Goal: Task Accomplishment & Management: Complete application form

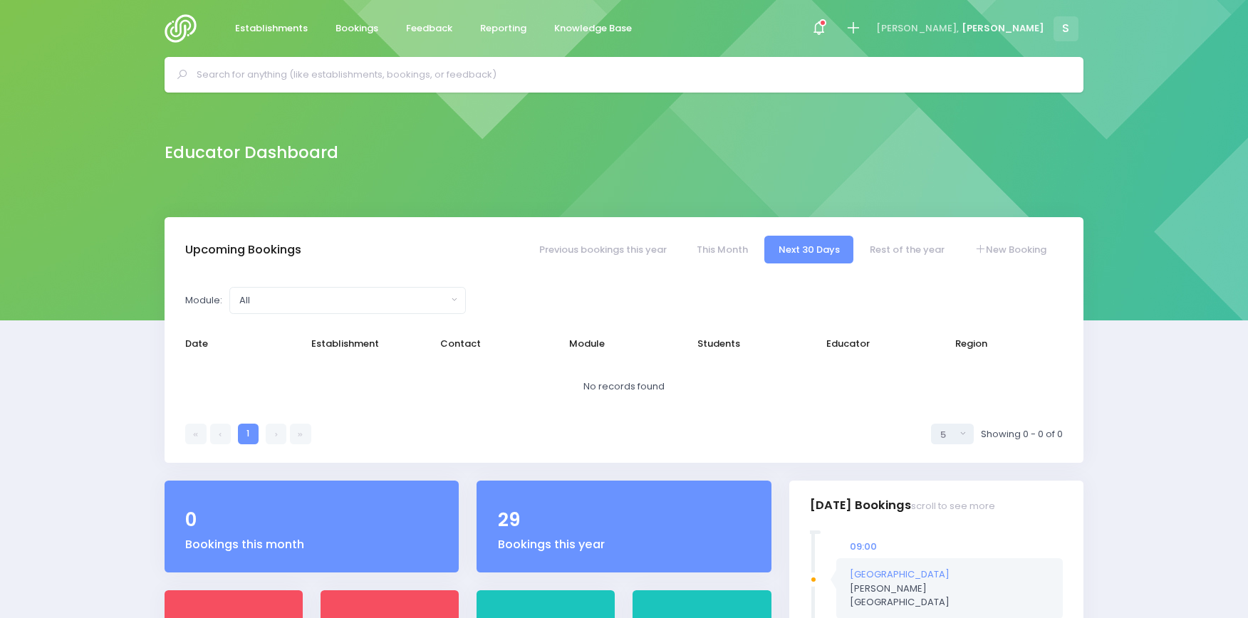
select select "5"
click at [240, 73] on input "text" at bounding box center [630, 74] width 867 height 21
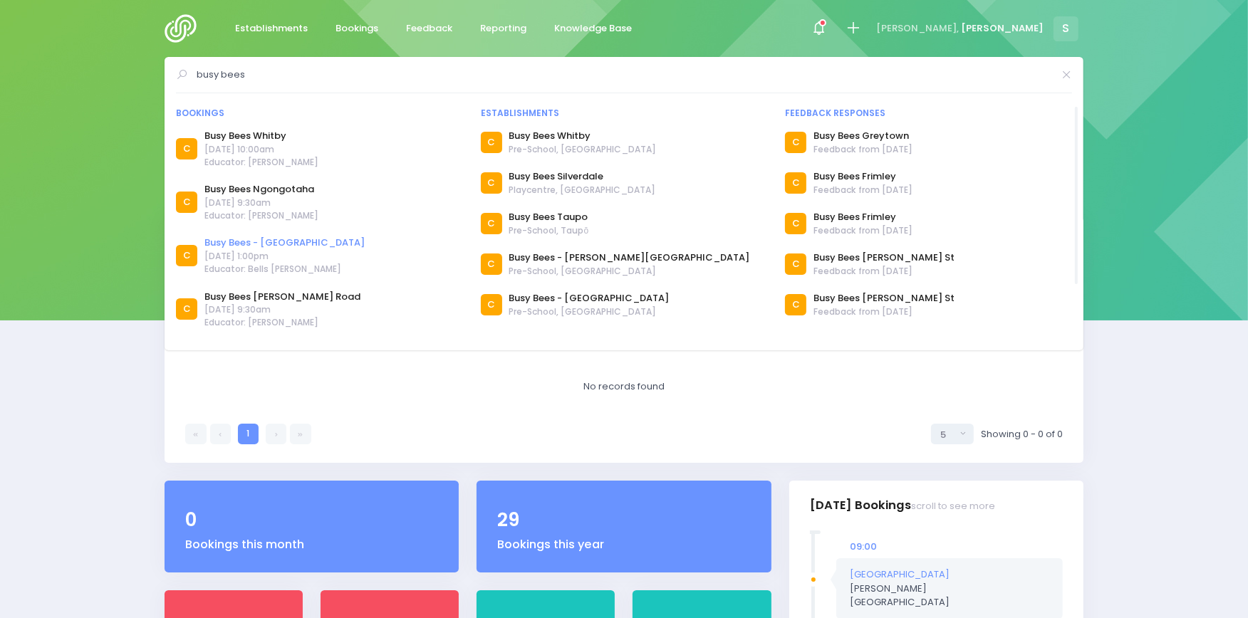
type input "busy bees"
click at [258, 240] on link "Busy Bees - [GEOGRAPHIC_DATA]" at bounding box center [284, 243] width 160 height 14
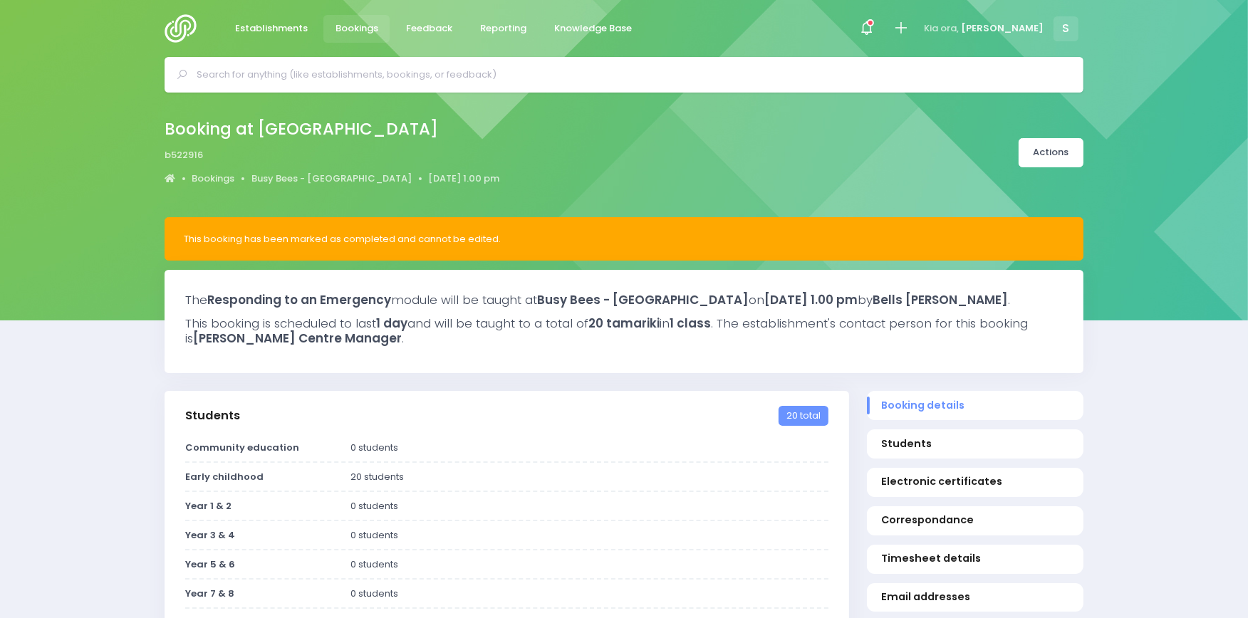
select select "5"
click at [909, 26] on icon at bounding box center [901, 28] width 16 height 16
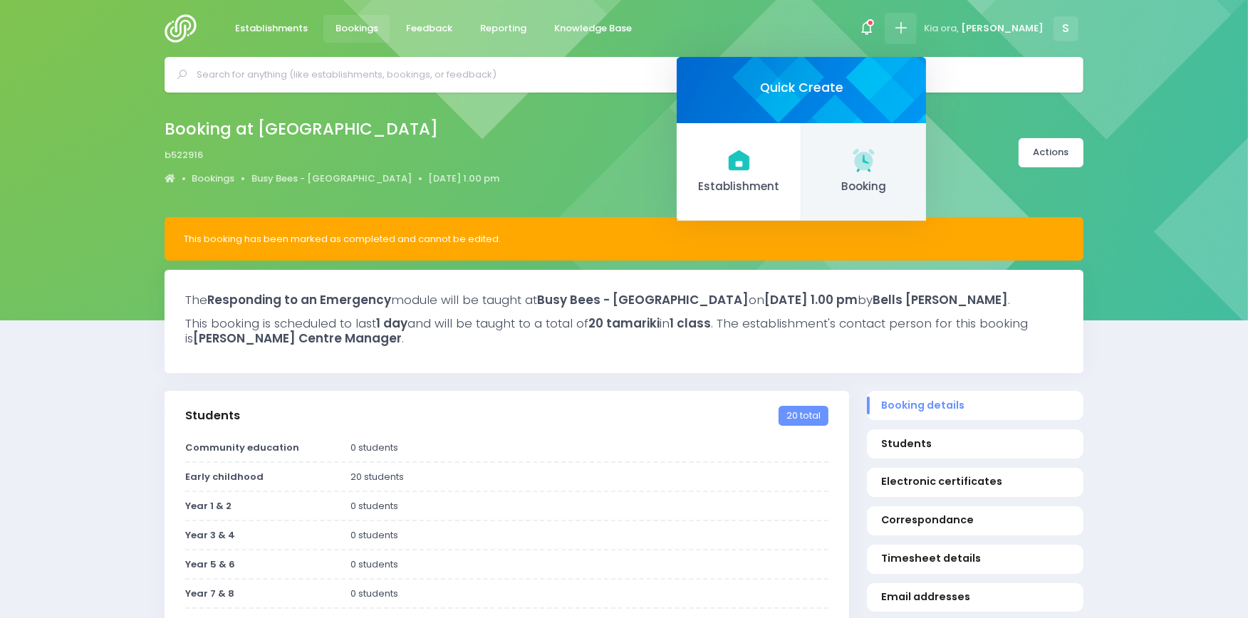
click at [878, 150] on icon at bounding box center [864, 160] width 28 height 28
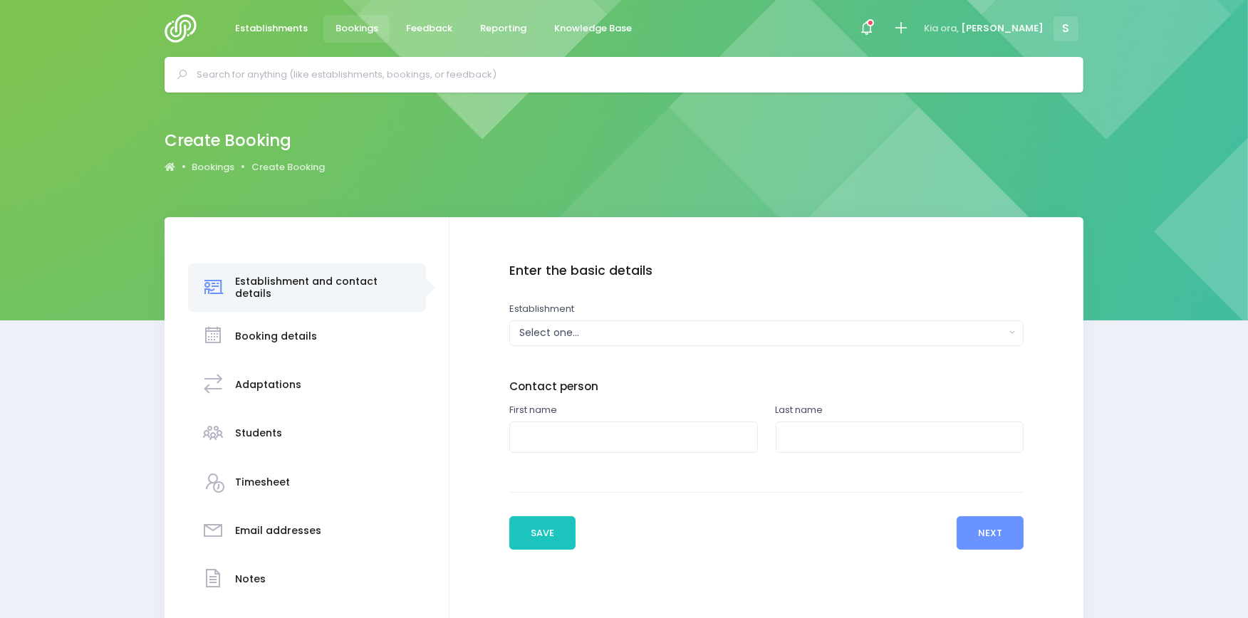
scroll to position [95, 0]
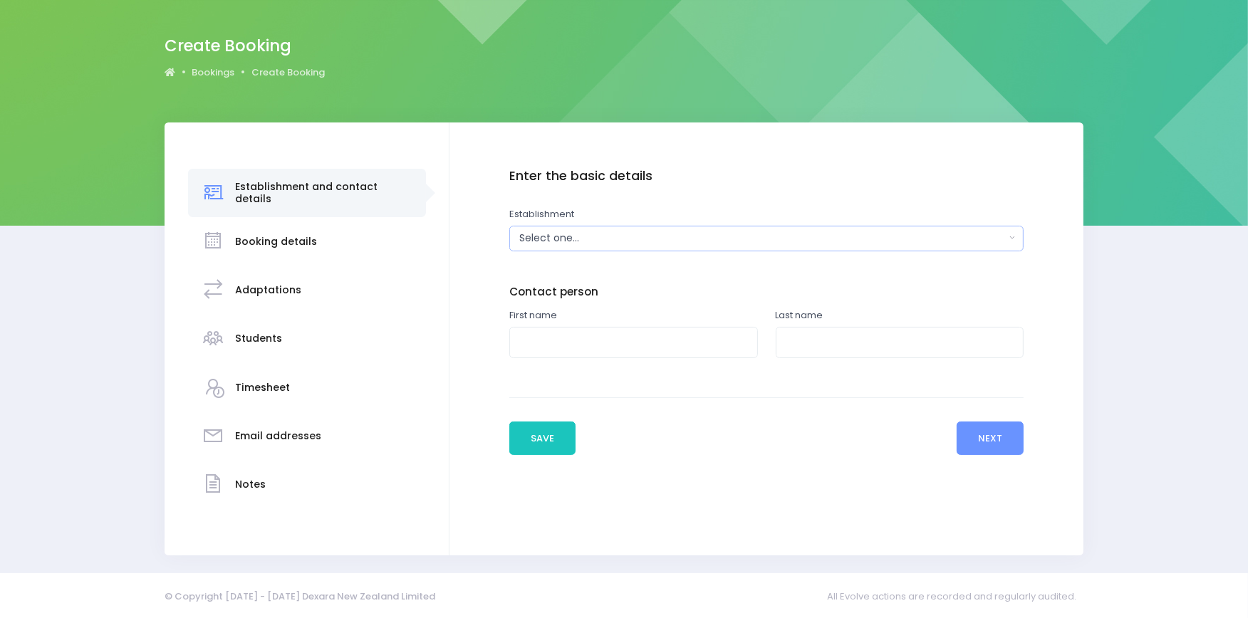
click at [744, 246] on button "Select one..." at bounding box center [766, 239] width 515 height 26
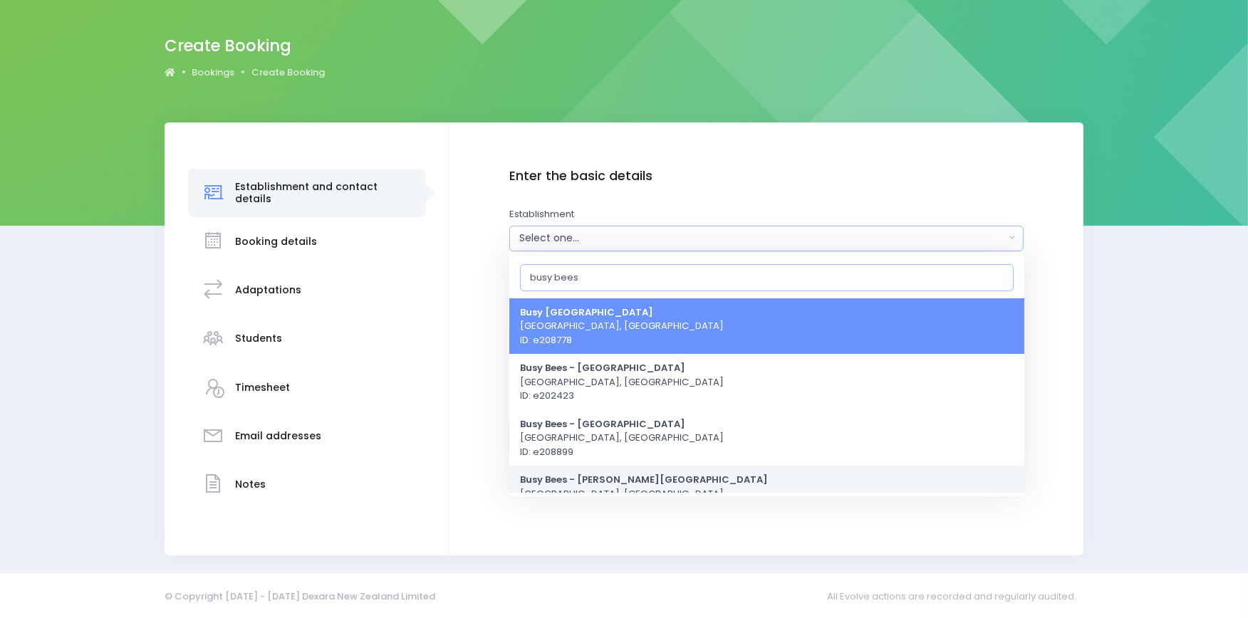
type input "busy bees"
click at [646, 485] on link "Busy Bees - Napier Road Hastings, Central Region ID: e208900" at bounding box center [766, 494] width 515 height 56
select select "208900"
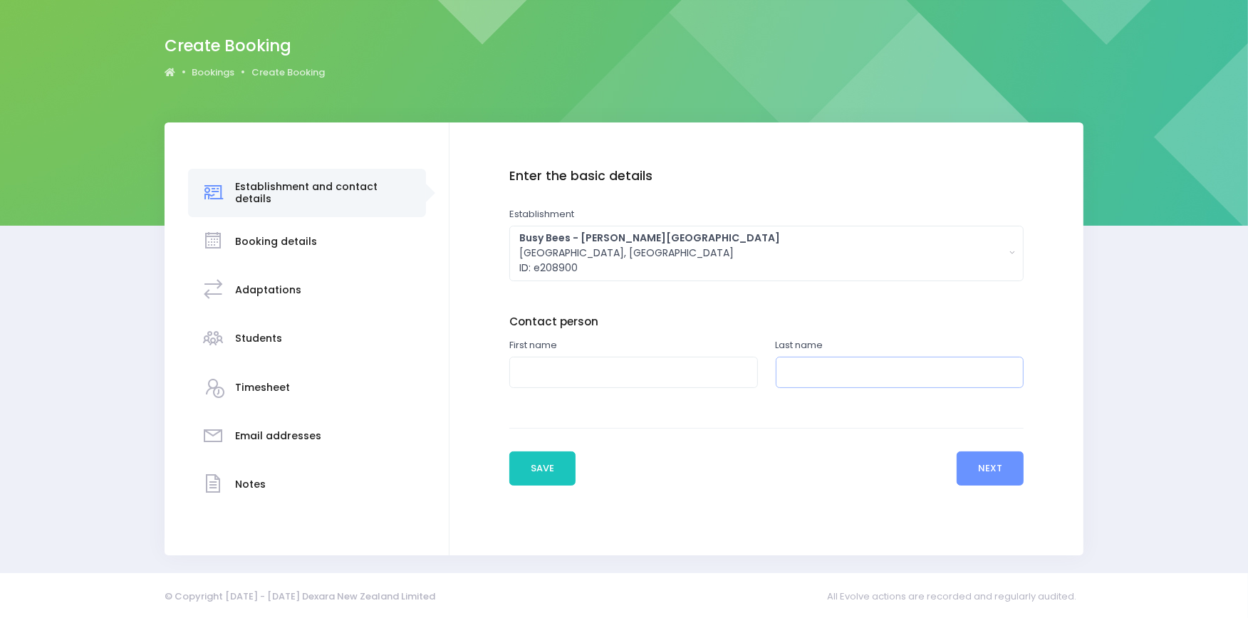
click at [820, 373] on input "text" at bounding box center [900, 373] width 249 height 32
type input "Manager"
click at [578, 367] on input "text" at bounding box center [633, 373] width 249 height 32
type input "C"
type input "FAO"
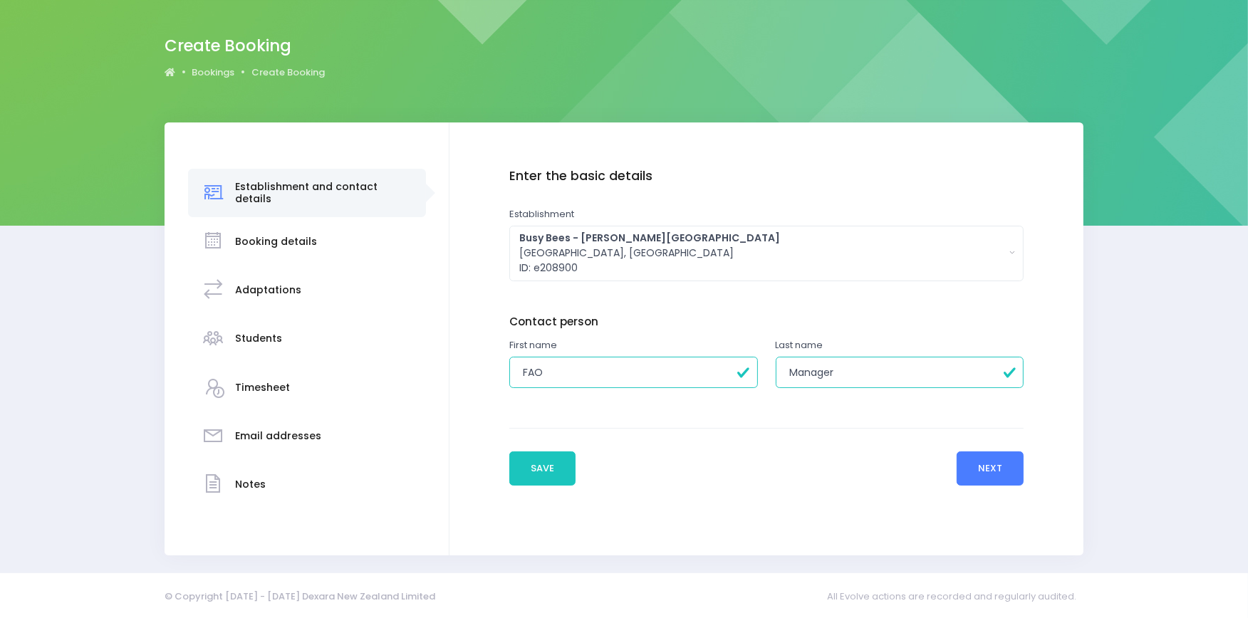
click at [992, 467] on button "Next" at bounding box center [991, 469] width 68 height 34
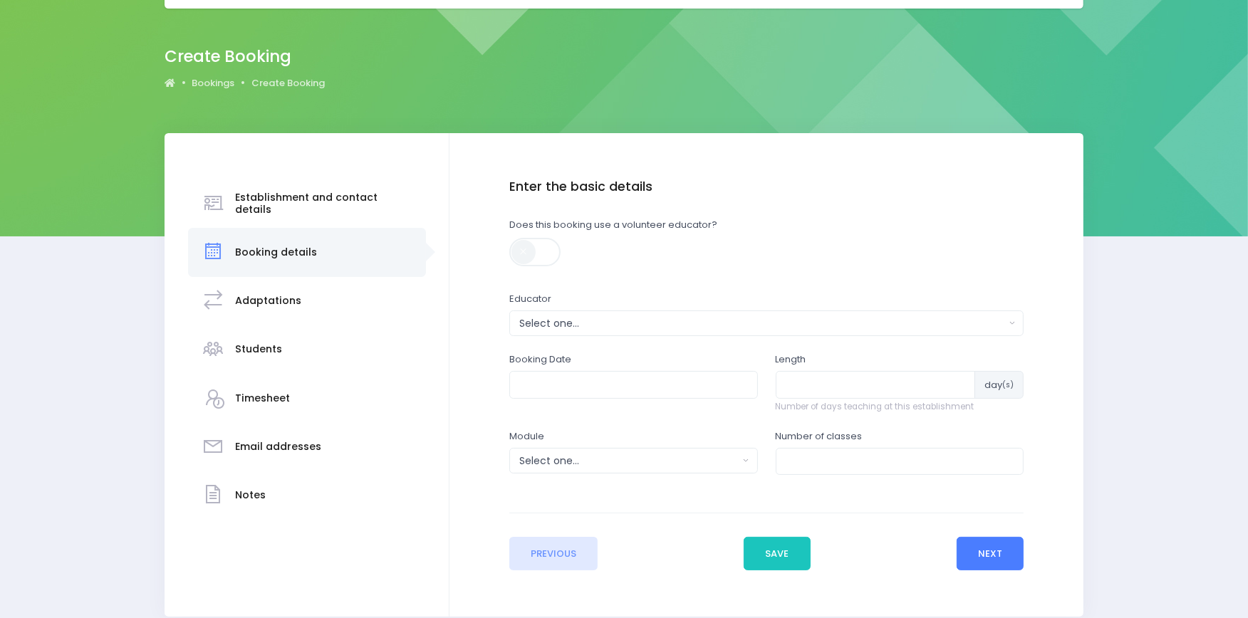
scroll to position [147, 0]
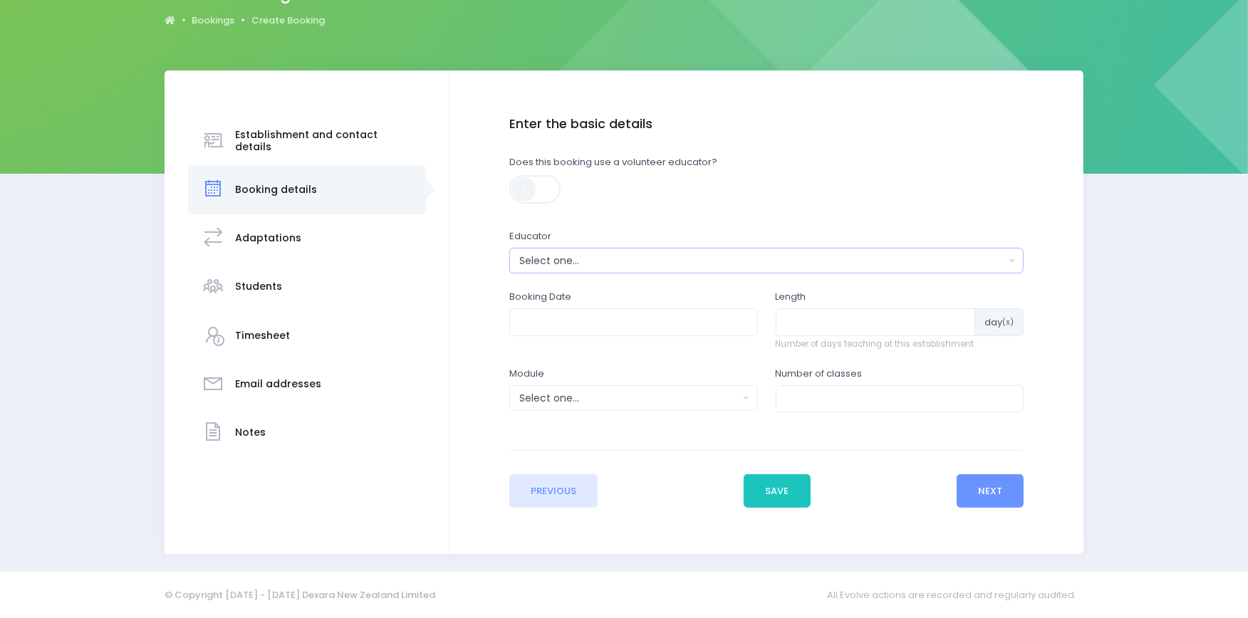
click at [597, 262] on div "Select one..." at bounding box center [762, 261] width 486 height 15
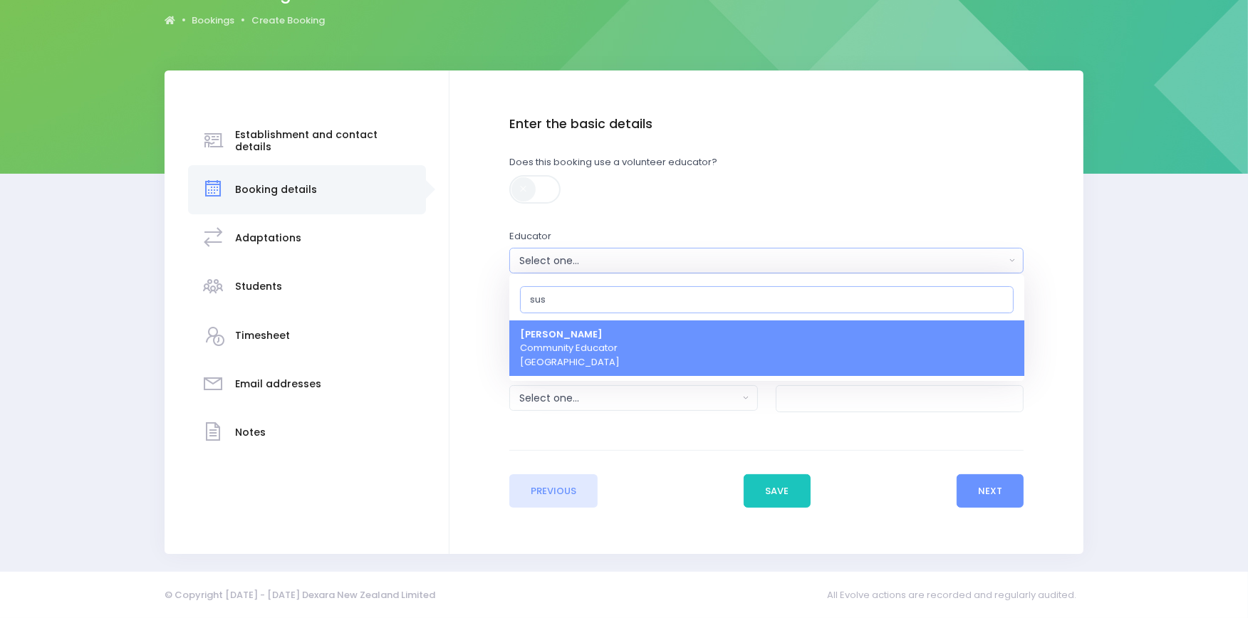
type input "sus"
click at [591, 353] on span "[PERSON_NAME] Community Educator [GEOGRAPHIC_DATA]" at bounding box center [570, 349] width 100 height 42
select select "178963"
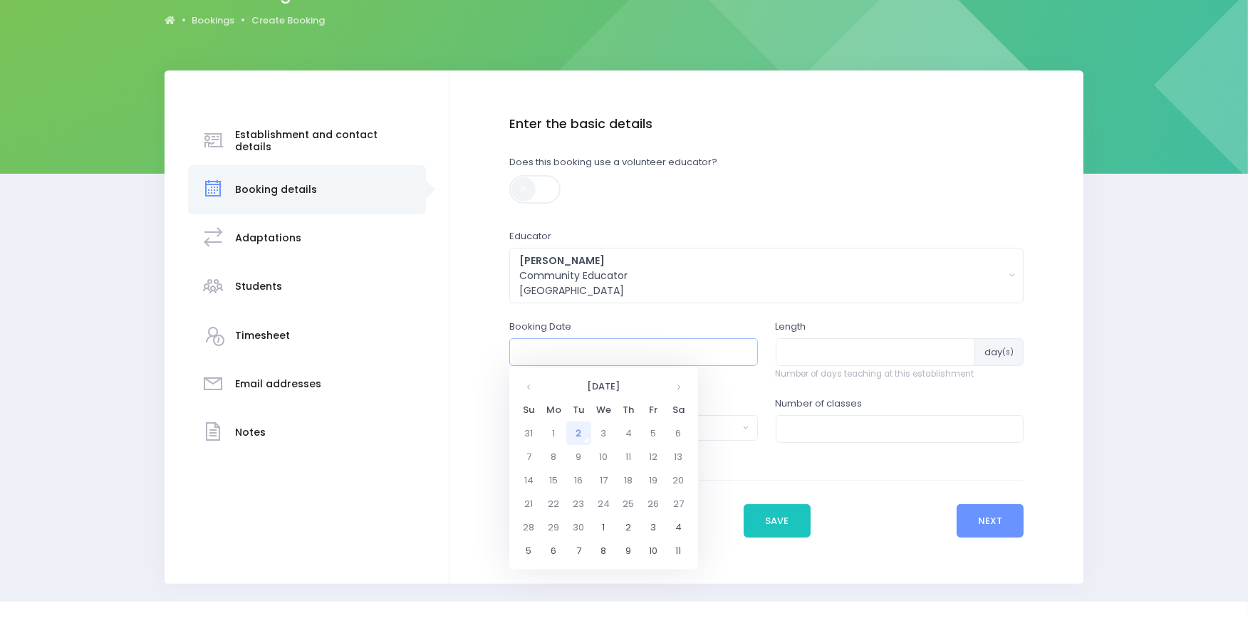
click at [576, 360] on input "text" at bounding box center [633, 351] width 249 height 27
click at [668, 276] on div "Susan Manning Community Educator Central Region" at bounding box center [762, 276] width 486 height 45
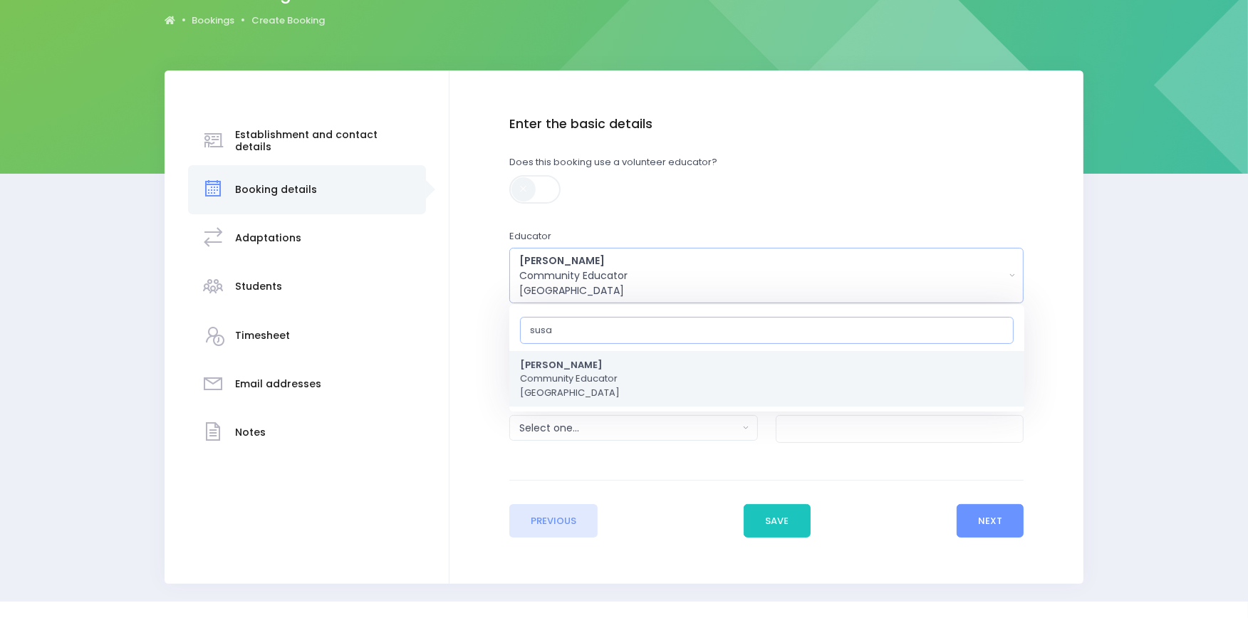
type input "susan"
select select "178963"
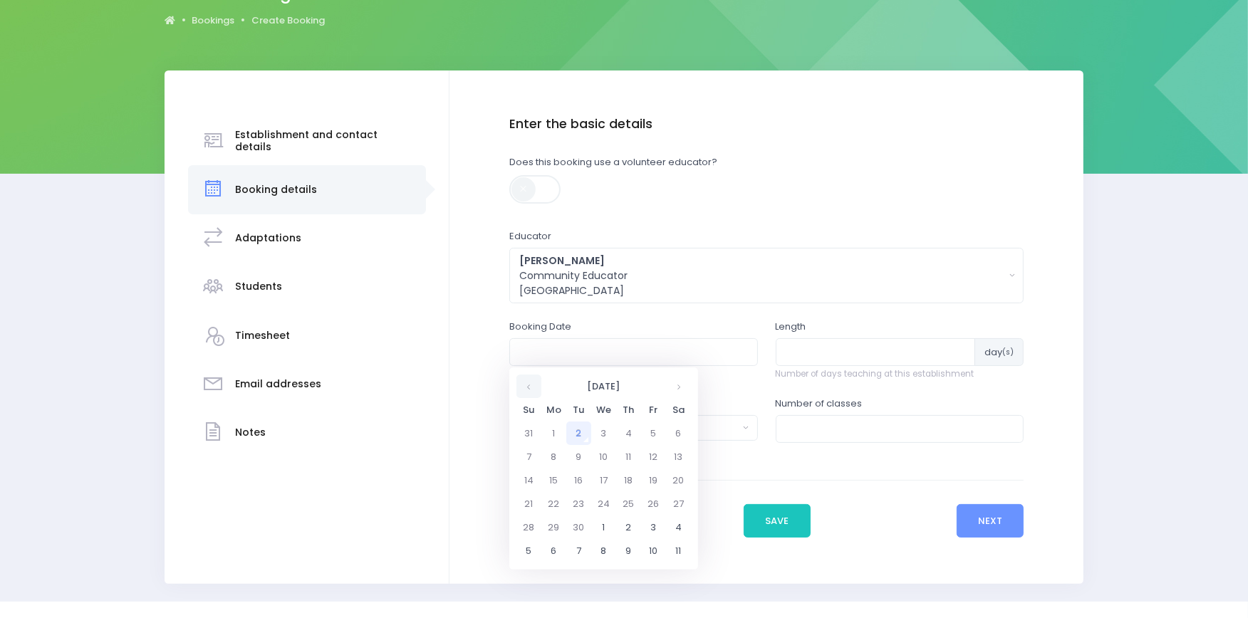
click at [529, 388] on th at bounding box center [529, 387] width 25 height 24
click at [554, 524] on td "25" at bounding box center [553, 528] width 25 height 24
click at [675, 447] on span "11" at bounding box center [675, 453] width 25 height 19
click at [544, 429] on span "11:00" at bounding box center [539, 431] width 40 height 19
type input "25/08/2025 11:00 AM"
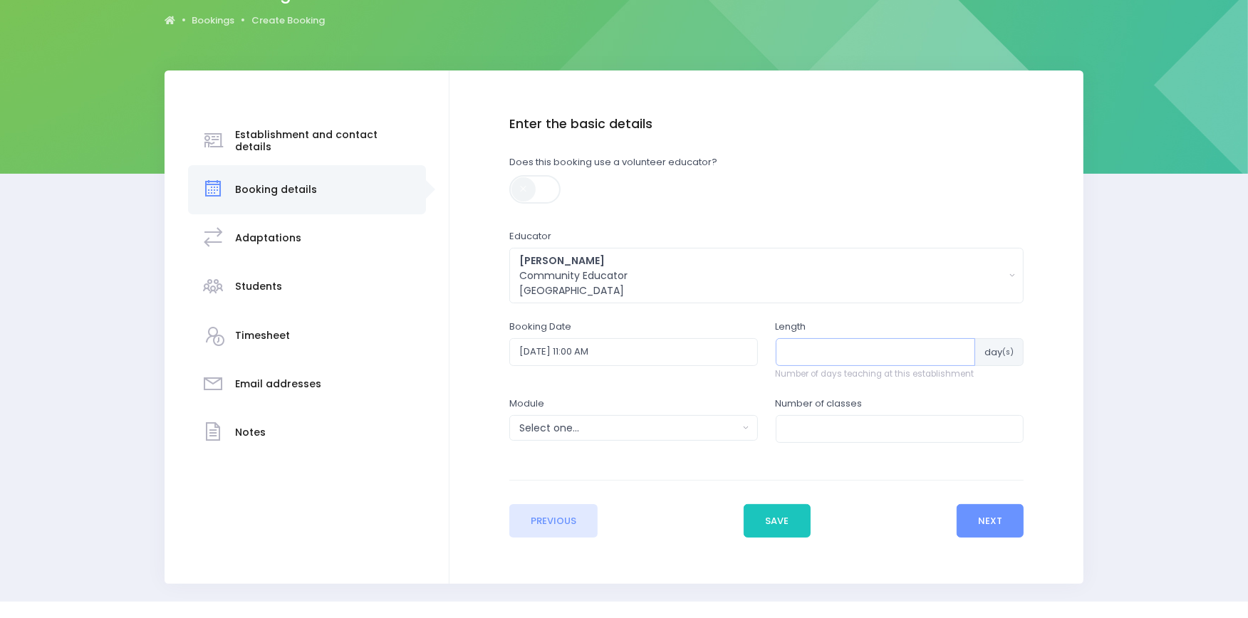
click at [816, 350] on input "number" at bounding box center [876, 351] width 200 height 27
type input "1"
click button "Add another" at bounding box center [0, 0] width 0 height 0
click at [635, 431] on div "Select one..." at bounding box center [628, 428] width 219 height 15
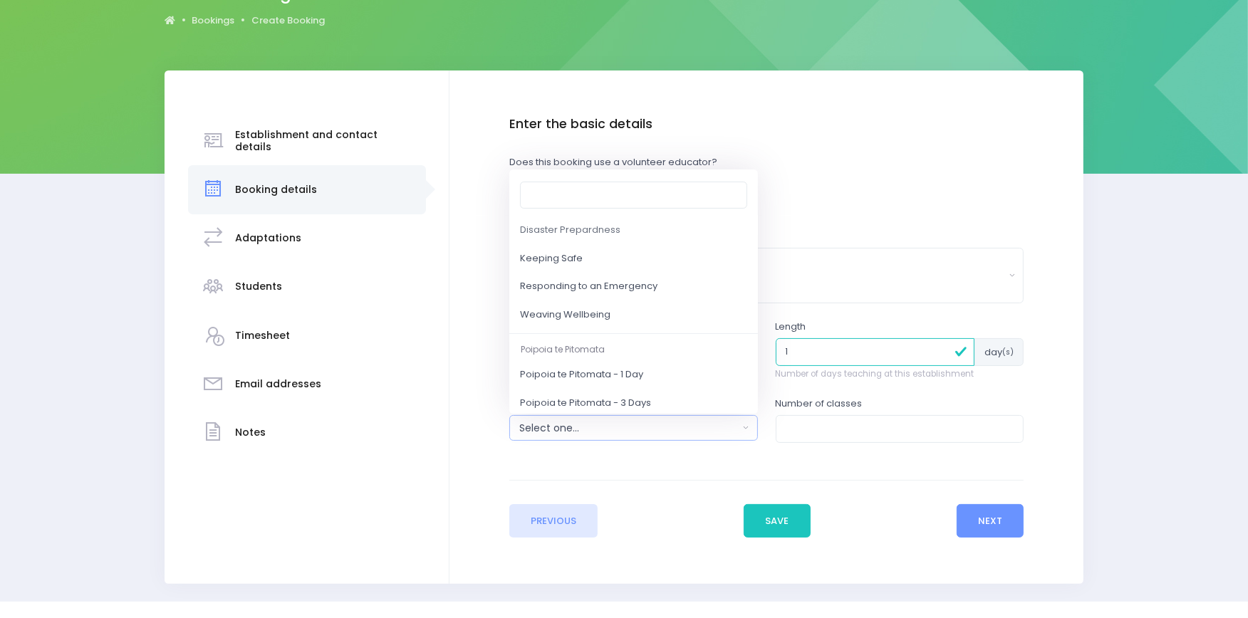
scroll to position [157, 0]
click at [643, 294] on span "Responding to an Emergency" at bounding box center [589, 292] width 138 height 14
select select "Responding to an Emergency"
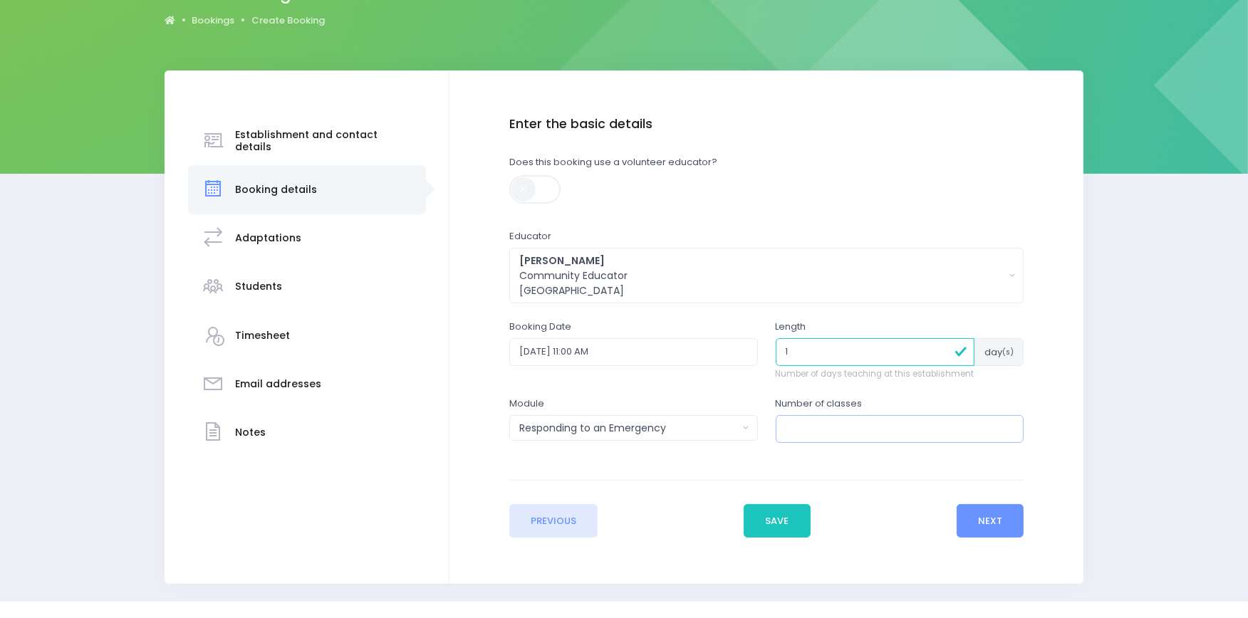
click at [805, 426] on input "number" at bounding box center [900, 428] width 249 height 27
type input "1"
click at [1005, 520] on button "Next" at bounding box center [991, 521] width 68 height 34
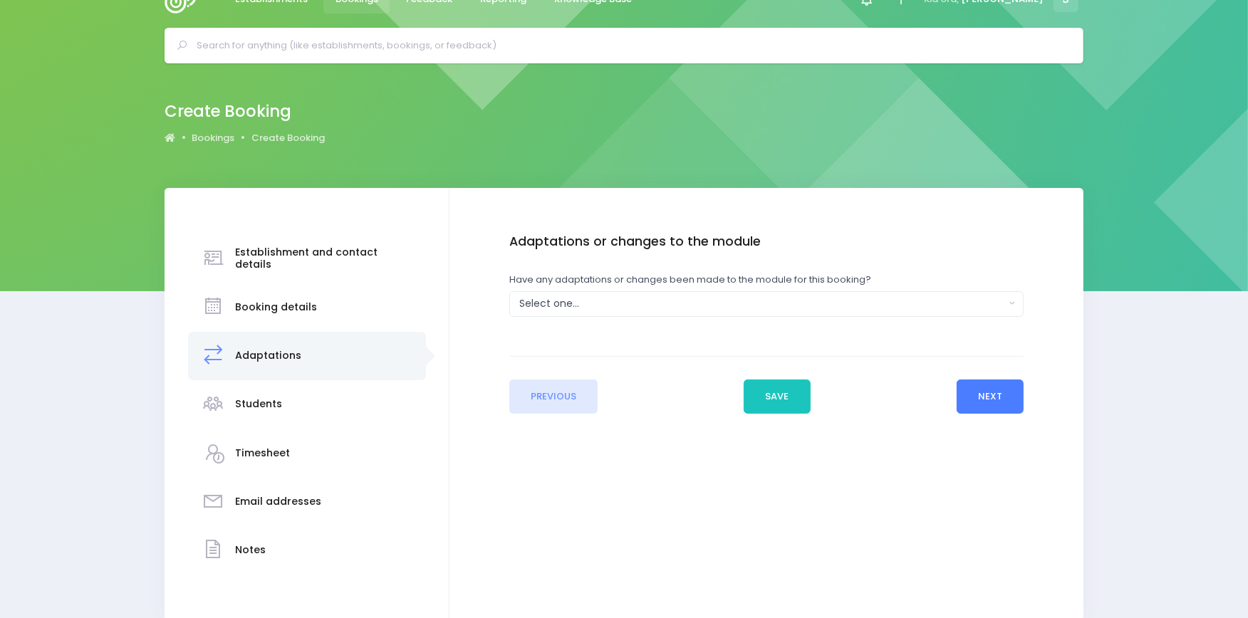
scroll to position [0, 0]
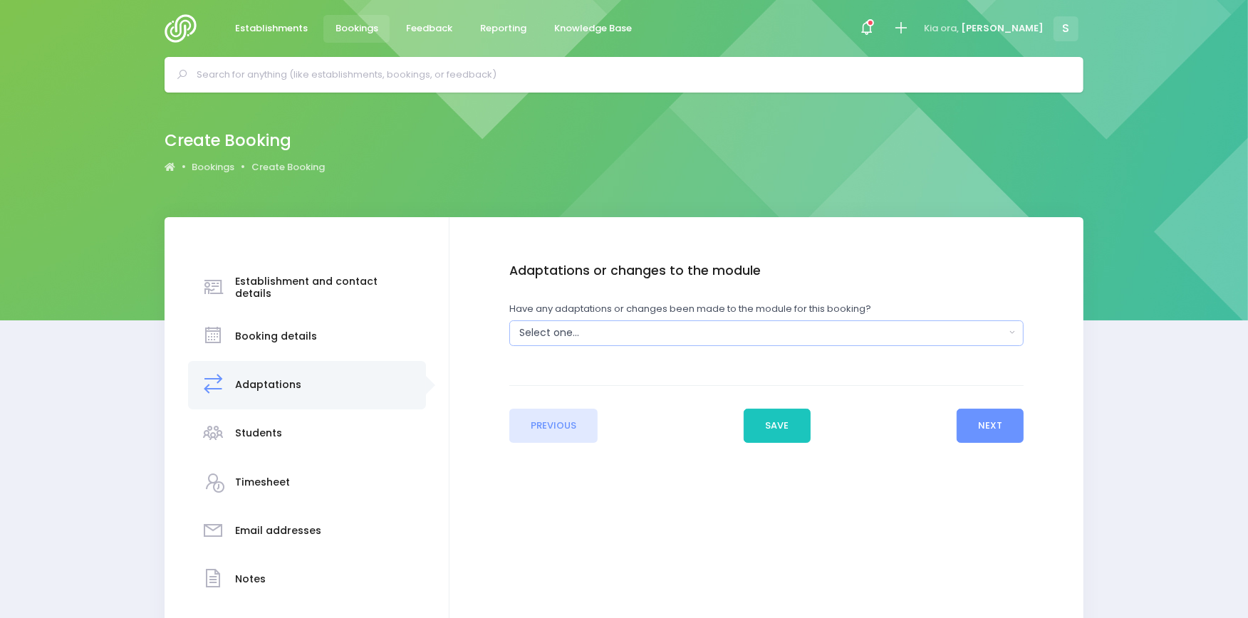
click at [806, 328] on div "Select one..." at bounding box center [762, 333] width 486 height 15
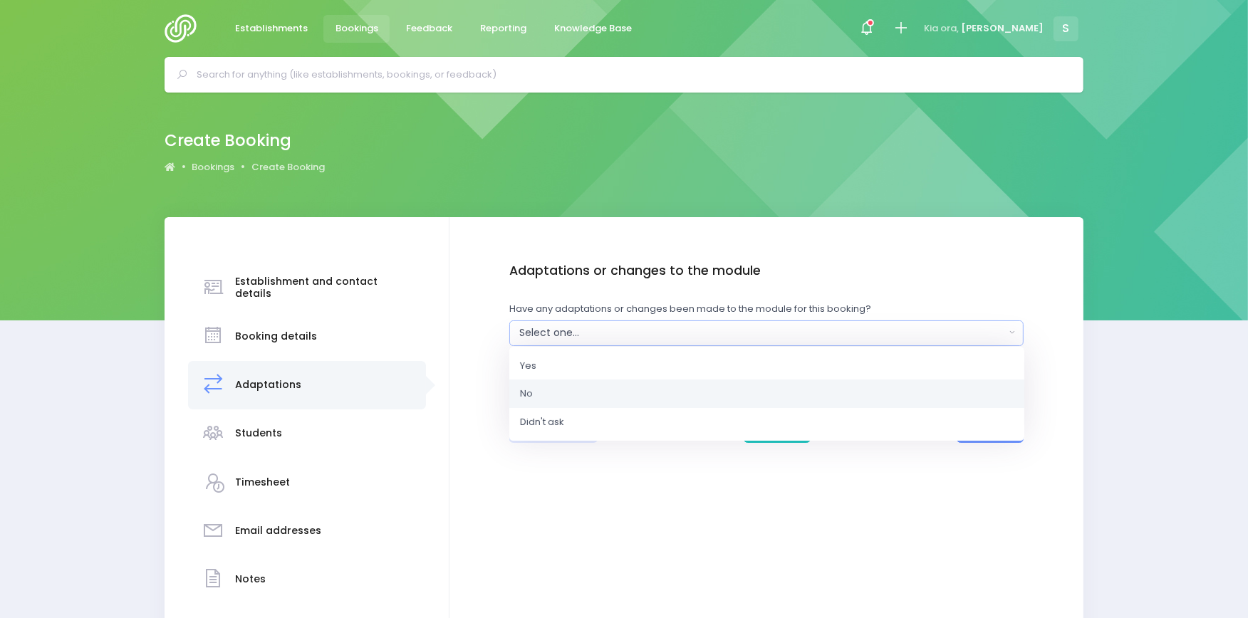
click at [561, 404] on link "No" at bounding box center [766, 394] width 515 height 28
select select "No"
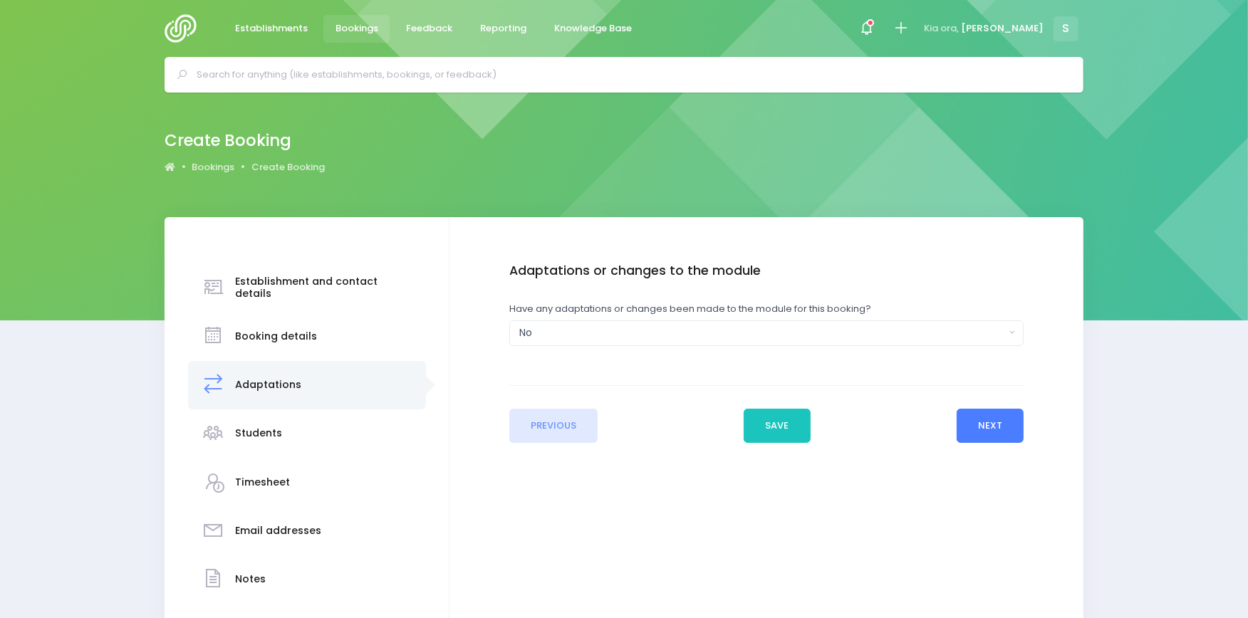
click at [1000, 423] on button "Next" at bounding box center [991, 426] width 68 height 34
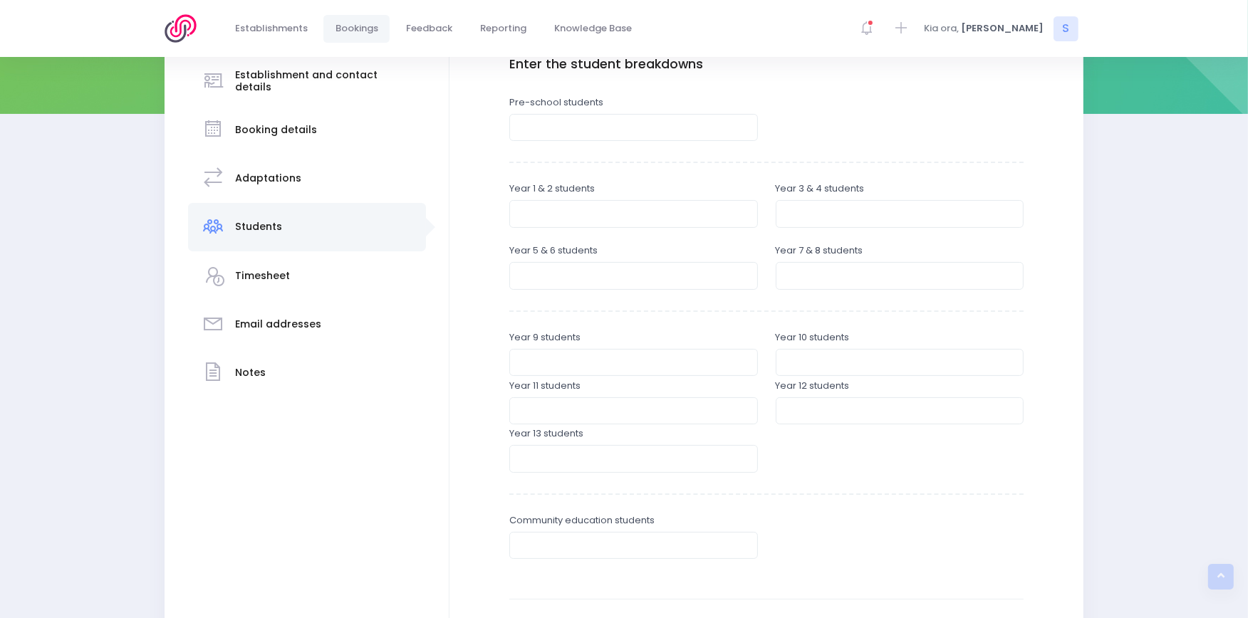
scroll to position [223, 0]
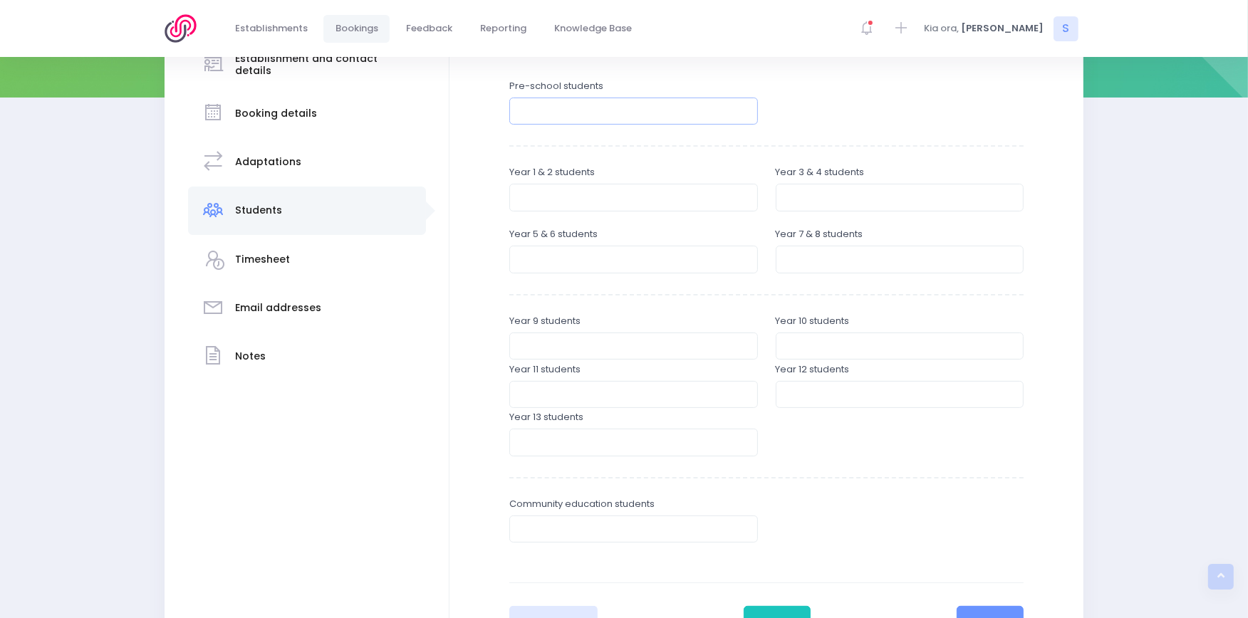
click at [551, 110] on input "number" at bounding box center [633, 111] width 249 height 27
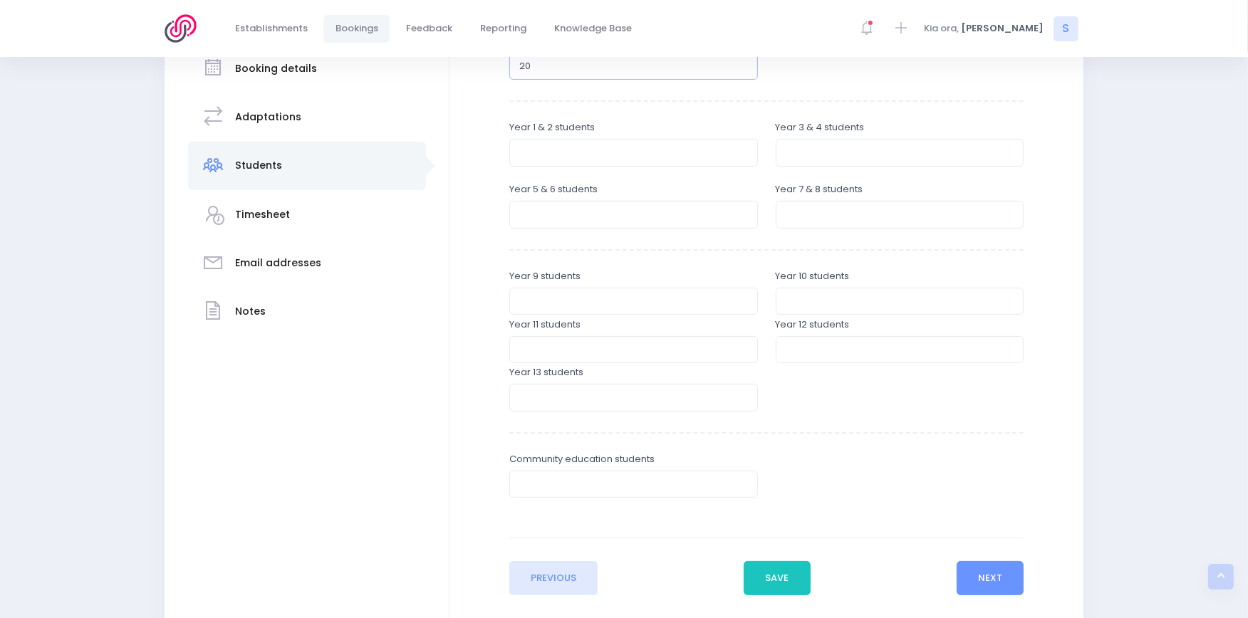
scroll to position [271, 0]
type input "20"
click at [992, 572] on button "Next" at bounding box center [991, 576] width 68 height 34
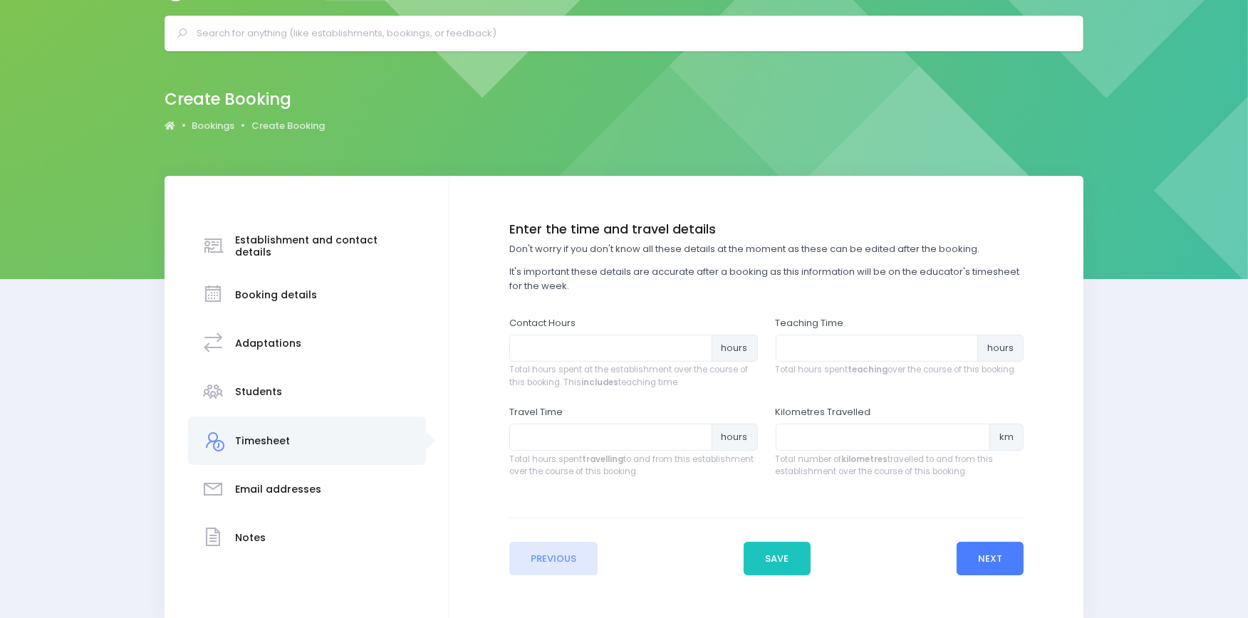
scroll to position [0, 0]
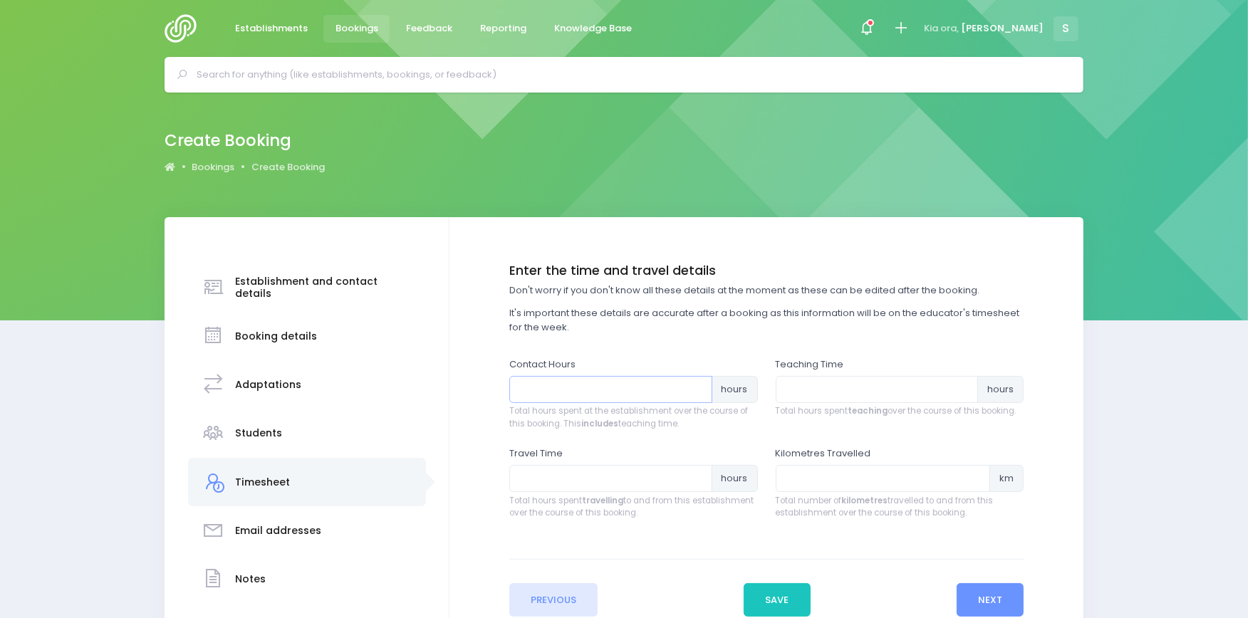
click at [580, 390] on input "number" at bounding box center [610, 389] width 203 height 27
type input "1"
click at [799, 390] on input "number" at bounding box center [877, 389] width 203 height 27
type input ".75"
click at [574, 476] on input "number" at bounding box center [610, 478] width 203 height 27
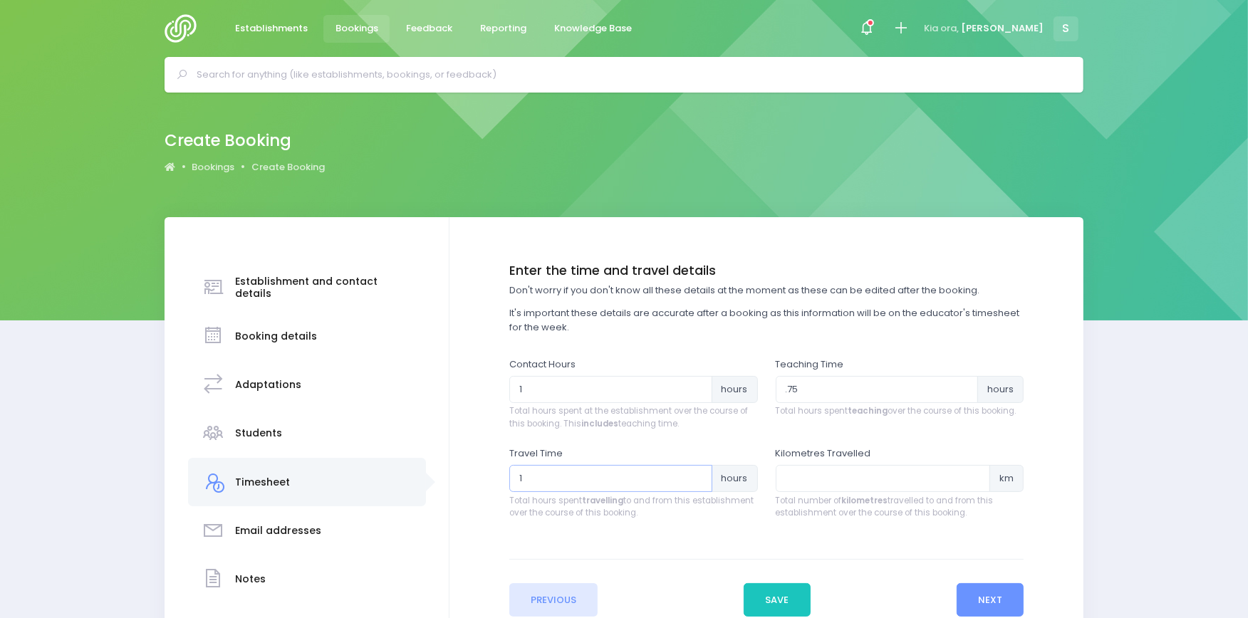
type input "1"
click at [802, 479] on input "number" at bounding box center [883, 478] width 215 height 27
type input "52"
click at [985, 604] on button "Next" at bounding box center [991, 600] width 68 height 34
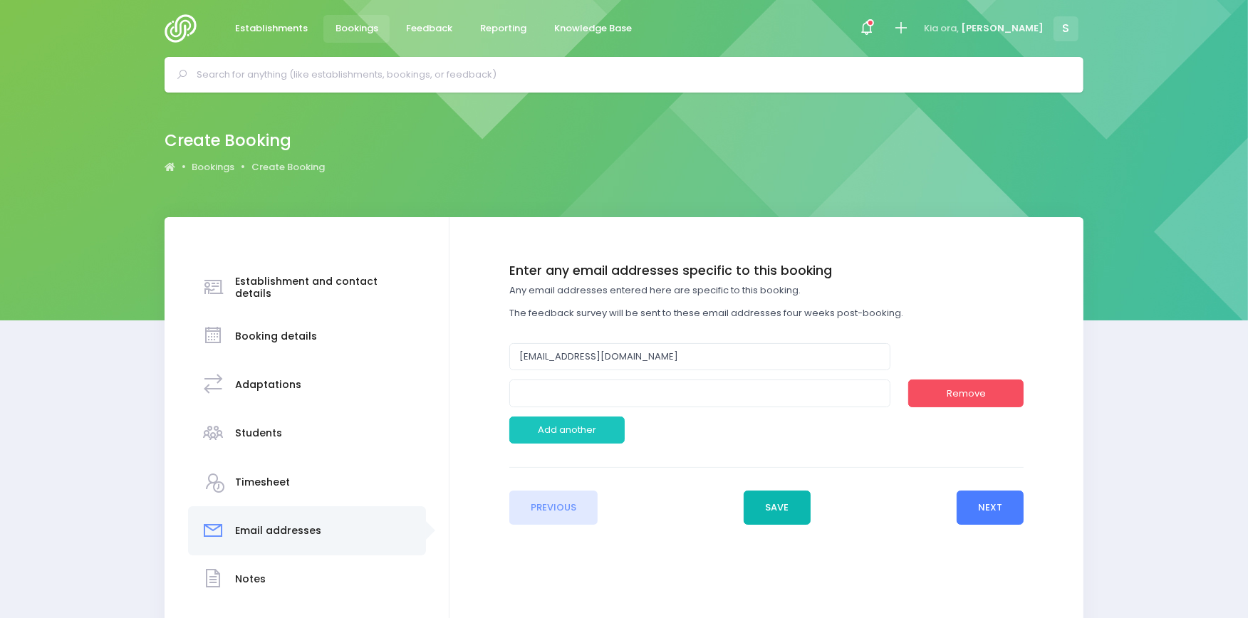
click at [989, 509] on button "Next" at bounding box center [991, 508] width 68 height 34
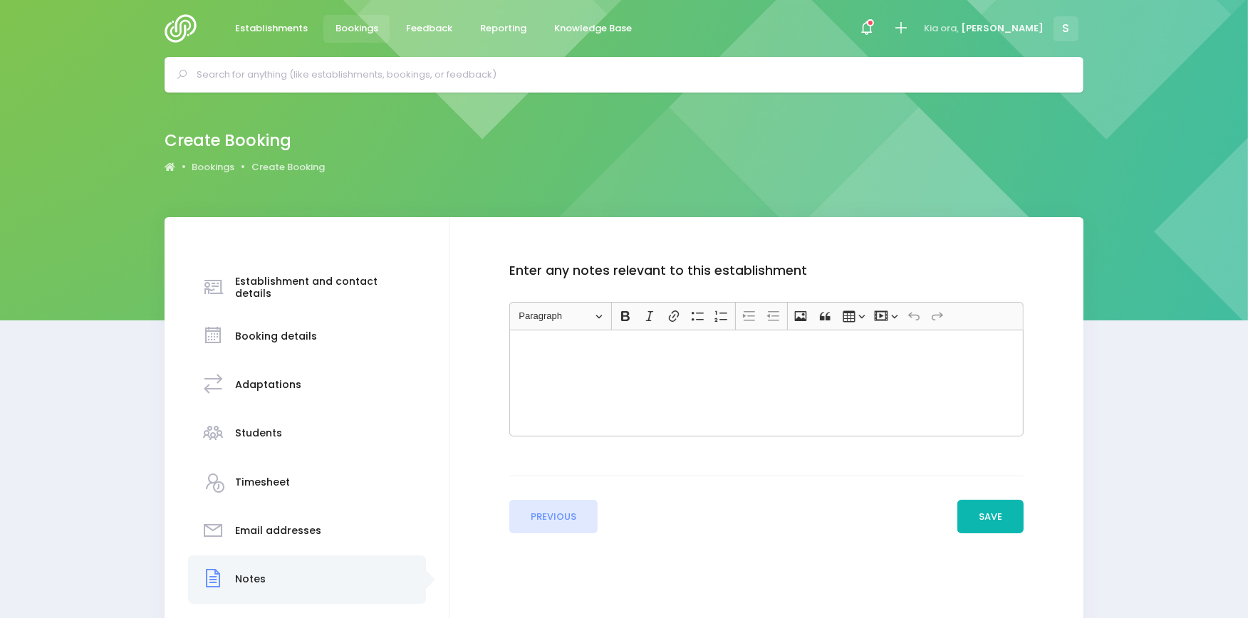
click at [985, 514] on button "Save" at bounding box center [991, 517] width 67 height 34
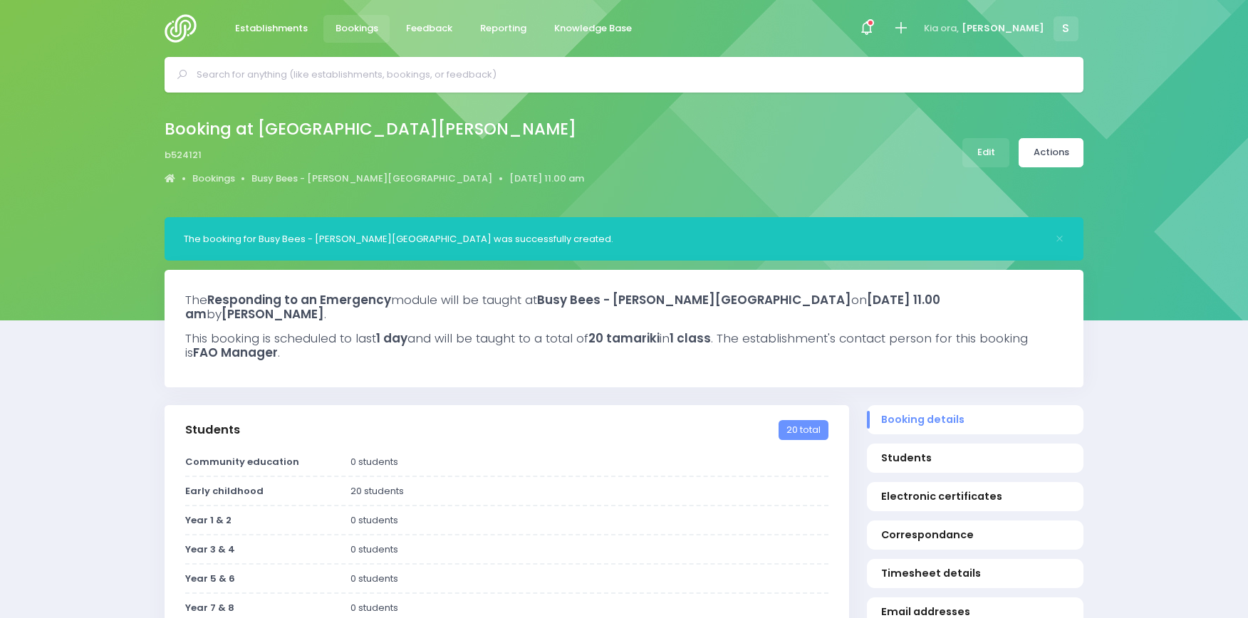
select select "5"
click at [358, 76] on input "text" at bounding box center [630, 74] width 867 height 21
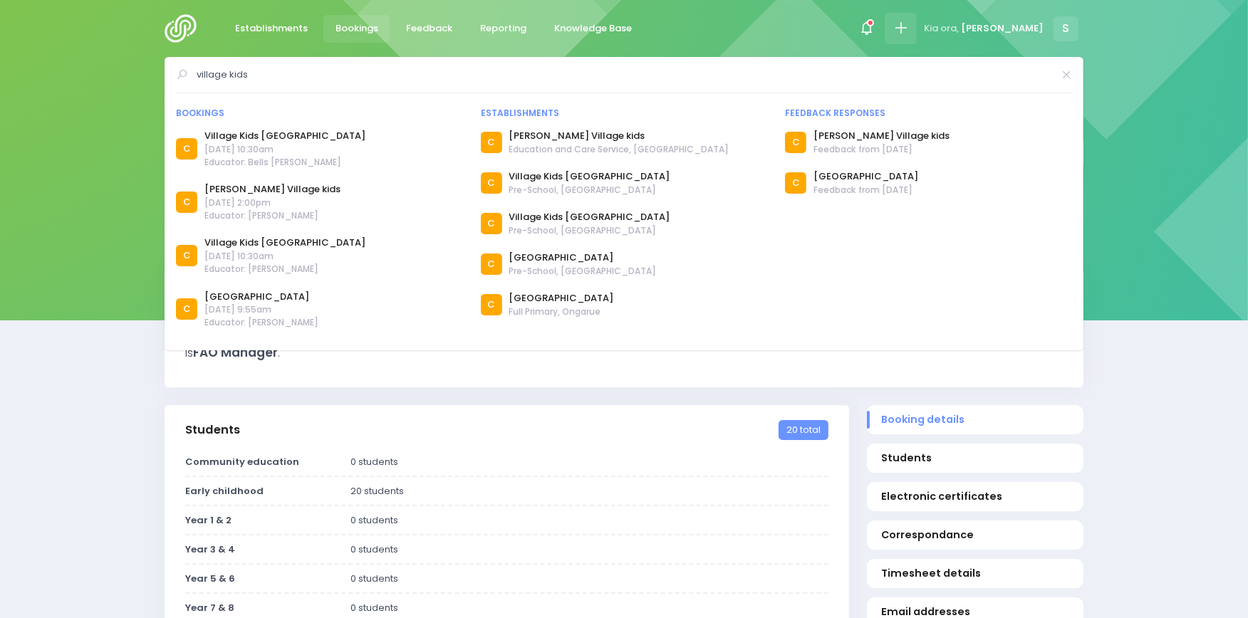
type input "village kids"
click at [909, 31] on icon at bounding box center [901, 28] width 16 height 16
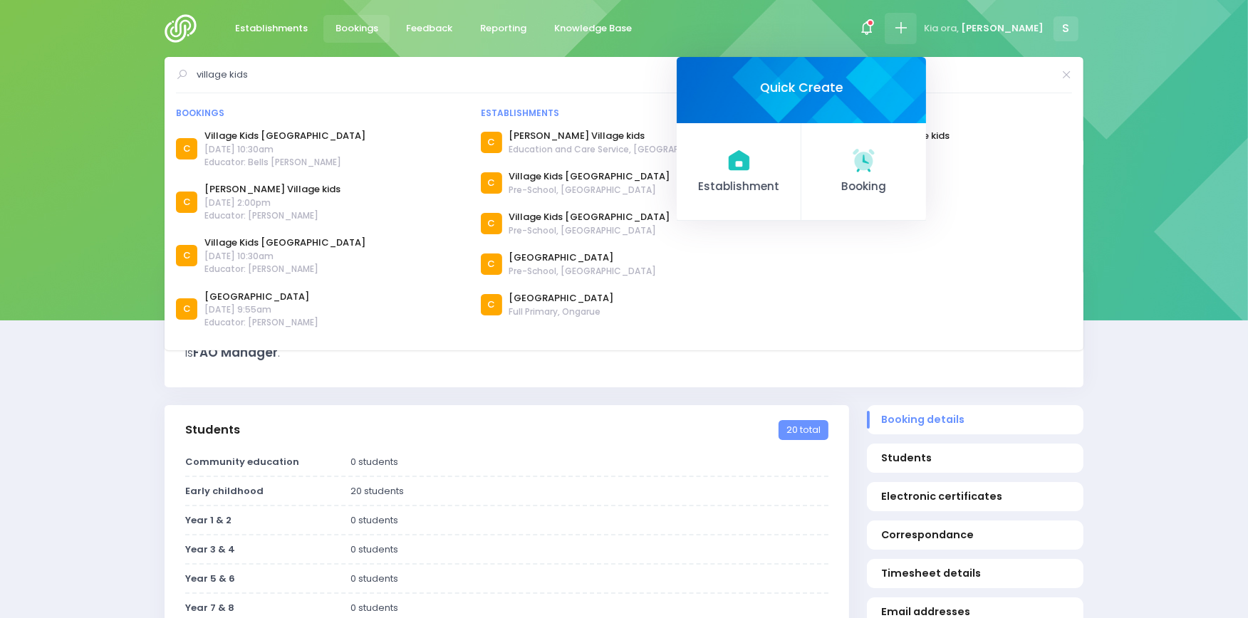
click at [700, 17] on div "Establishments Bookings Feedback Reporting Knowledge Base Notifications Mark al…" at bounding box center [624, 28] width 955 height 57
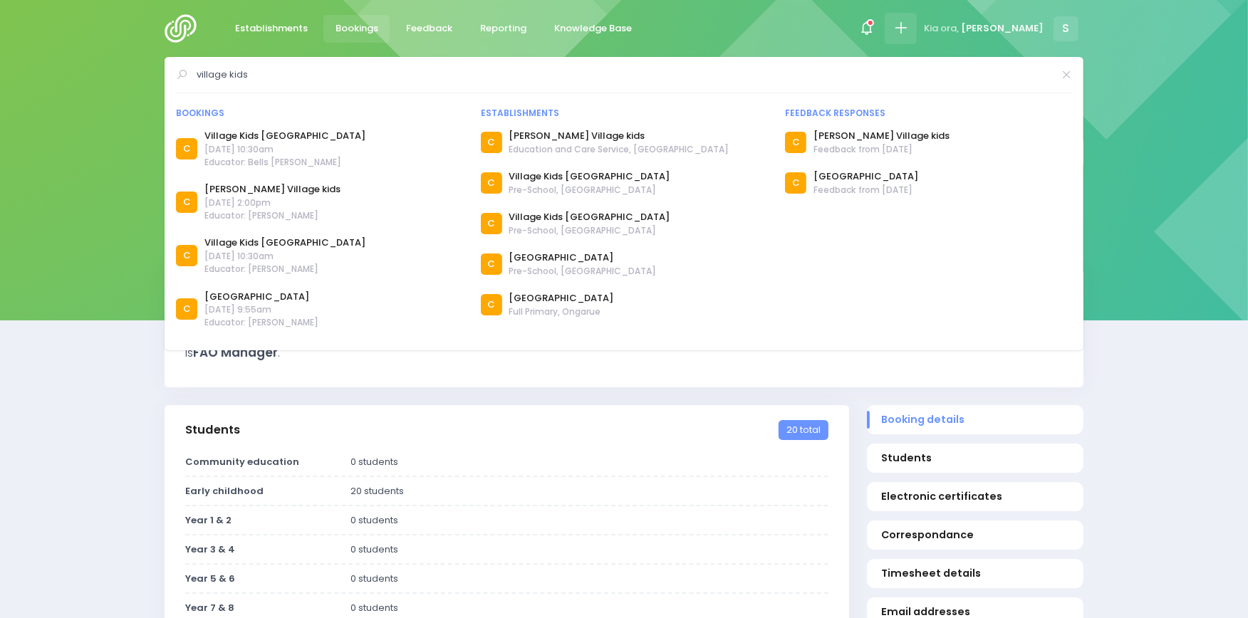
click at [909, 33] on icon at bounding box center [901, 28] width 16 height 16
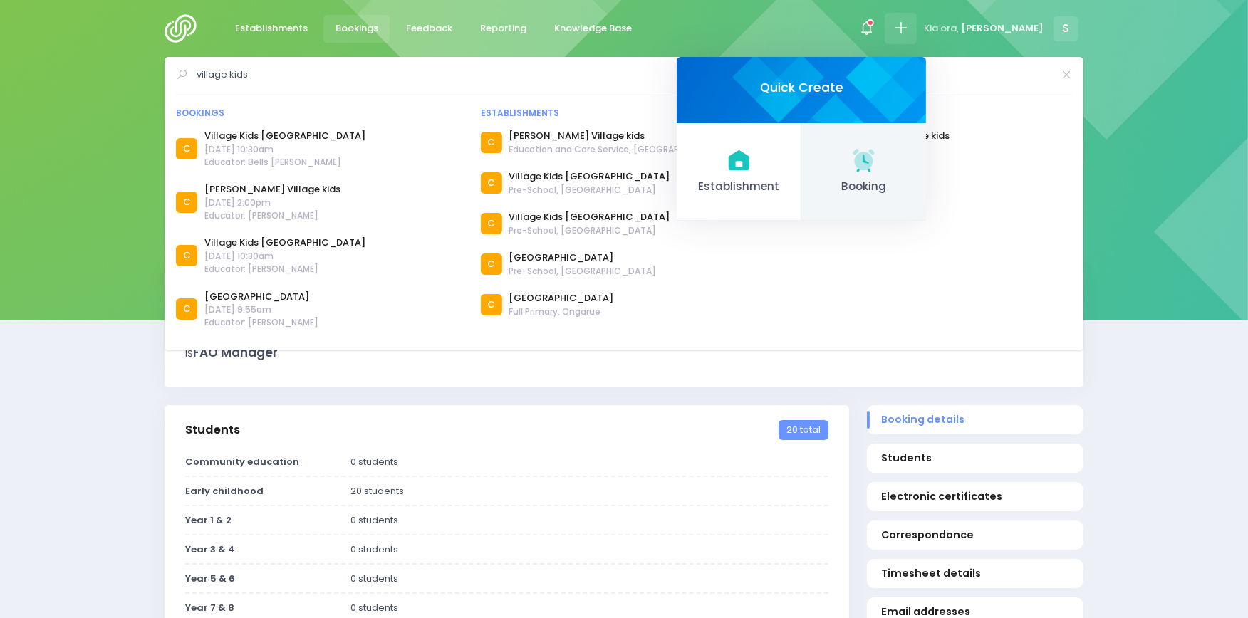
click at [926, 175] on link "Booking" at bounding box center [863, 172] width 125 height 98
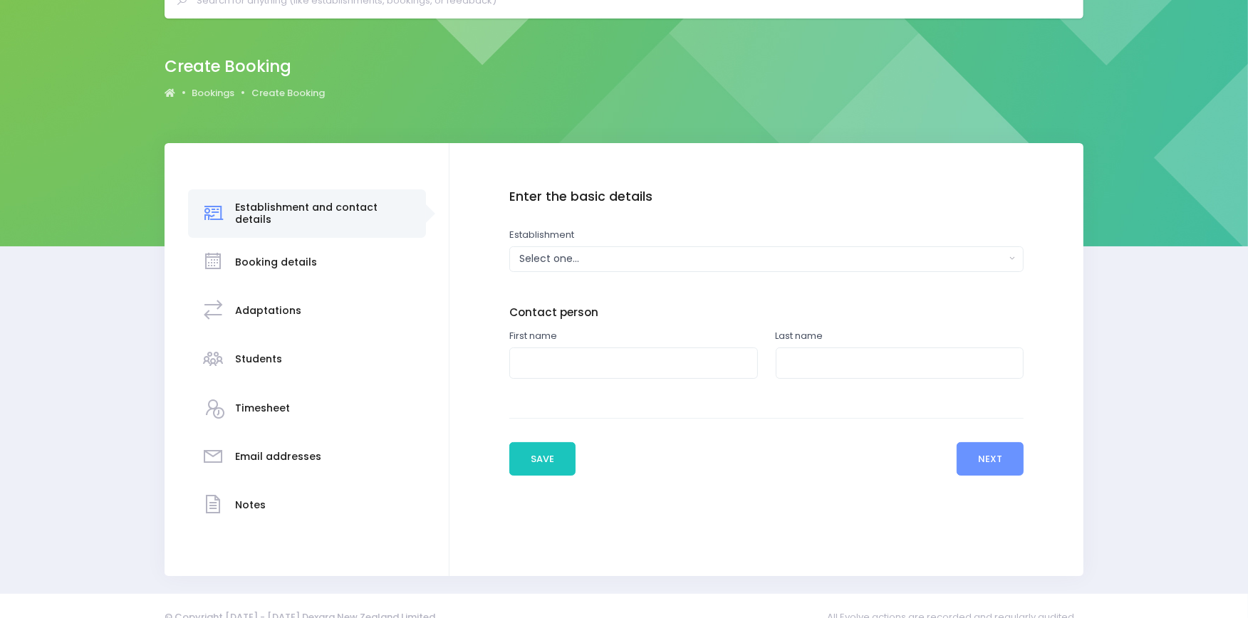
scroll to position [95, 0]
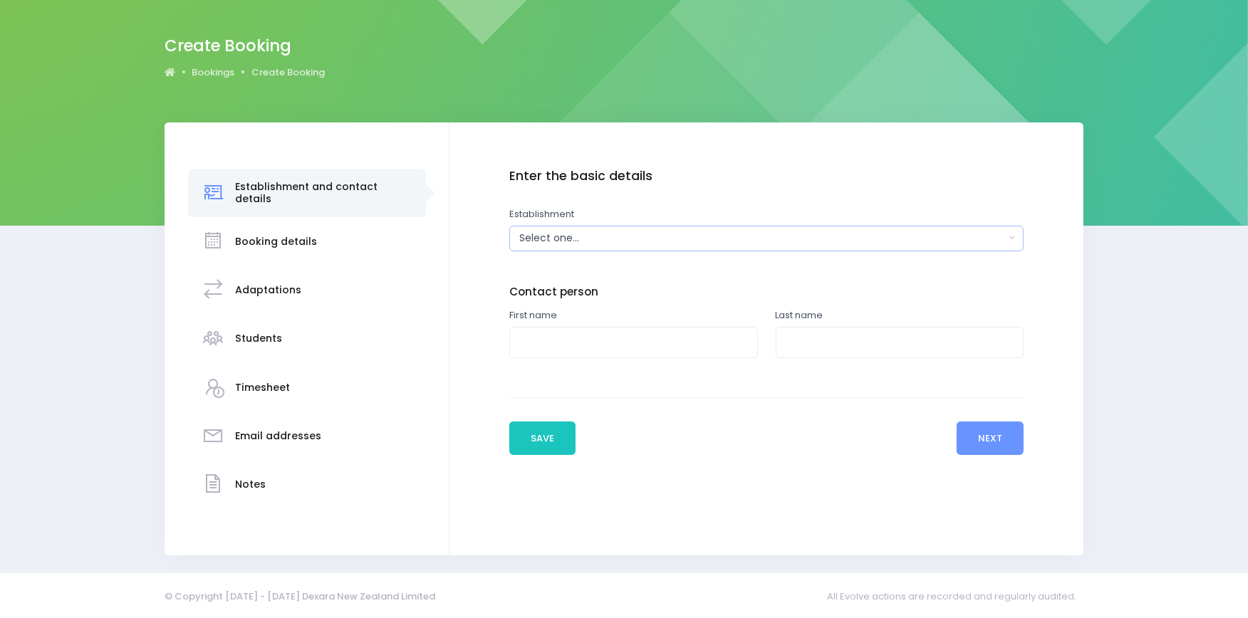
click at [784, 237] on div "Select one..." at bounding box center [762, 238] width 486 height 15
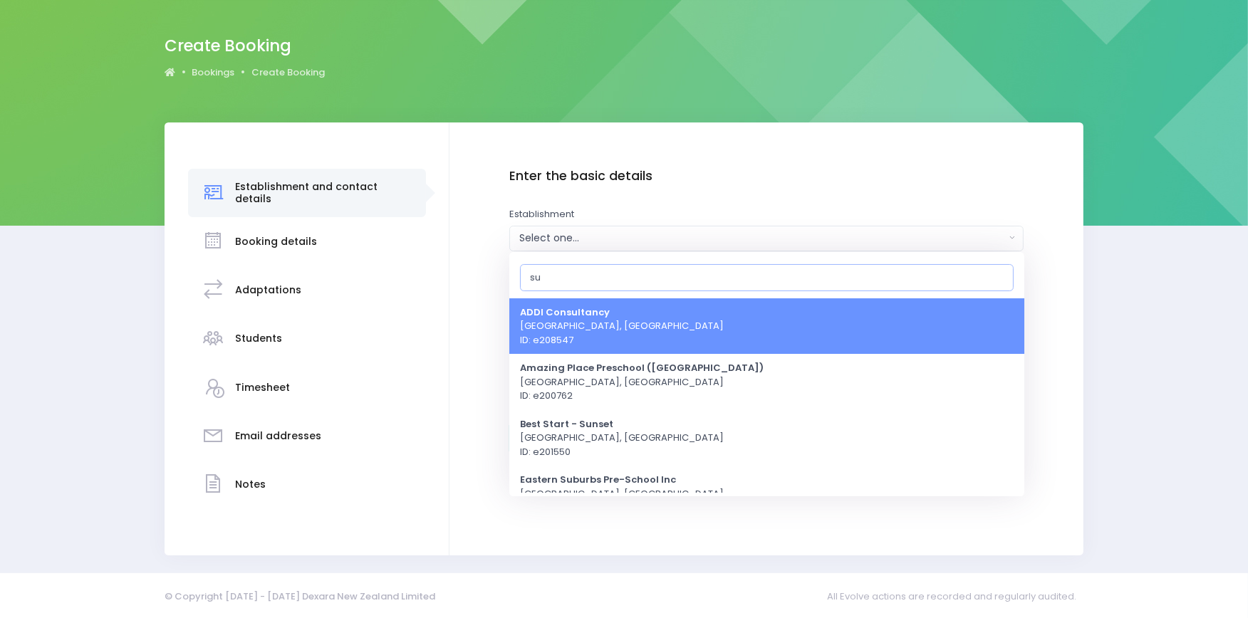
type input "s"
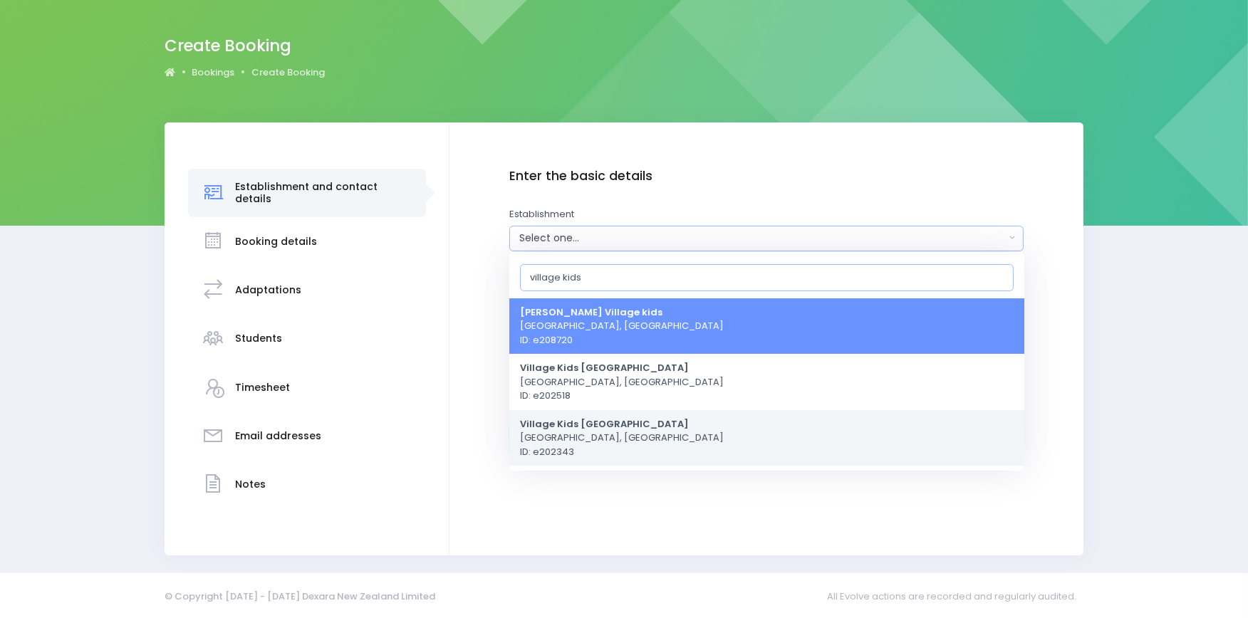
type input "village kids"
click at [615, 433] on span "Village Kids Havelock North Preschool Havelock North, Central Region ID: e202343" at bounding box center [622, 438] width 204 height 42
select select "202343"
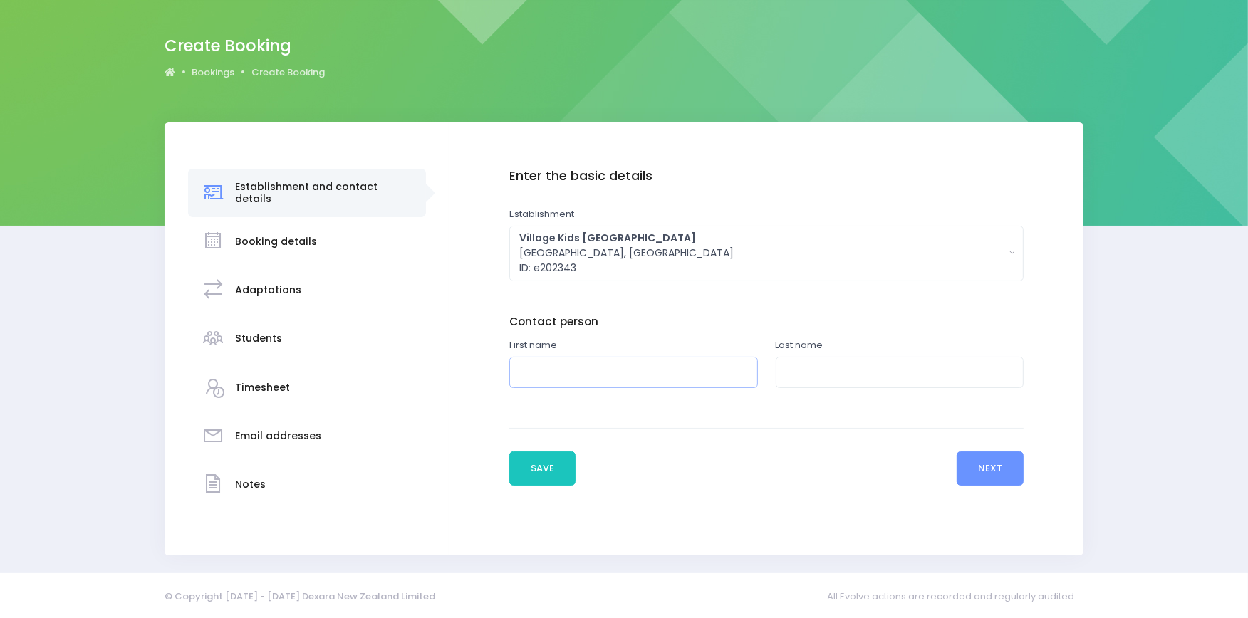
click at [576, 372] on input "text" at bounding box center [633, 373] width 249 height 32
type input "FAO"
click at [806, 373] on input "text" at bounding box center [900, 373] width 249 height 32
type input "Centre Manager"
click at [1007, 465] on button "Next" at bounding box center [991, 469] width 68 height 34
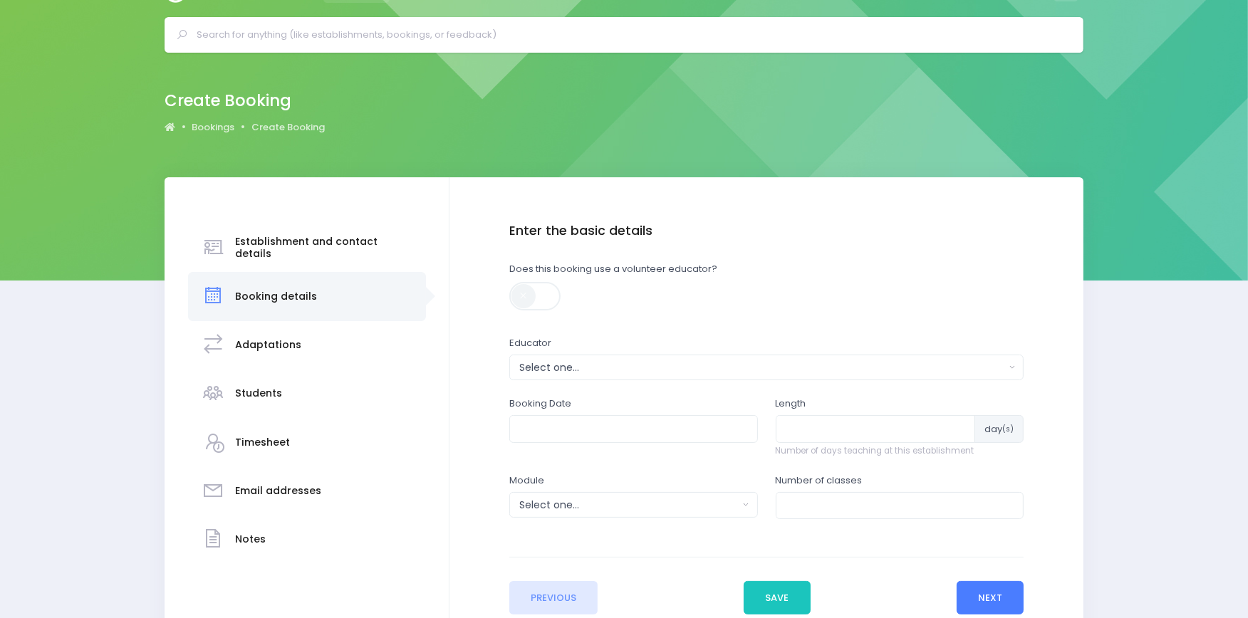
scroll to position [0, 0]
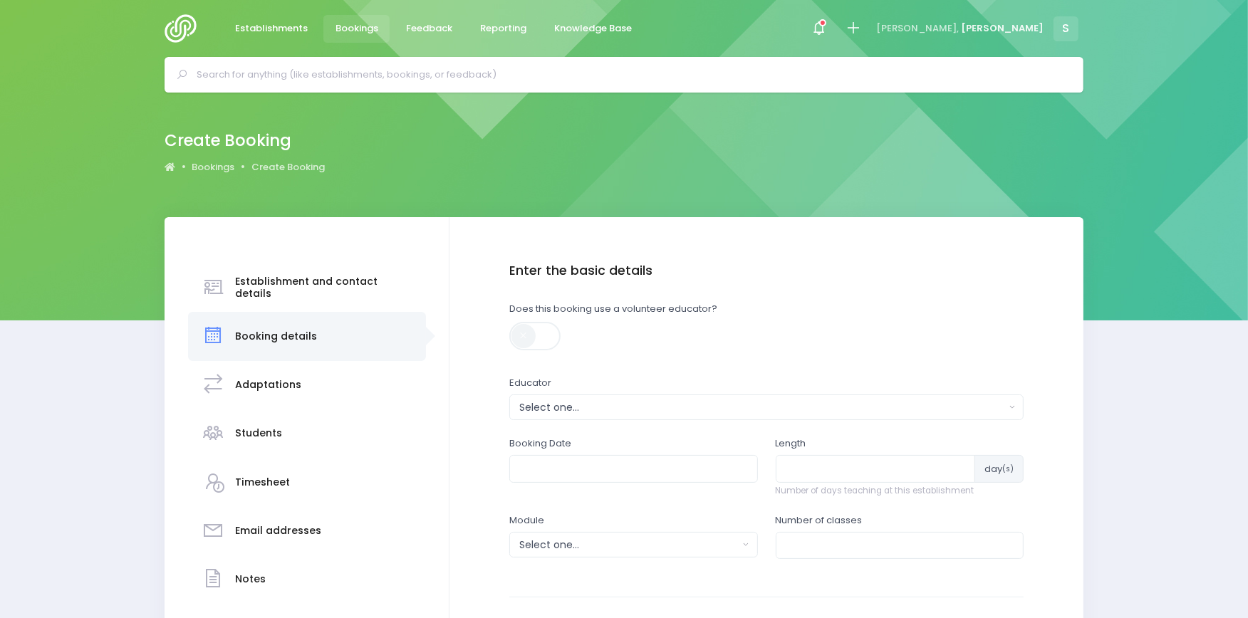
drag, startPoint x: 1245, startPoint y: 111, endPoint x: 1259, endPoint y: 246, distance: 135.3
click at [1247, 246] on html "Establishments Bookings Feedback Reporting Knowledge Base" at bounding box center [624, 309] width 1248 height 618
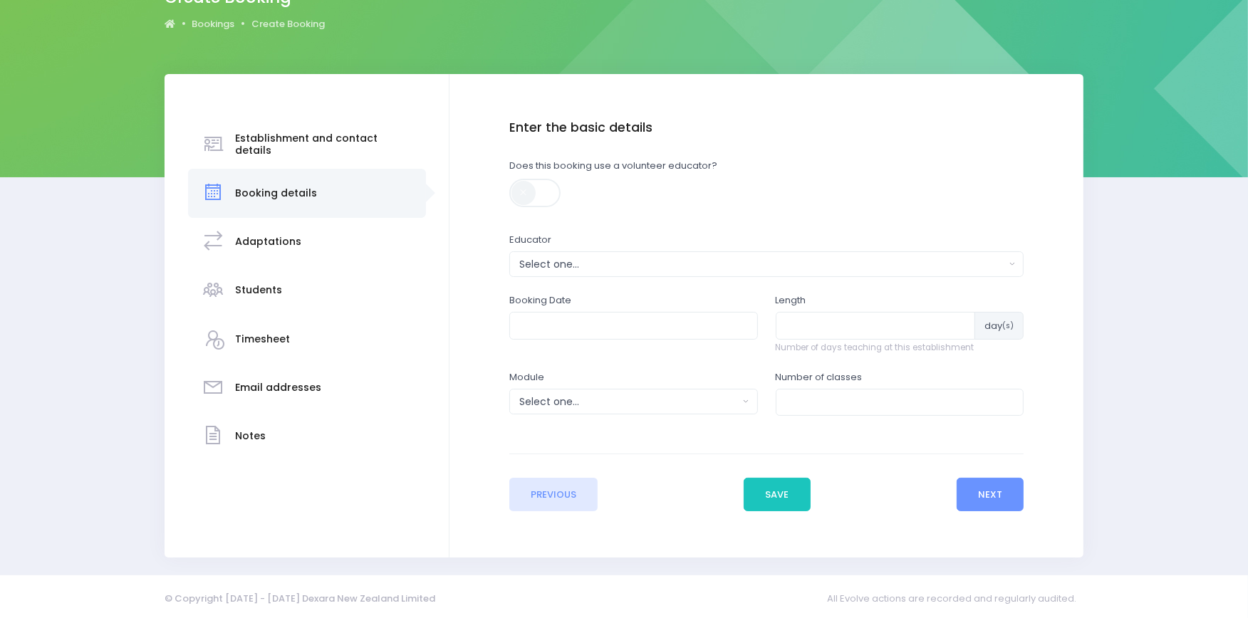
scroll to position [147, 0]
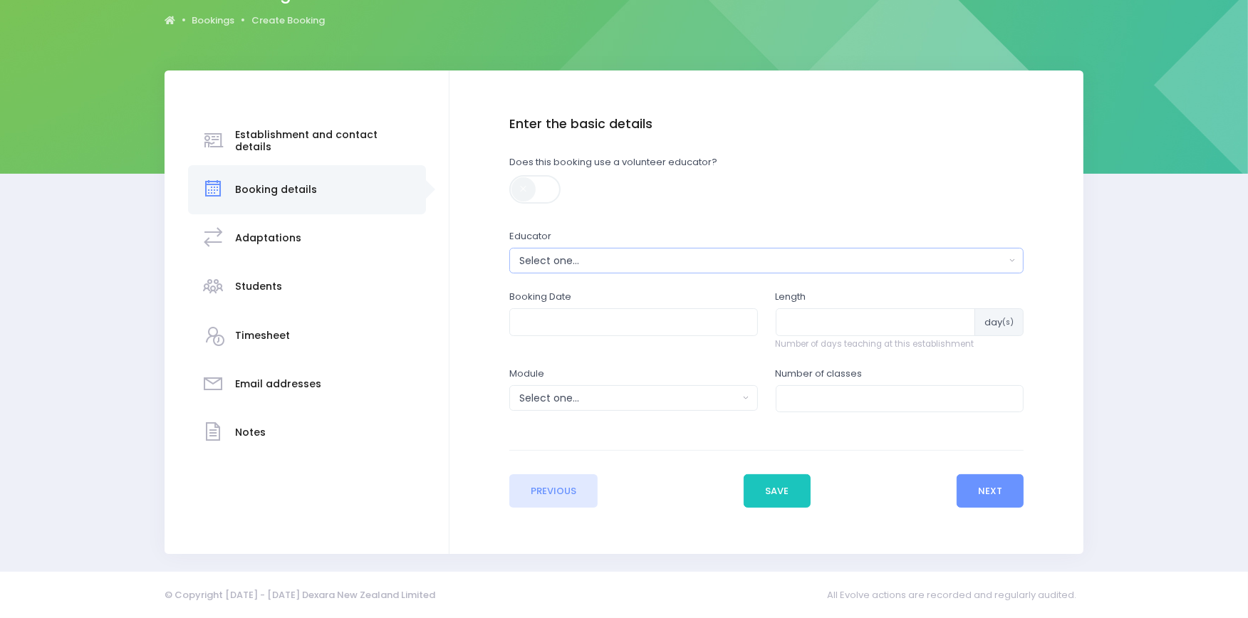
click at [681, 260] on div "Select one..." at bounding box center [762, 261] width 486 height 15
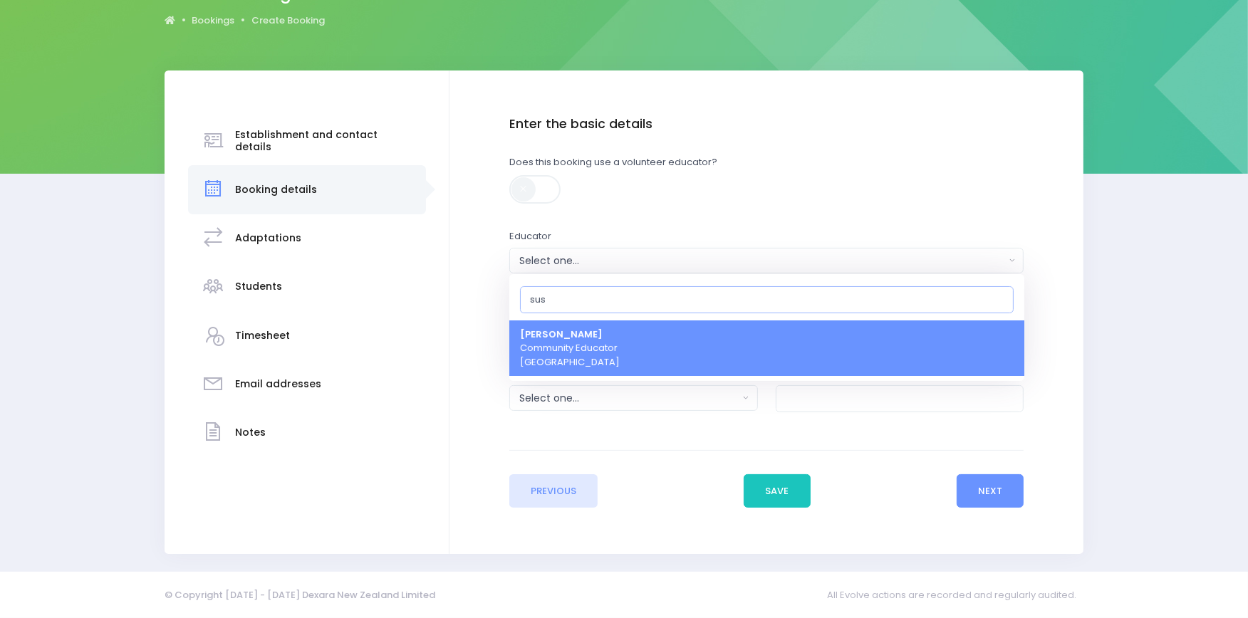
type input "susa"
select select "178963"
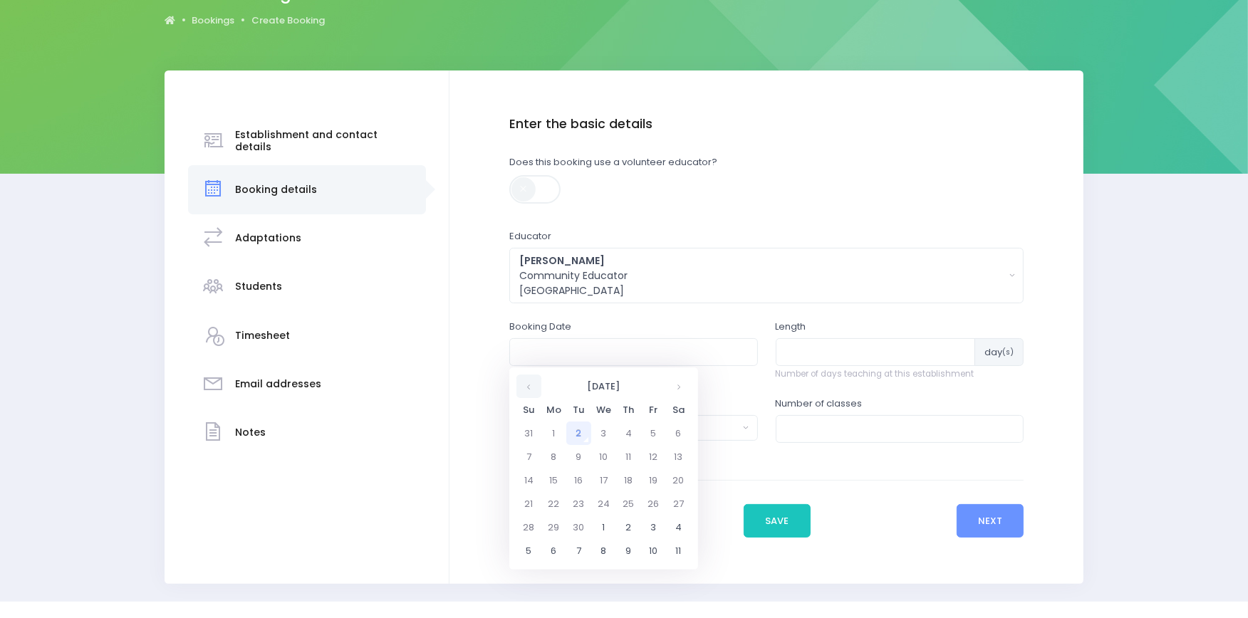
click at [530, 385] on th at bounding box center [529, 387] width 25 height 24
click at [551, 532] on td "25" at bounding box center [553, 528] width 25 height 24
click at [588, 494] on span "2" at bounding box center [588, 496] width 25 height 19
click at [544, 429] on span "2:00" at bounding box center [539, 431] width 40 height 19
type input "25/08/2025 02:00 PM"
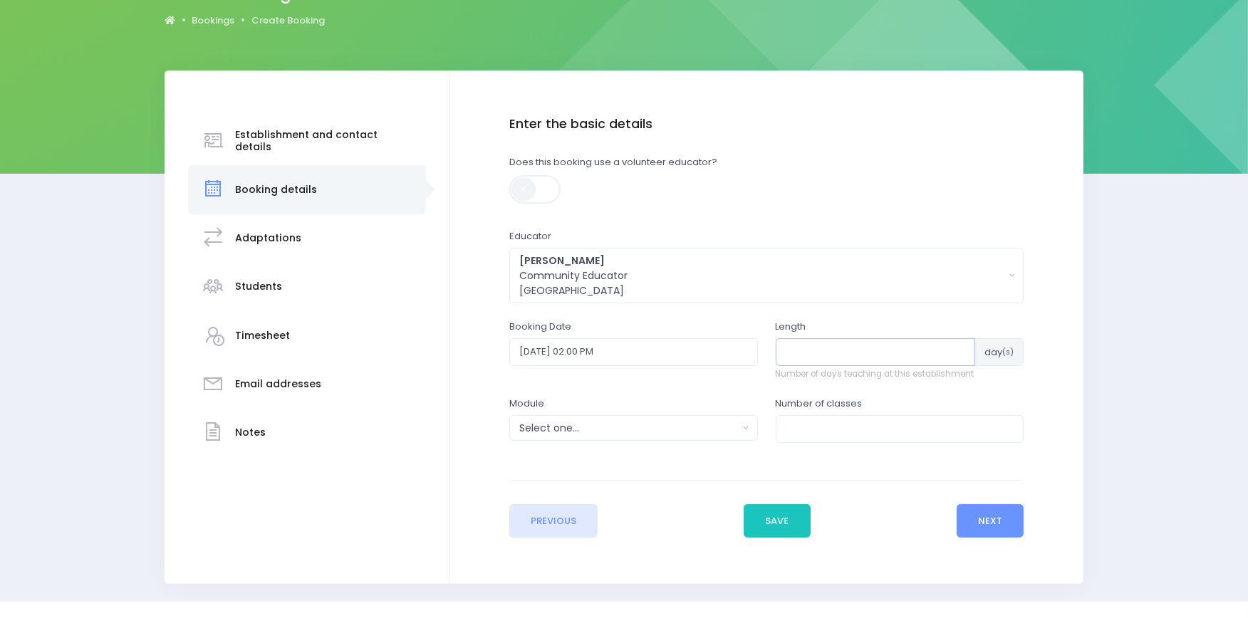
click at [801, 344] on input "number" at bounding box center [876, 351] width 200 height 27
type input "1"
click at [583, 431] on div "Select one..." at bounding box center [628, 428] width 219 height 15
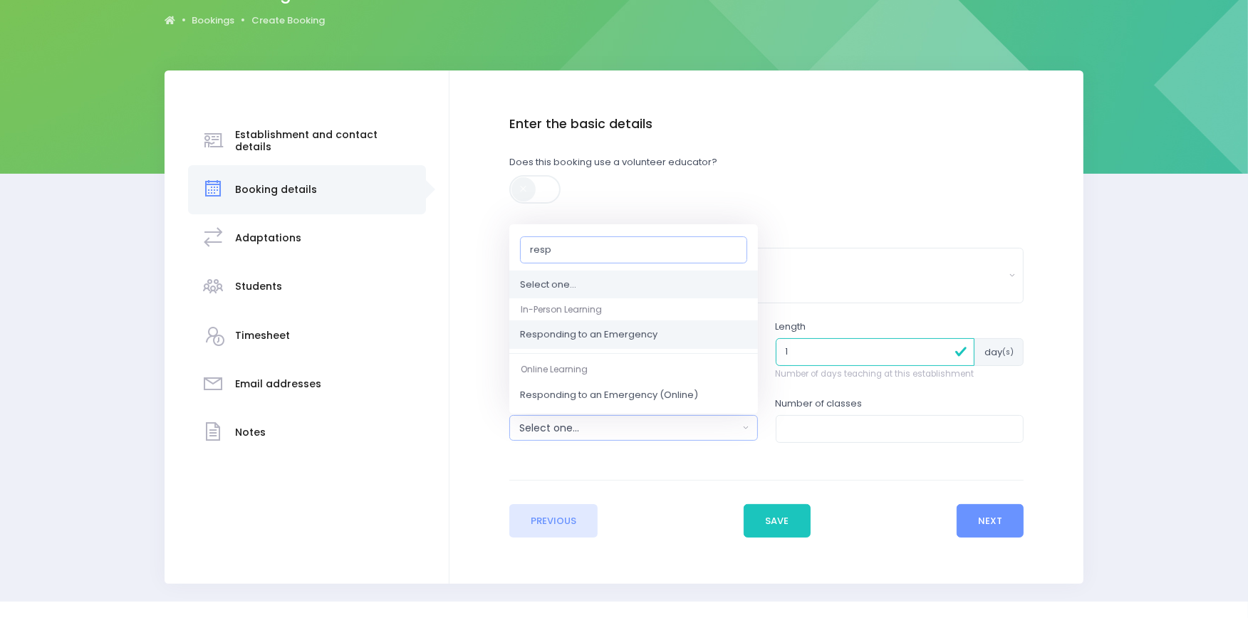
type input "resp"
click at [615, 335] on span "Responding to an Emergency" at bounding box center [589, 335] width 138 height 14
select select "Responding to an Emergency"
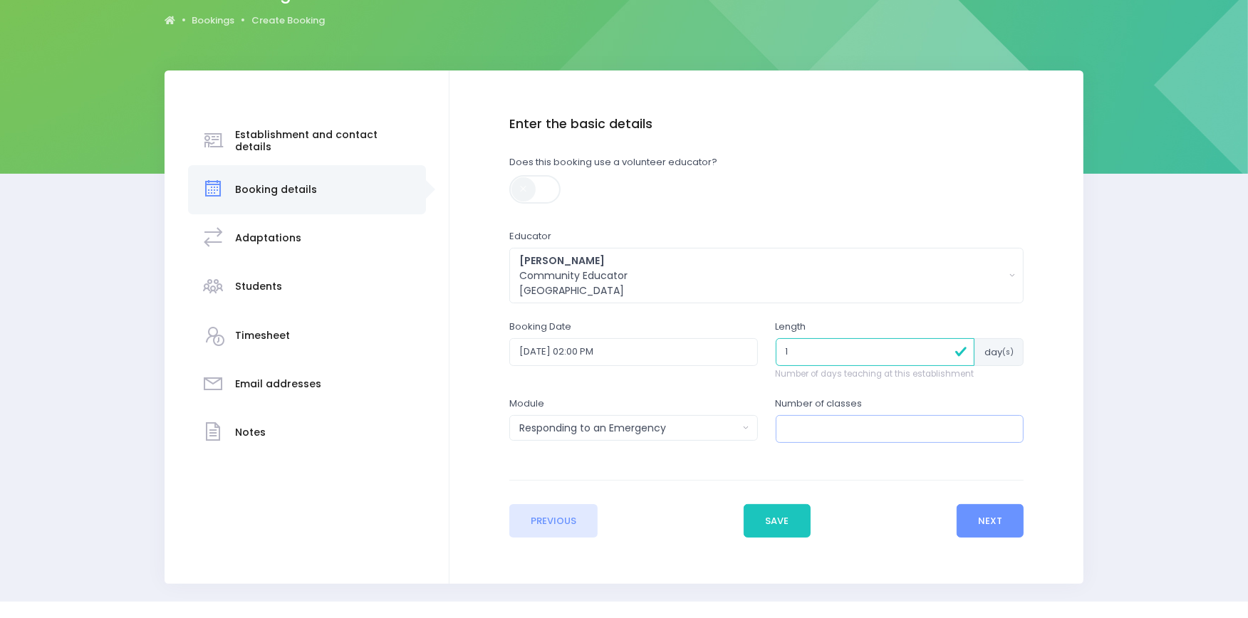
click at [800, 423] on input "number" at bounding box center [900, 428] width 249 height 27
type input "1"
click at [993, 522] on button "Next" at bounding box center [991, 521] width 68 height 34
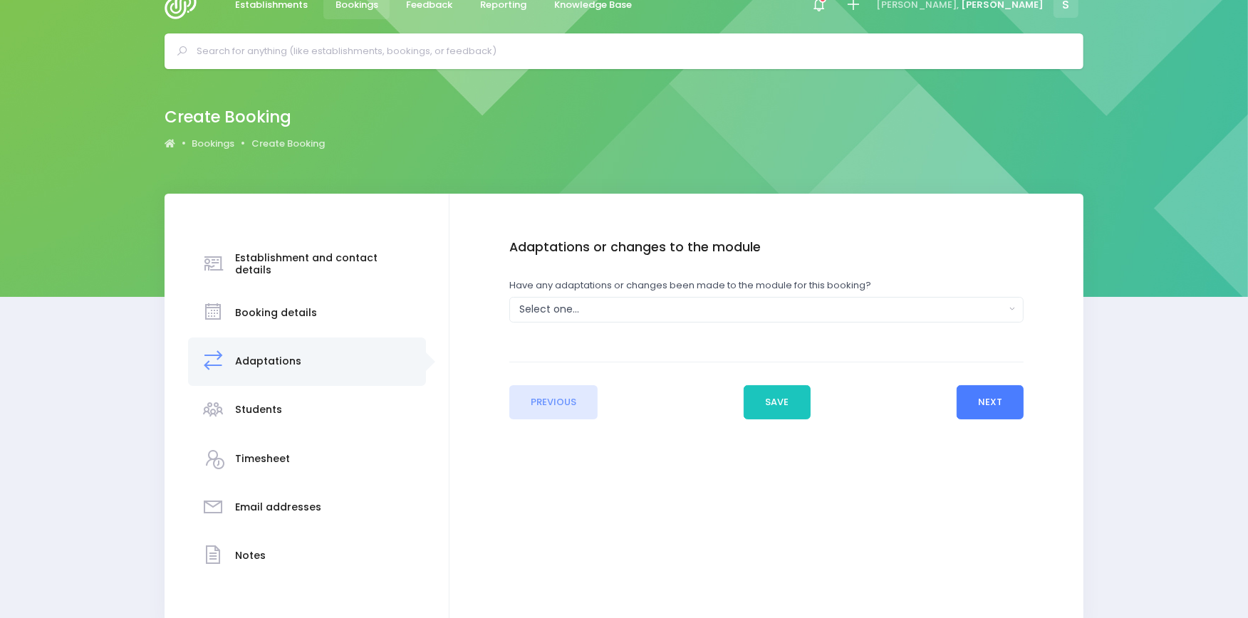
scroll to position [0, 0]
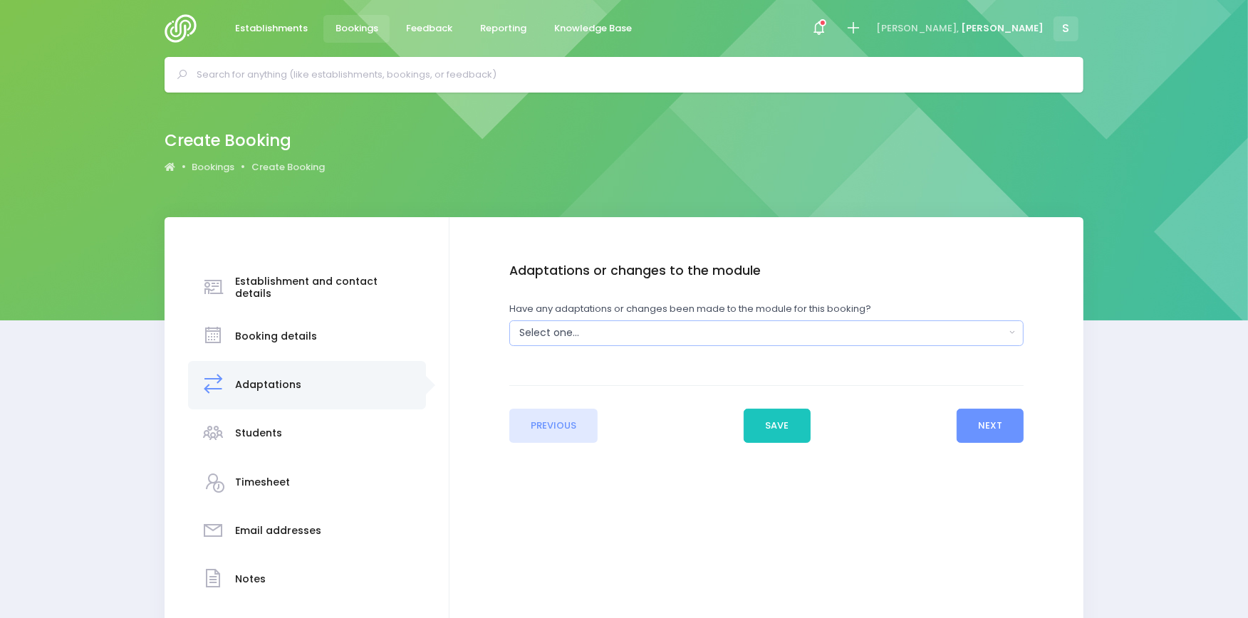
click at [878, 338] on button "Select one..." at bounding box center [766, 334] width 515 height 26
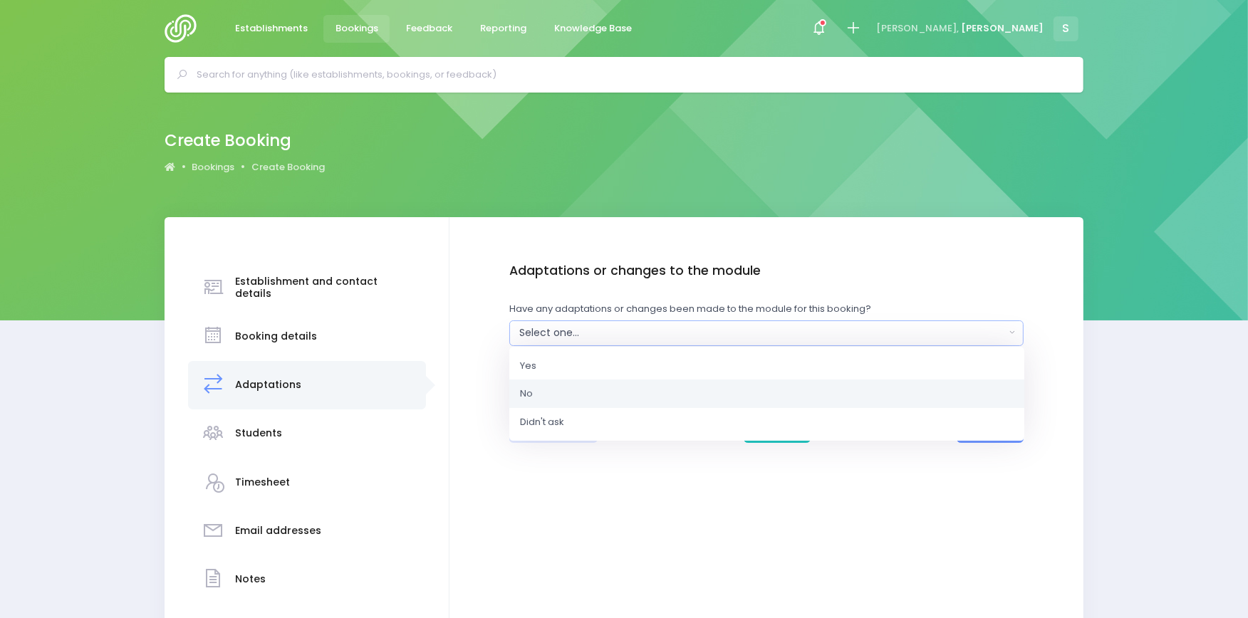
click at [616, 397] on link "No" at bounding box center [766, 394] width 515 height 28
select select "No"
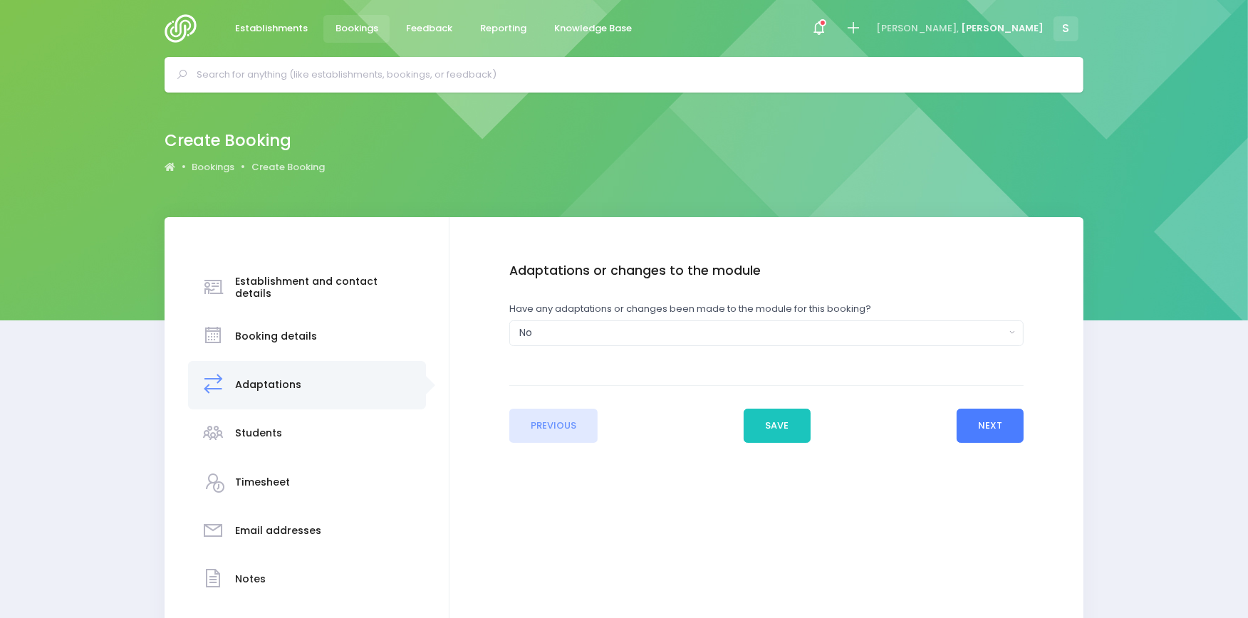
click at [985, 417] on button "Next" at bounding box center [991, 426] width 68 height 34
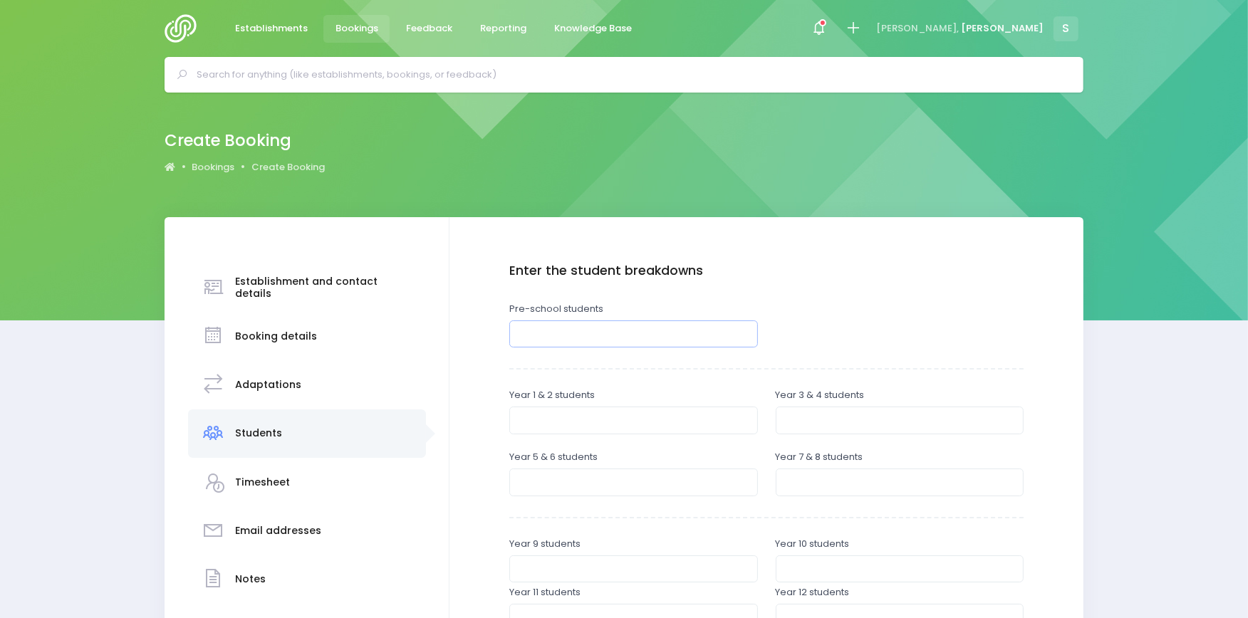
click at [573, 332] on input "number" at bounding box center [633, 334] width 249 height 27
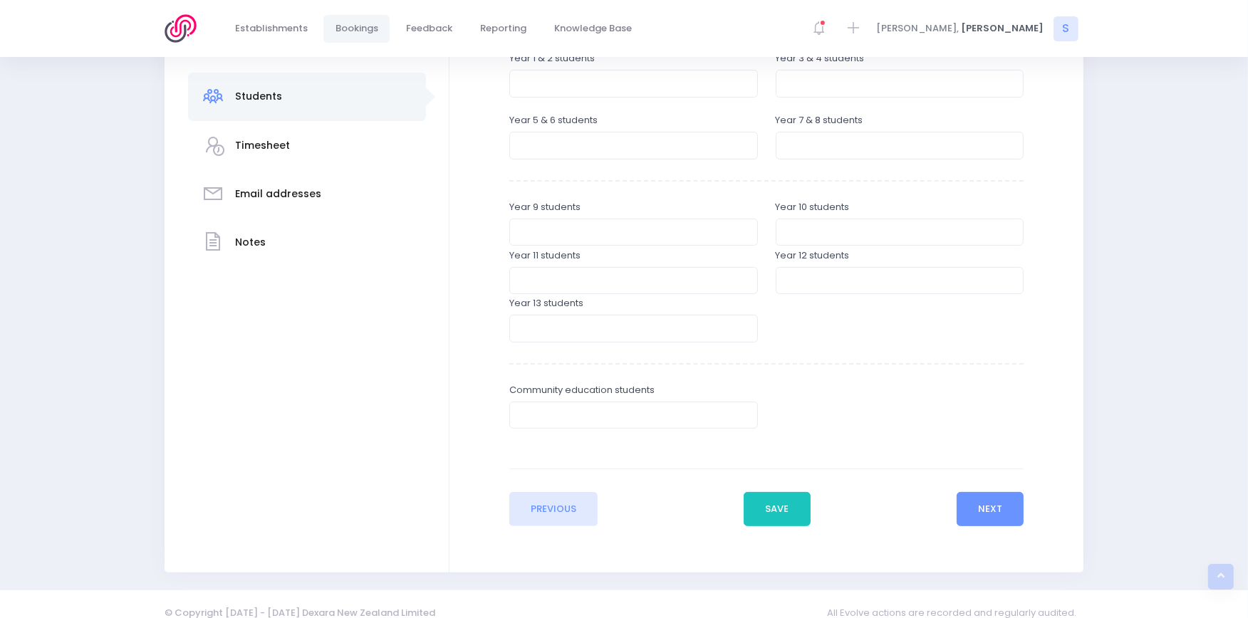
scroll to position [339, 0]
type input "25"
click at [1003, 499] on button "Next" at bounding box center [991, 507] width 68 height 34
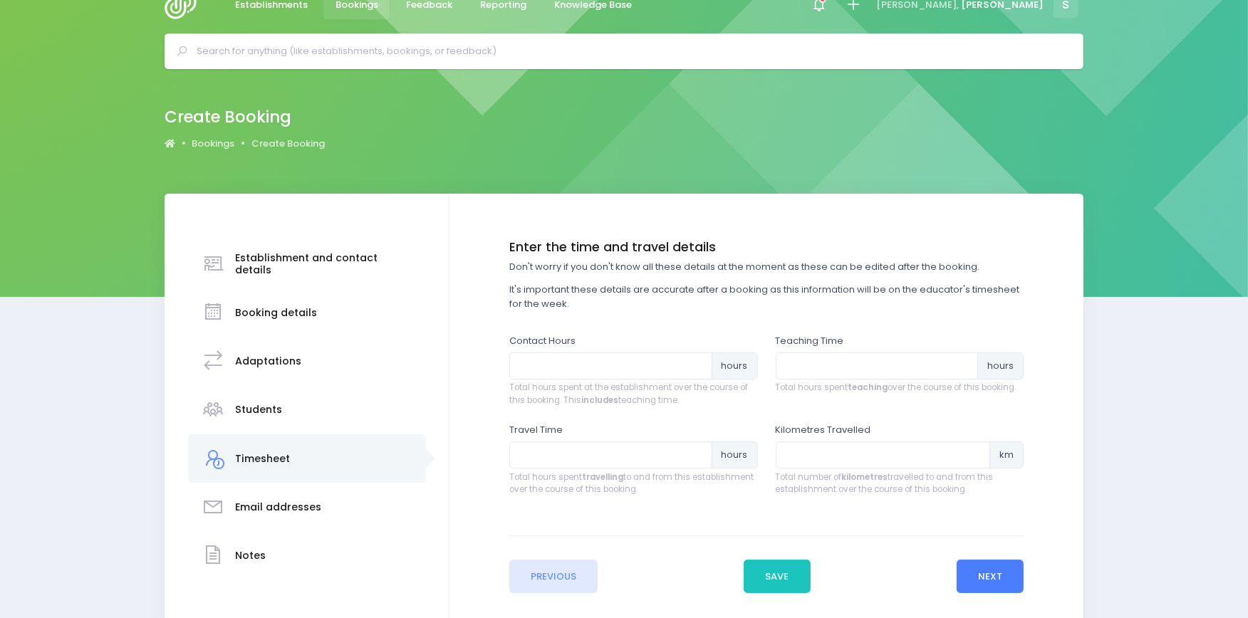
scroll to position [0, 0]
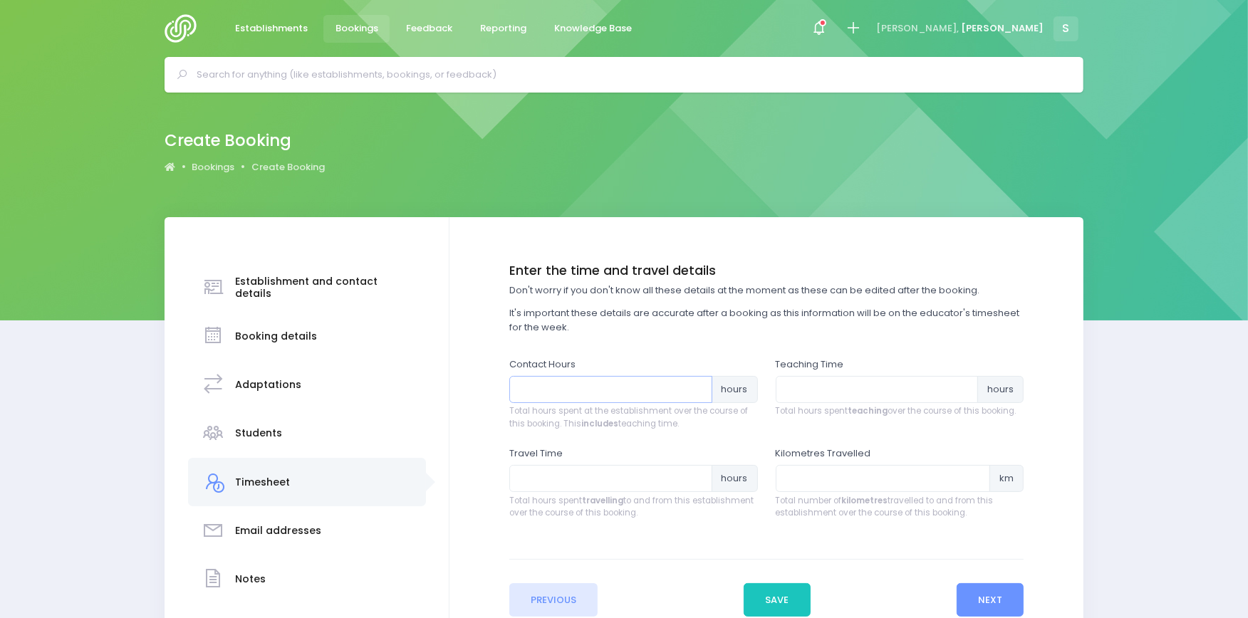
click at [575, 387] on input "number" at bounding box center [610, 389] width 203 height 27
type input "1"
click at [813, 383] on input "number" at bounding box center [877, 389] width 203 height 27
type input ".75"
click at [570, 479] on input "number" at bounding box center [610, 478] width 203 height 27
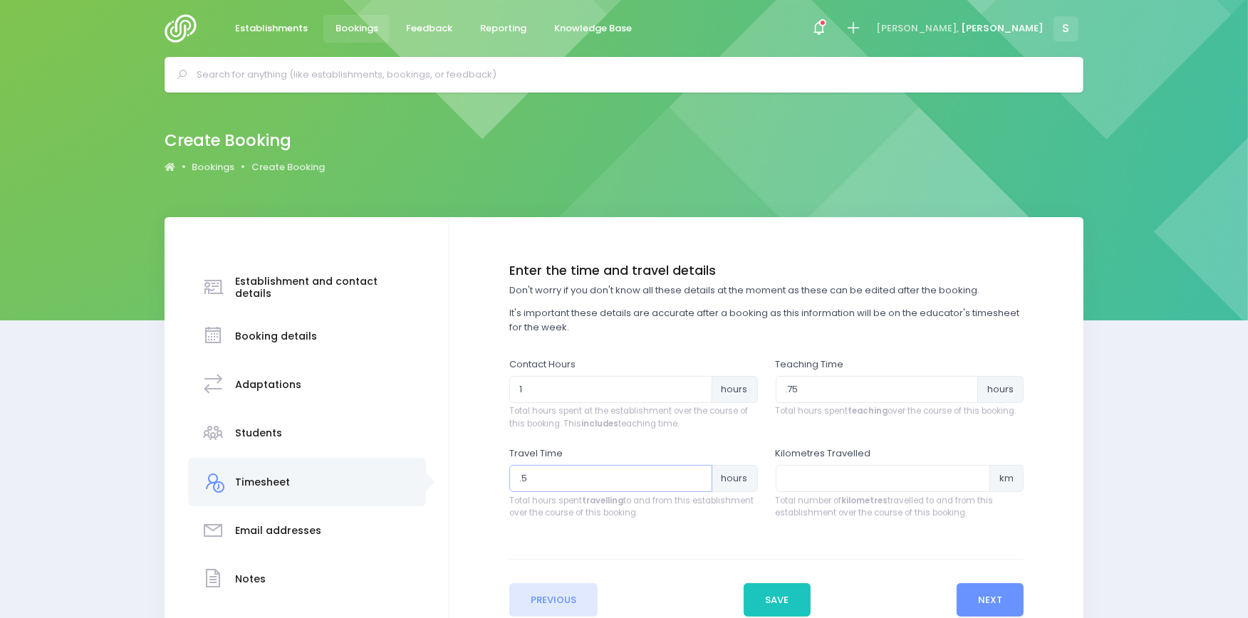
type input ".5"
click at [841, 476] on input "number" at bounding box center [883, 478] width 215 height 27
type input "5"
click at [1001, 596] on button "Next" at bounding box center [991, 600] width 68 height 34
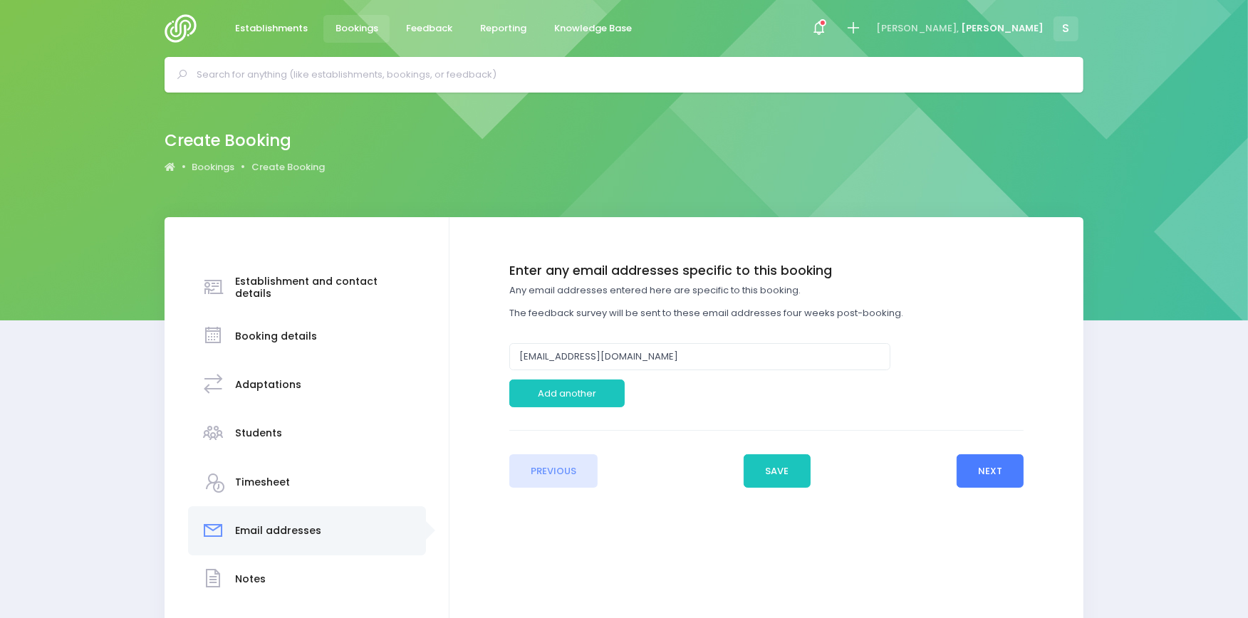
click at [993, 471] on button "Next" at bounding box center [991, 472] width 68 height 34
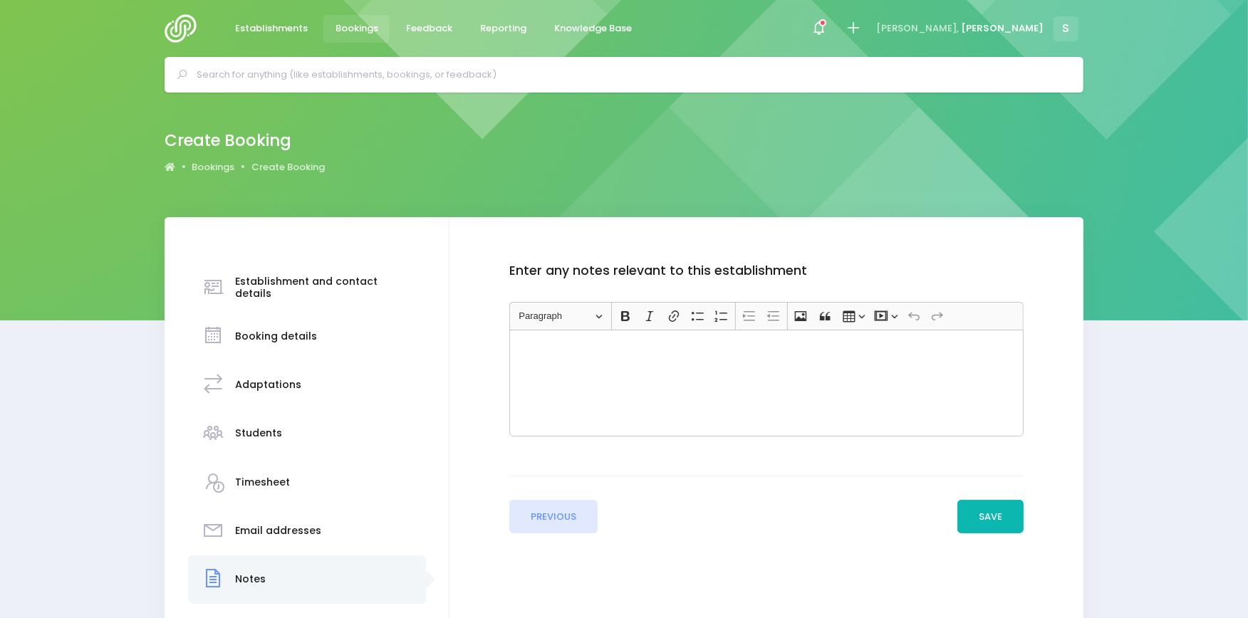
click at [982, 514] on button "Save" at bounding box center [991, 517] width 67 height 34
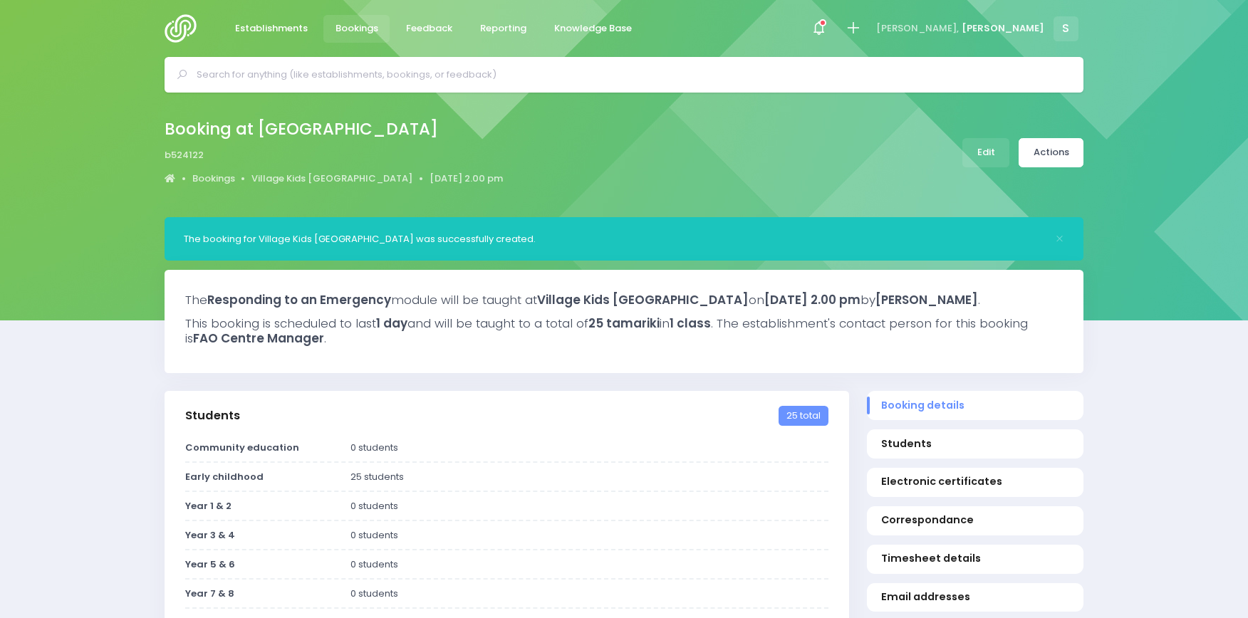
select select "5"
click at [861, 26] on icon at bounding box center [853, 28] width 16 height 16
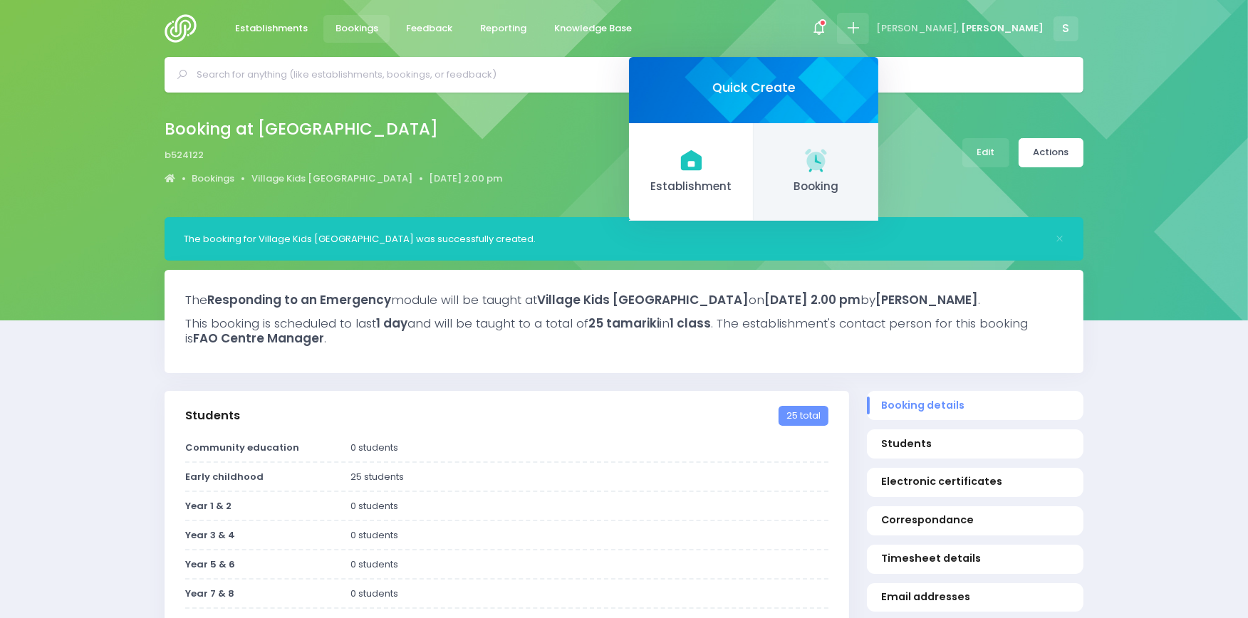
click at [826, 165] on icon at bounding box center [815, 159] width 21 height 21
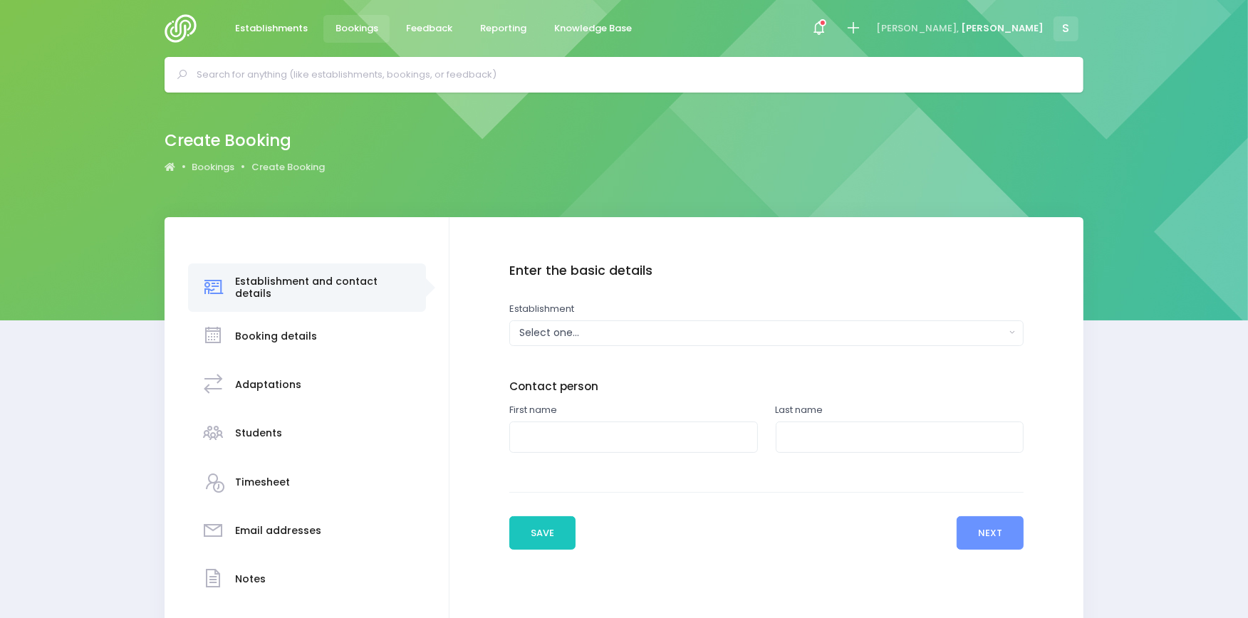
click at [219, 73] on input "text" at bounding box center [630, 74] width 867 height 21
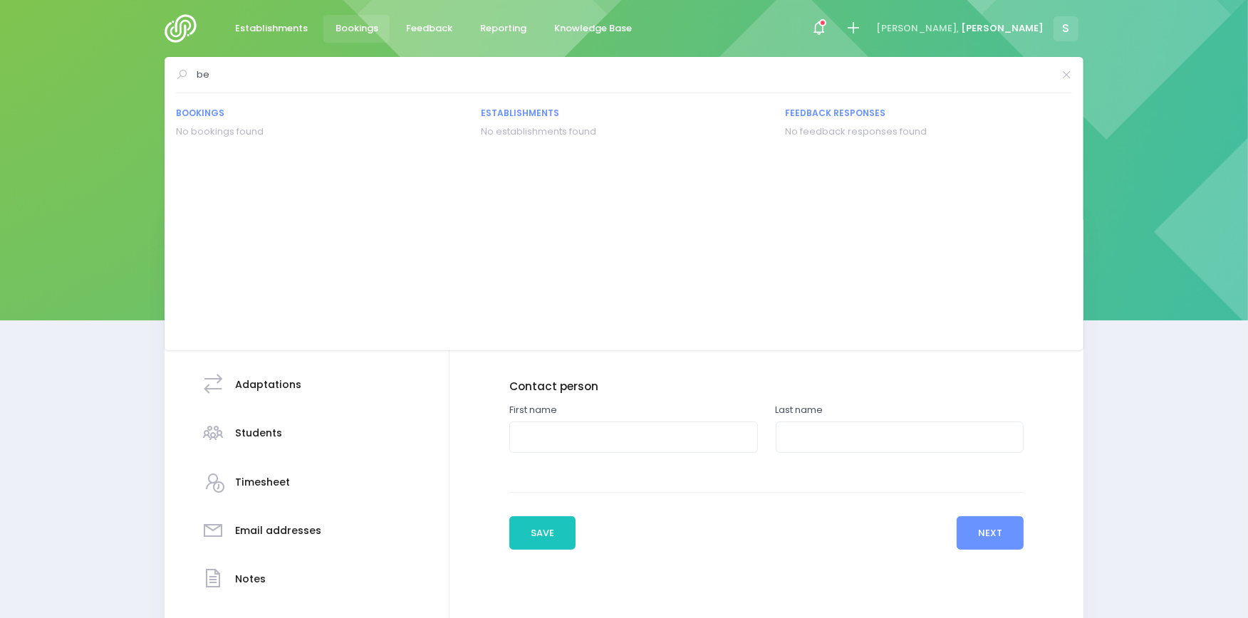
type input "b"
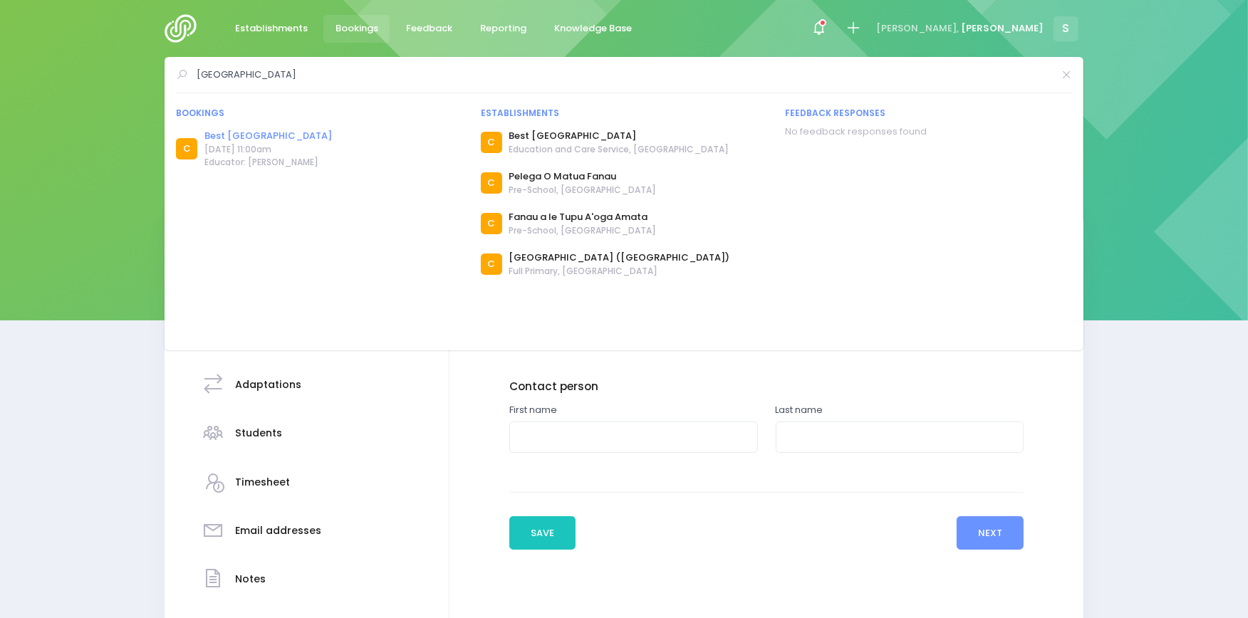
type input "riverbend road"
click at [279, 133] on link "Best [GEOGRAPHIC_DATA]" at bounding box center [268, 136] width 128 height 14
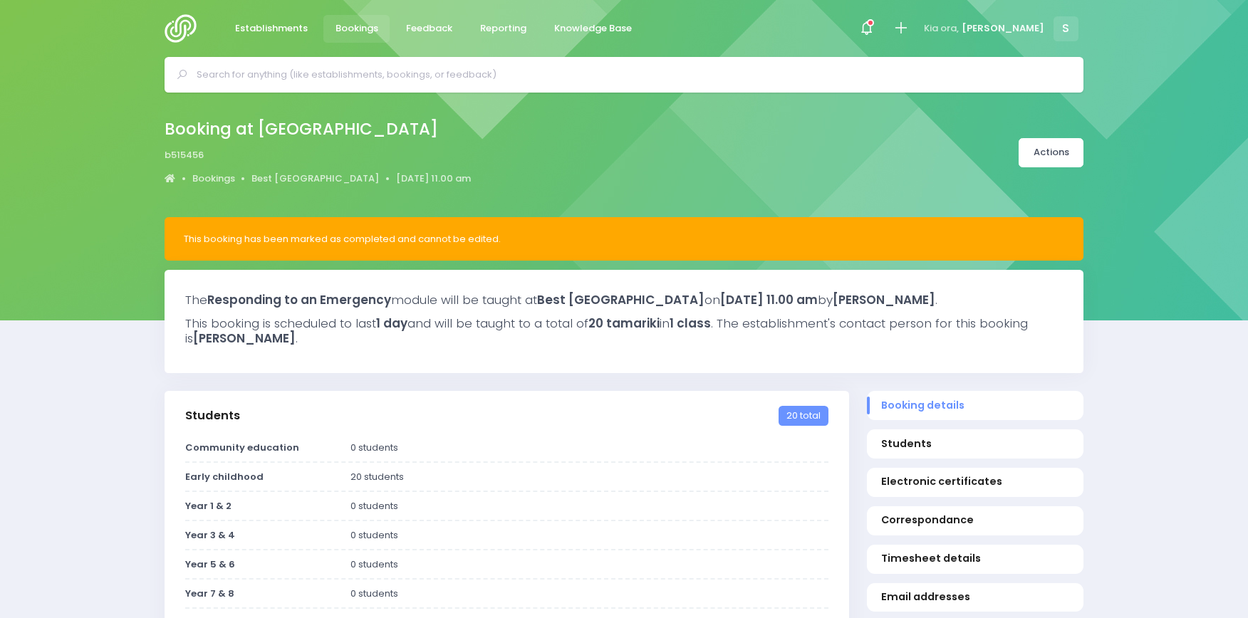
select select "5"
click at [909, 25] on icon at bounding box center [901, 28] width 16 height 16
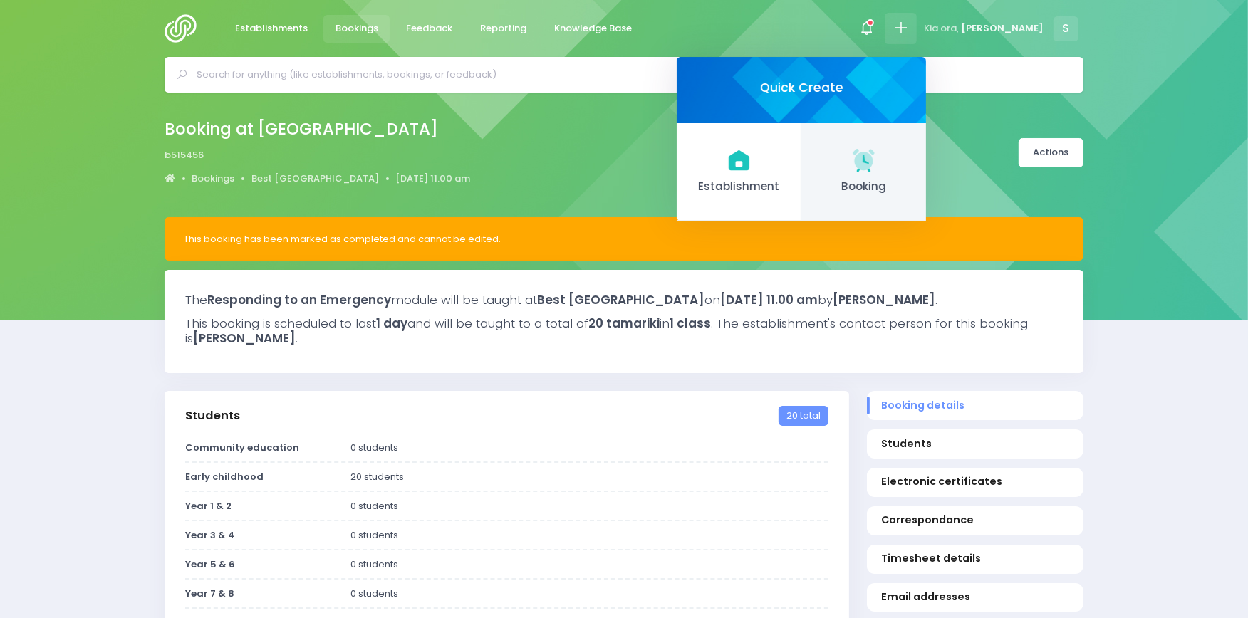
click at [874, 167] on icon at bounding box center [863, 159] width 21 height 21
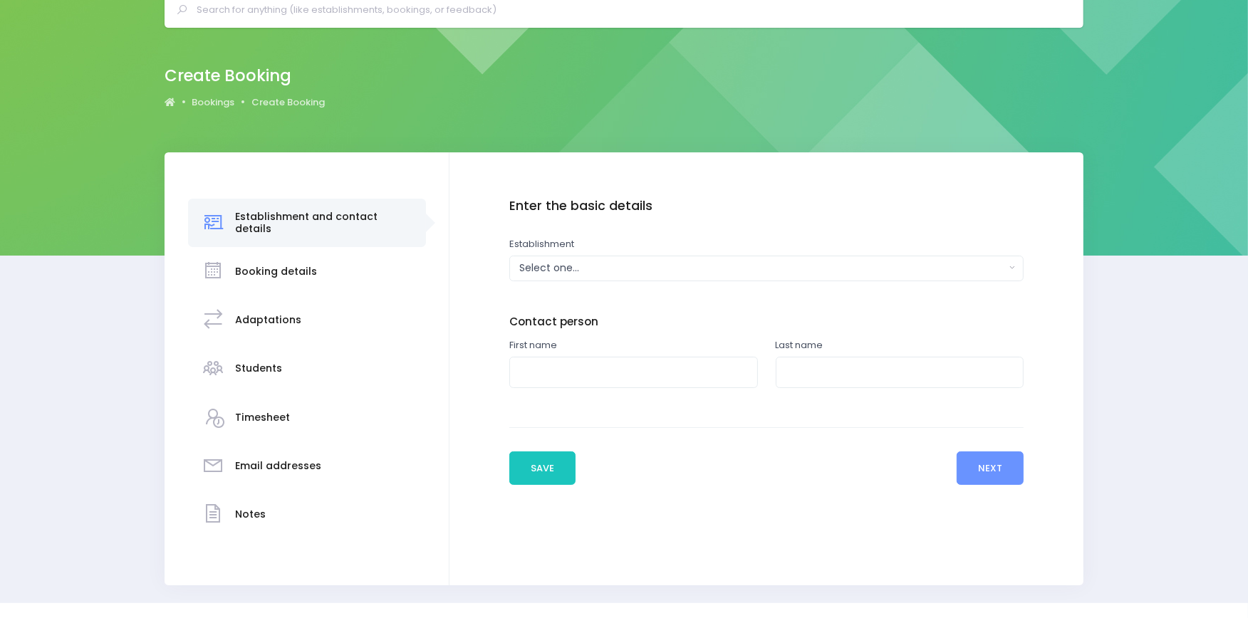
scroll to position [95, 0]
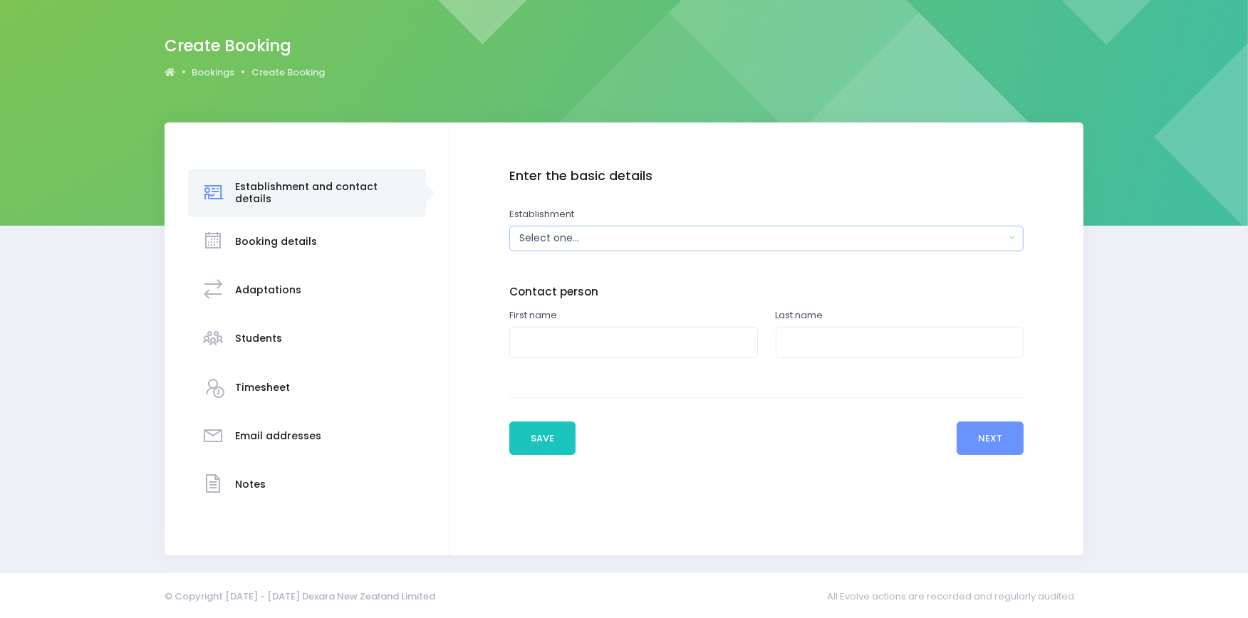
click at [613, 239] on div "Select one..." at bounding box center [762, 238] width 486 height 15
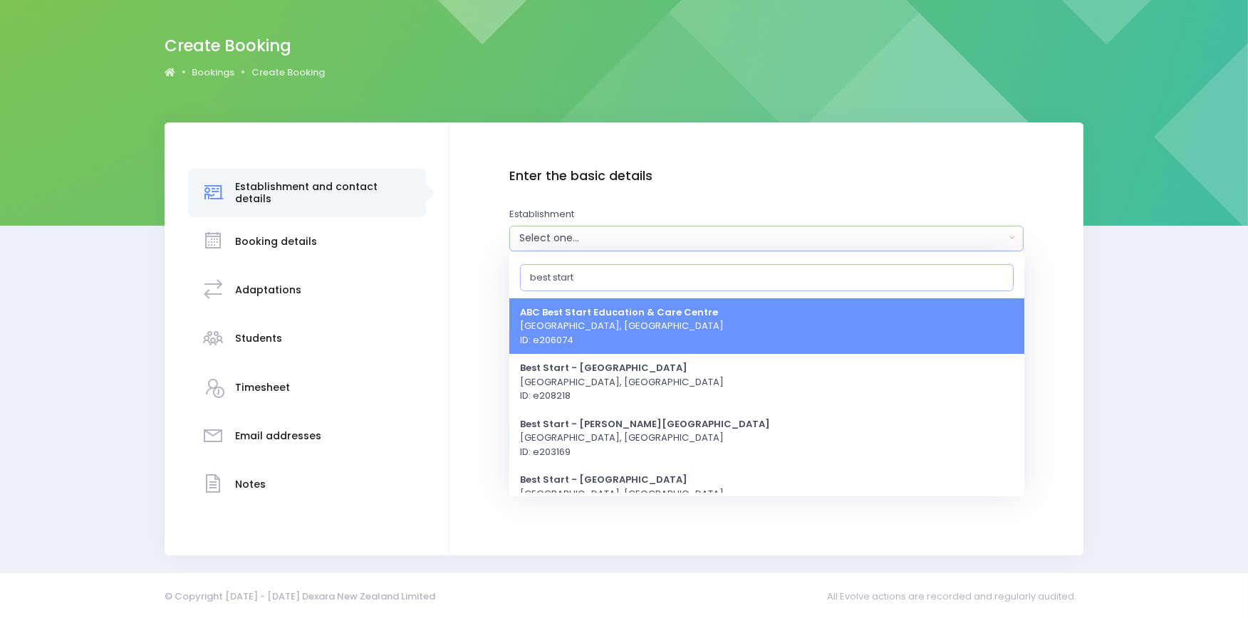
type input "best start"
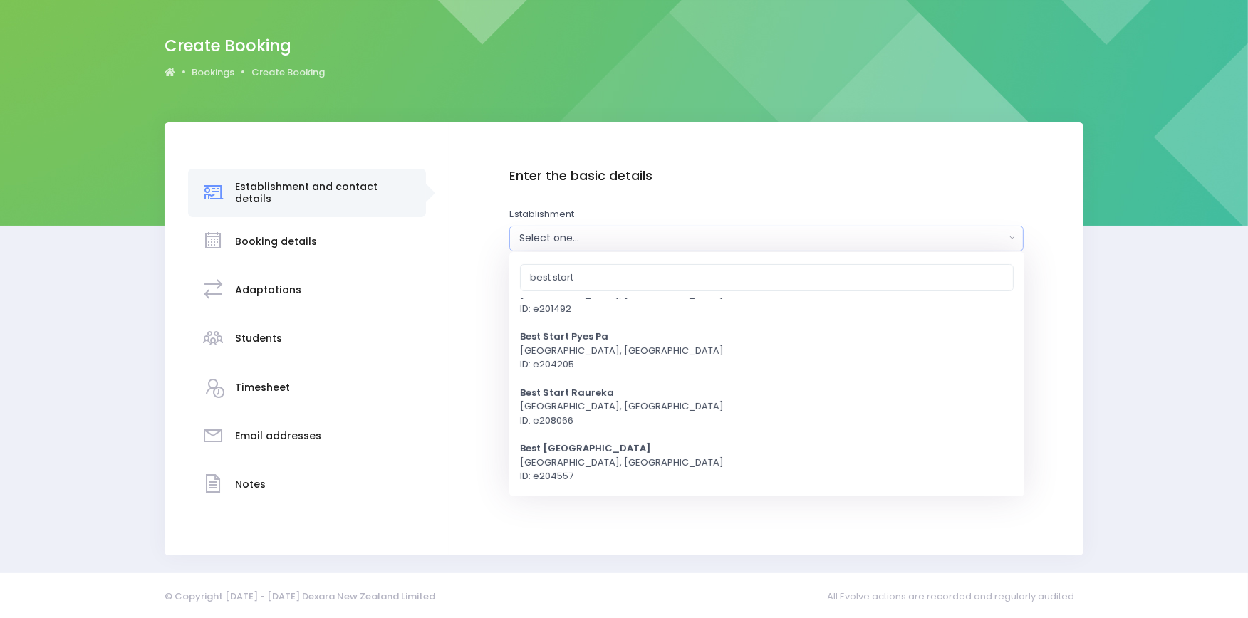
scroll to position [1220, 0]
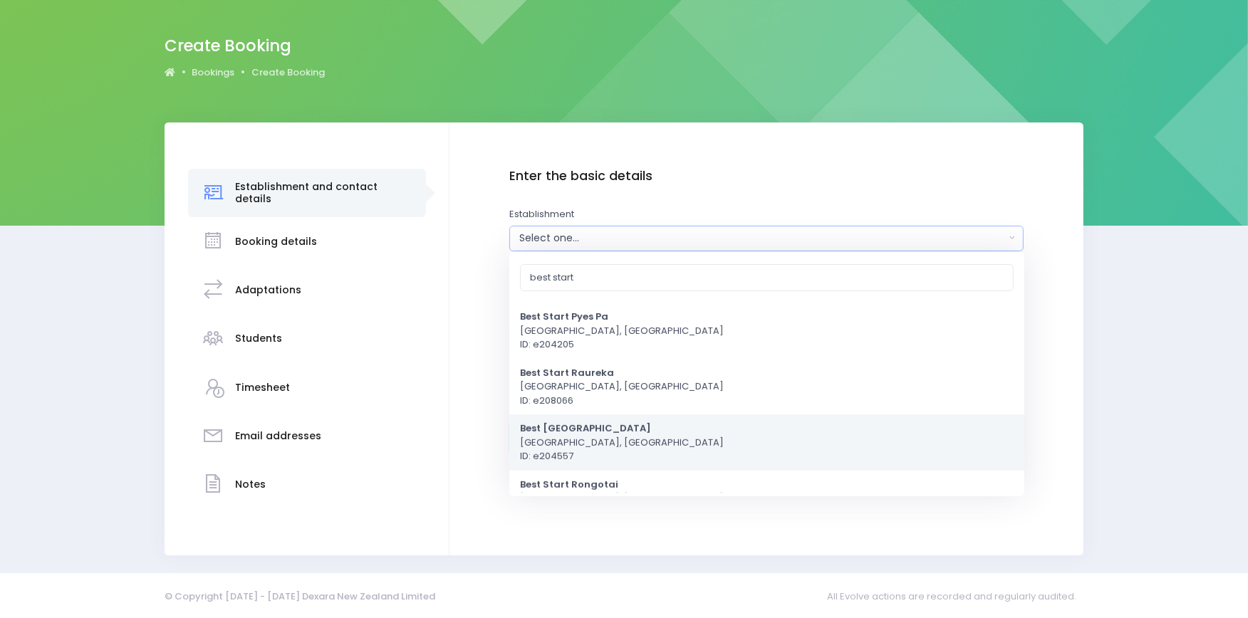
click at [563, 432] on strong "Best [GEOGRAPHIC_DATA]" at bounding box center [585, 429] width 131 height 14
select select "204557"
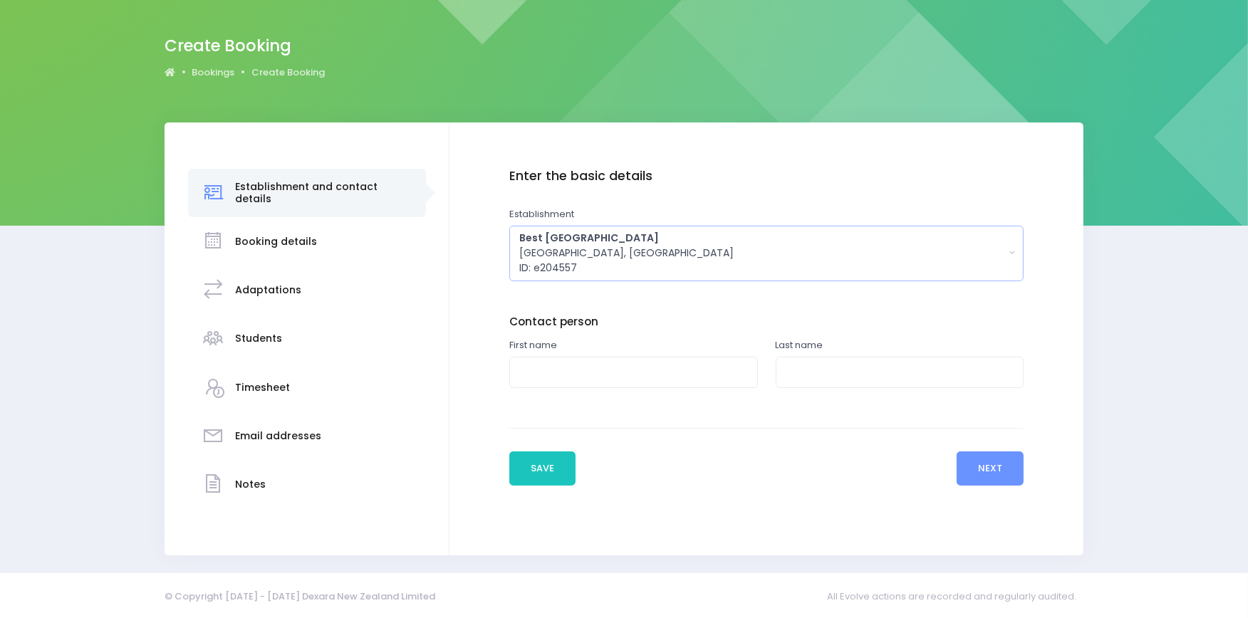
scroll to position [0, 0]
click at [595, 373] on input "text" at bounding box center [633, 373] width 249 height 32
type input "FAO"
click at [817, 374] on input "text" at bounding box center [900, 373] width 249 height 32
type input "Centre Manager"
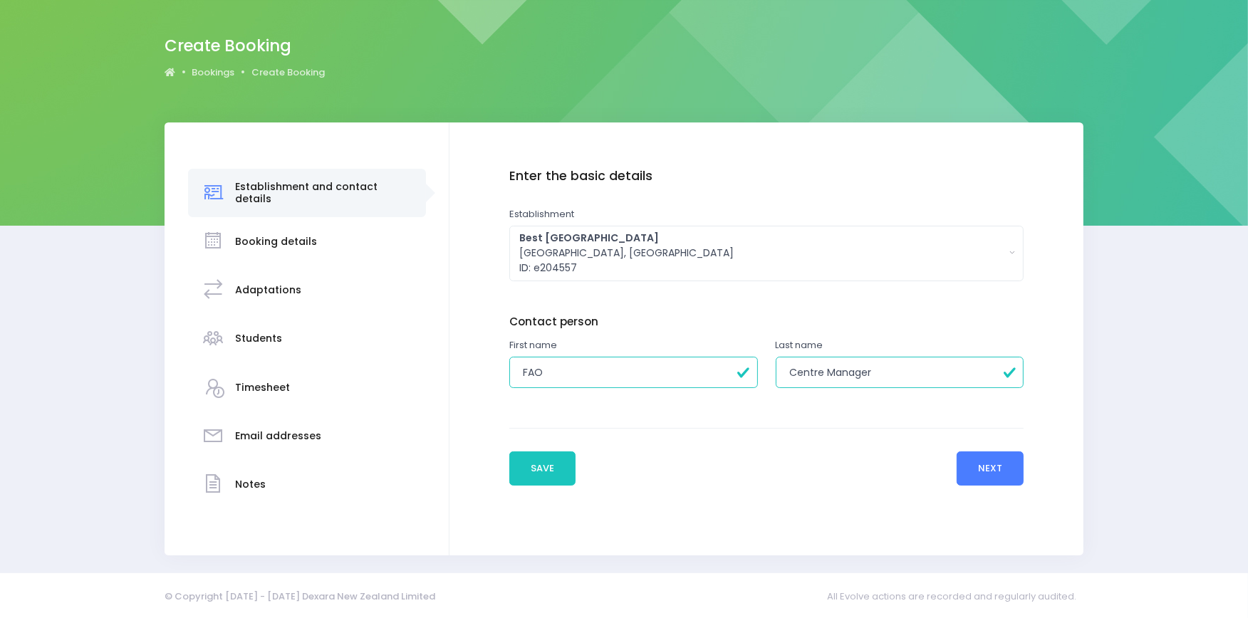
click at [982, 470] on button "Next" at bounding box center [991, 469] width 68 height 34
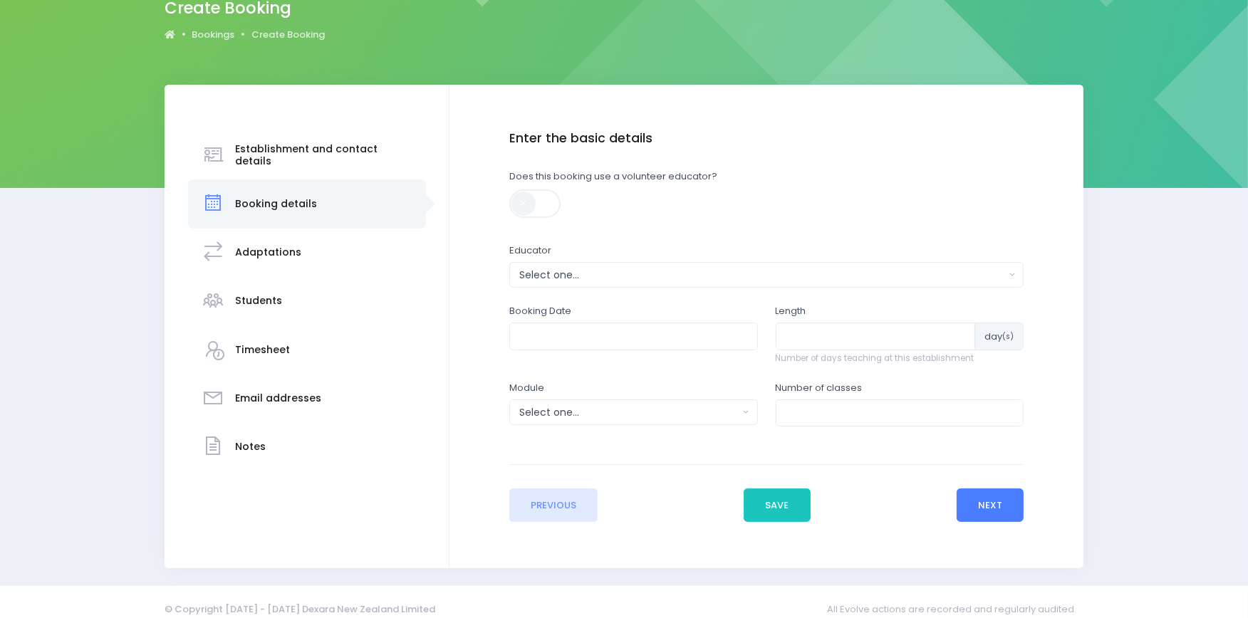
scroll to position [147, 0]
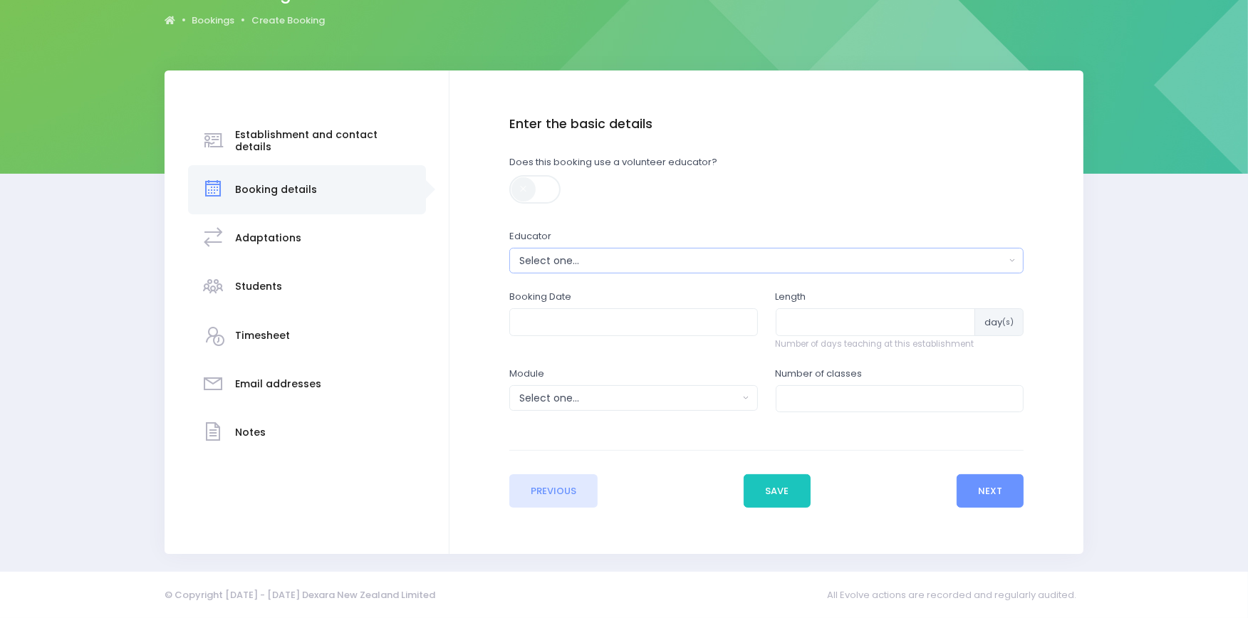
click at [571, 254] on div "Select one..." at bounding box center [762, 261] width 486 height 15
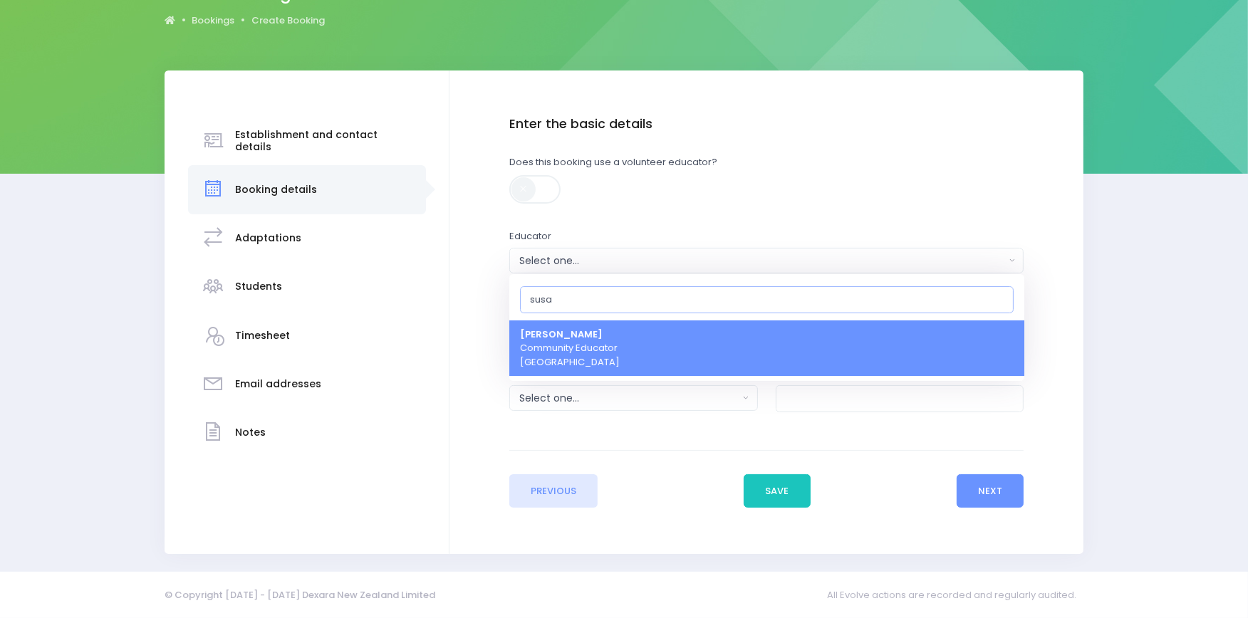
type input "susa"
select select "178963"
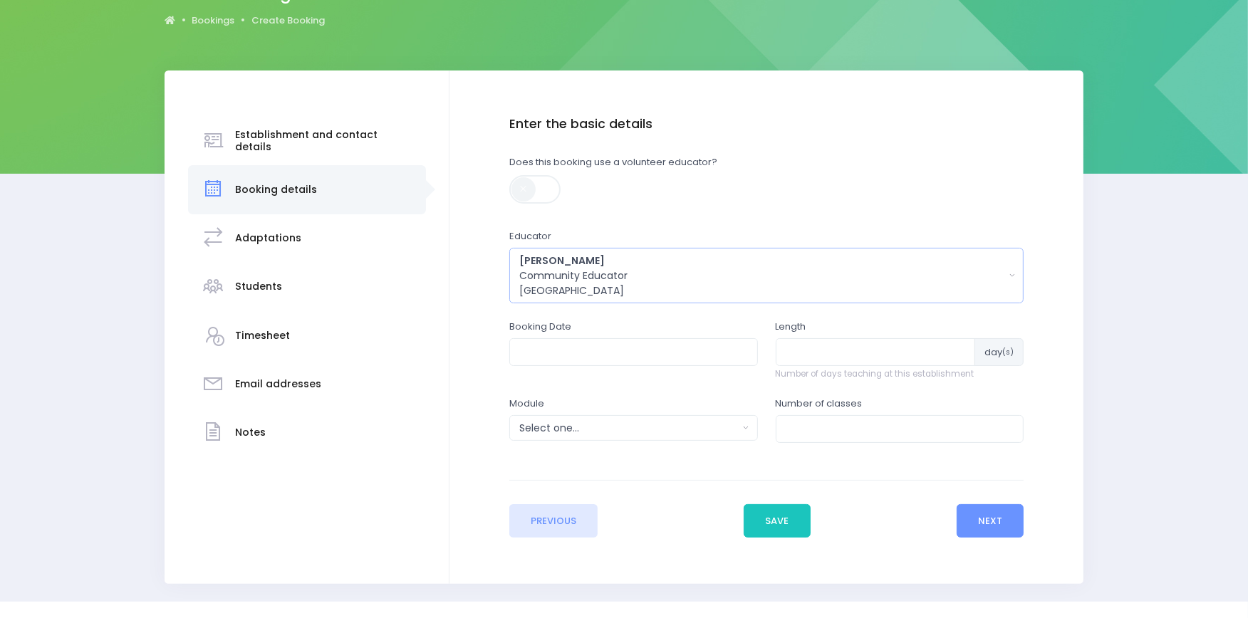
scroll to position [177, 0]
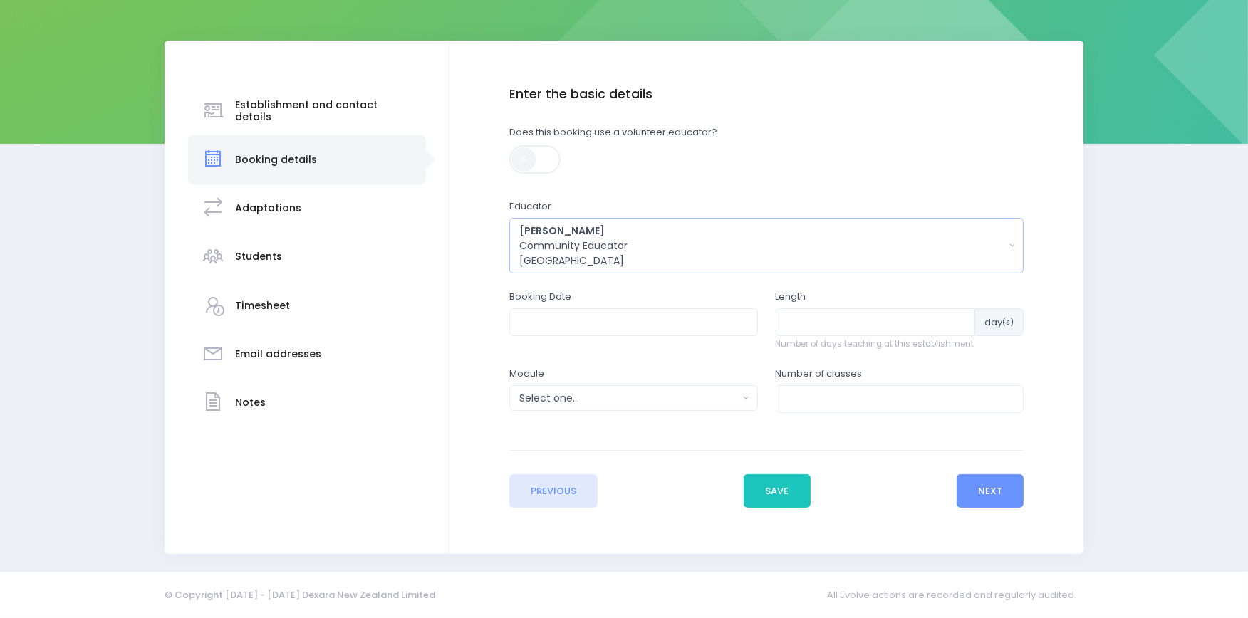
click at [648, 242] on div "Susan Manning Community Educator Central Region" at bounding box center [762, 246] width 486 height 45
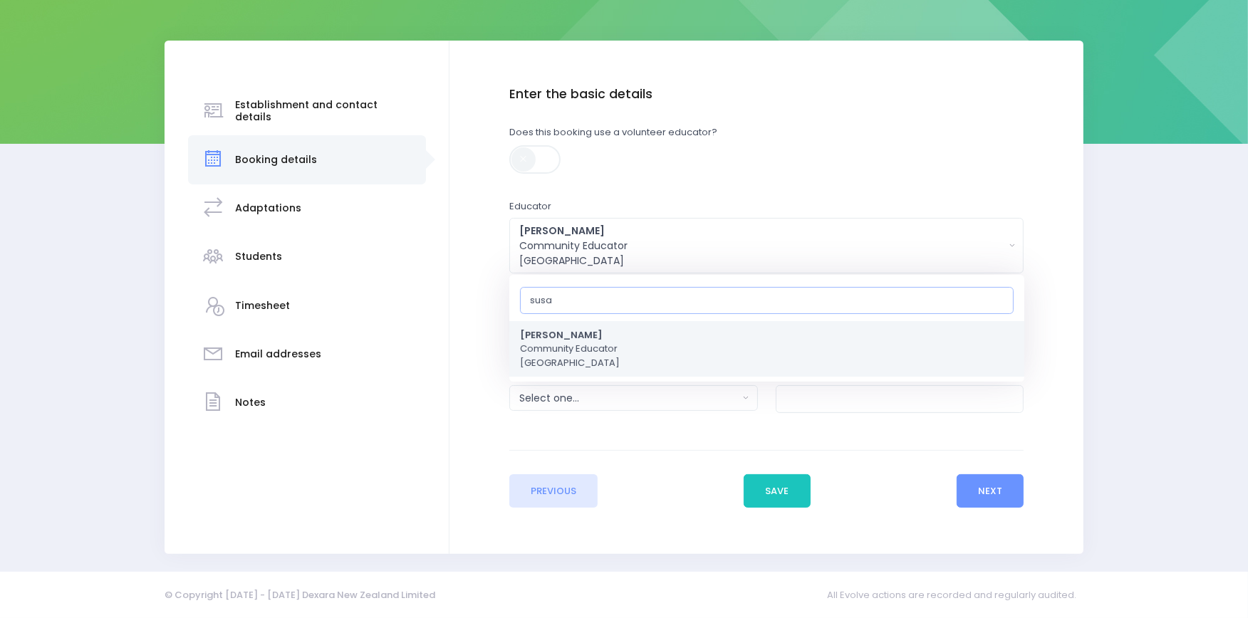
type input "susan"
select select "178963"
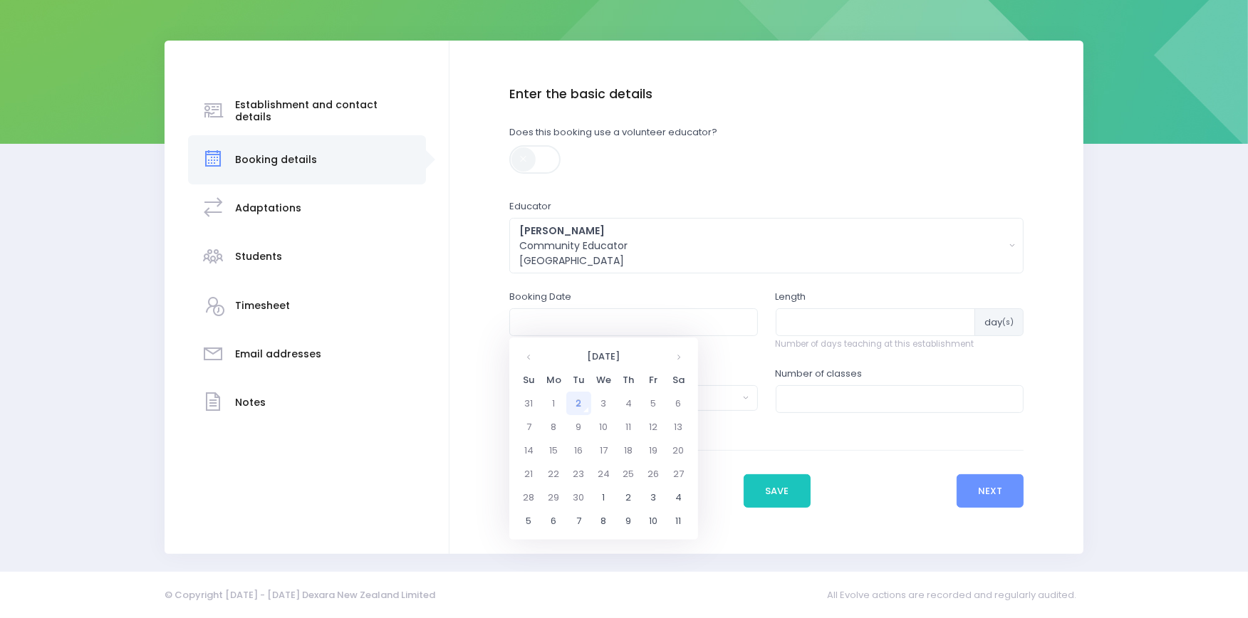
click at [580, 401] on td "2" at bounding box center [578, 404] width 25 height 24
click at [591, 460] on span "2" at bounding box center [588, 466] width 25 height 19
click at [538, 400] on span "2:00" at bounding box center [539, 401] width 40 height 19
type input "02/09/2025 02:00 PM"
click at [810, 316] on input "number" at bounding box center [876, 321] width 200 height 27
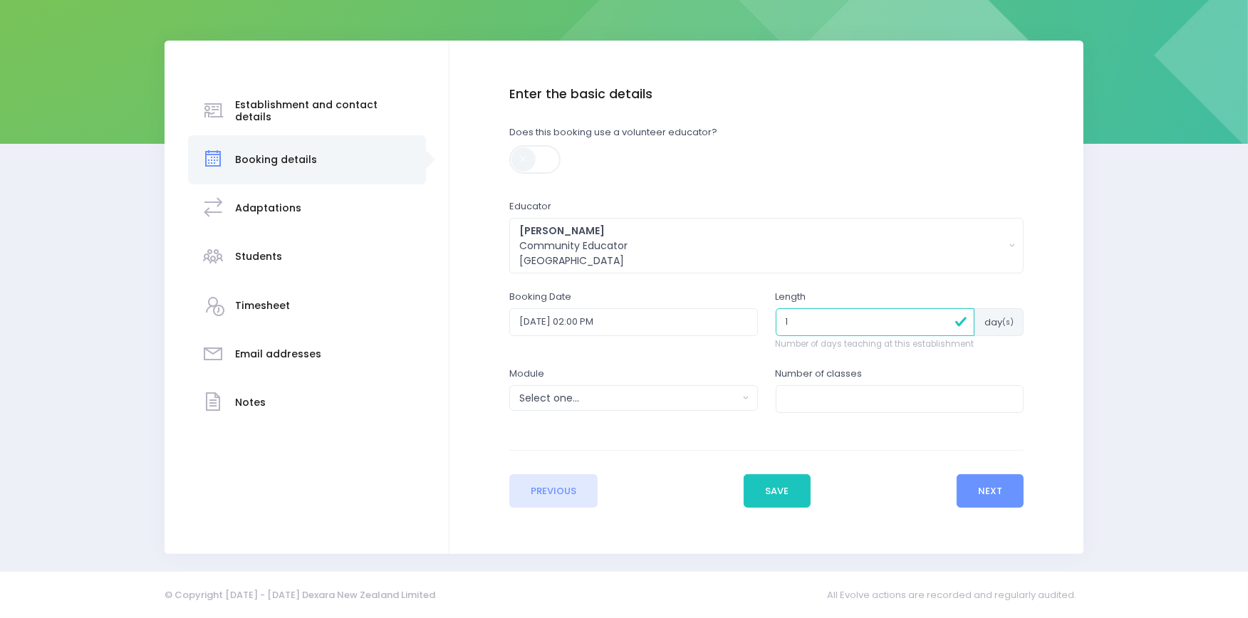
type input "1"
click at [583, 391] on div "Select one..." at bounding box center [628, 398] width 219 height 15
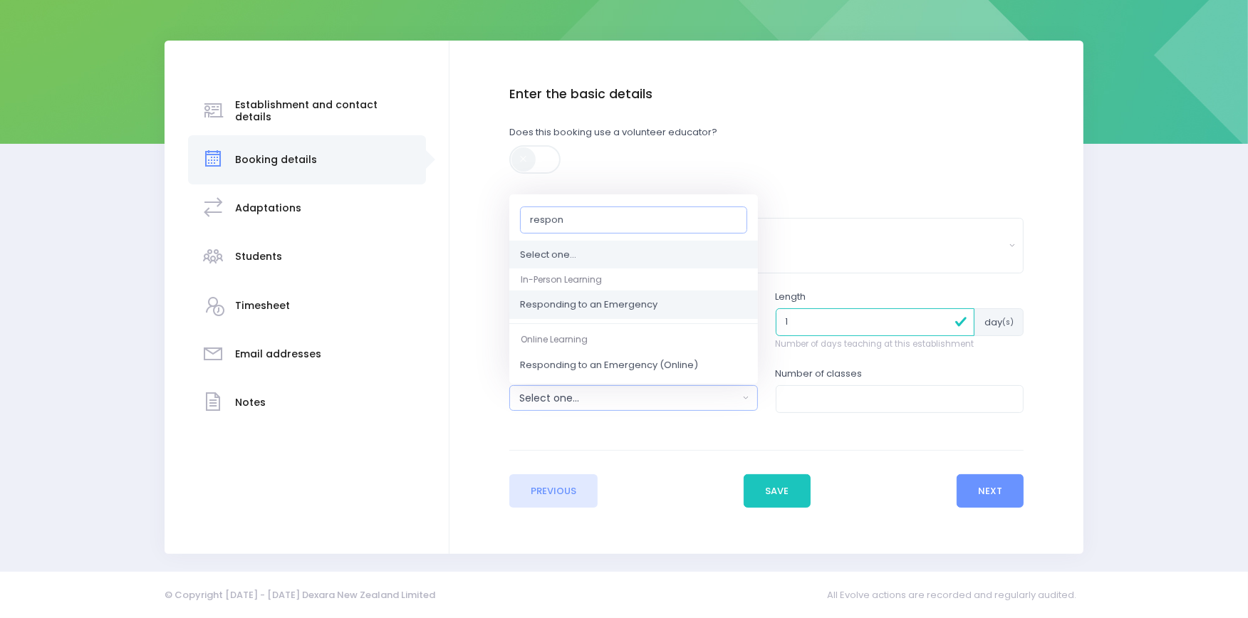
type input "respon"
click at [596, 309] on span "Responding to an Emergency" at bounding box center [589, 306] width 138 height 14
select select "Responding to an Emergency"
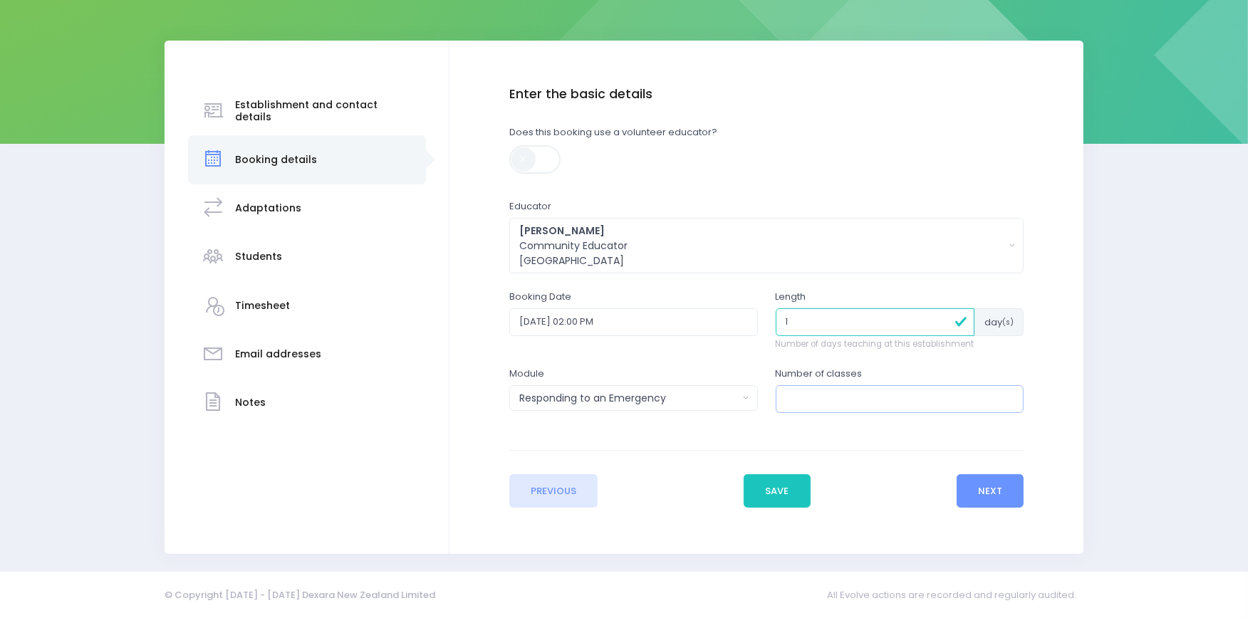
click at [852, 400] on input "number" at bounding box center [900, 398] width 249 height 27
type input "1"
click at [987, 493] on button "Next" at bounding box center [991, 491] width 68 height 34
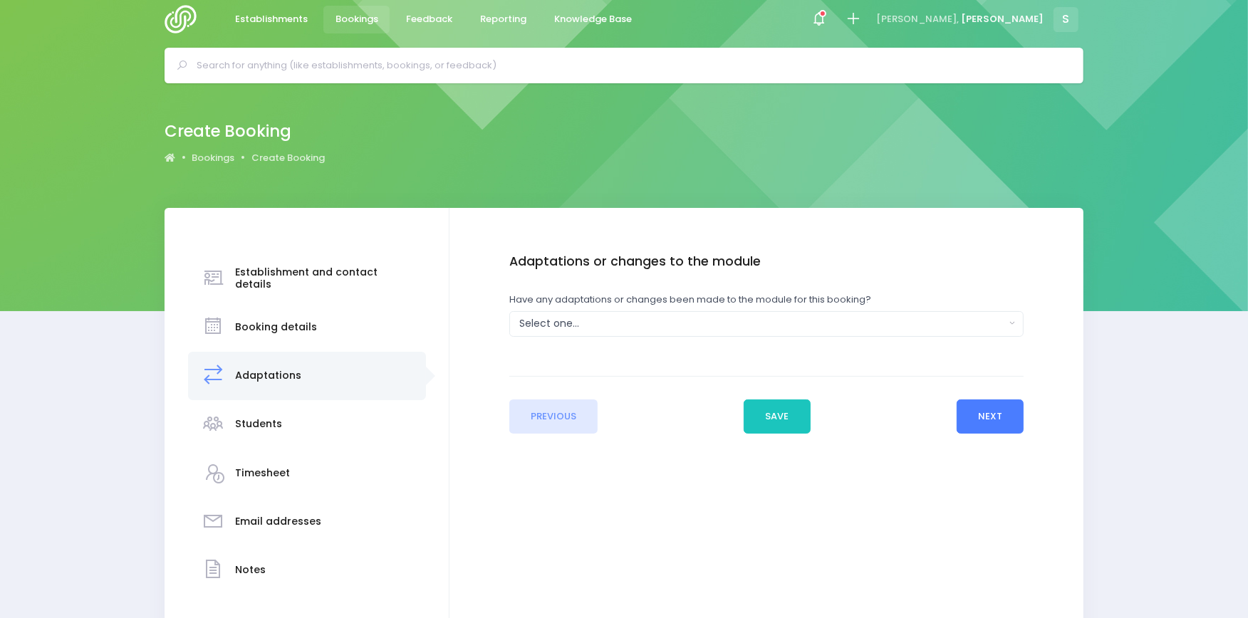
scroll to position [0, 0]
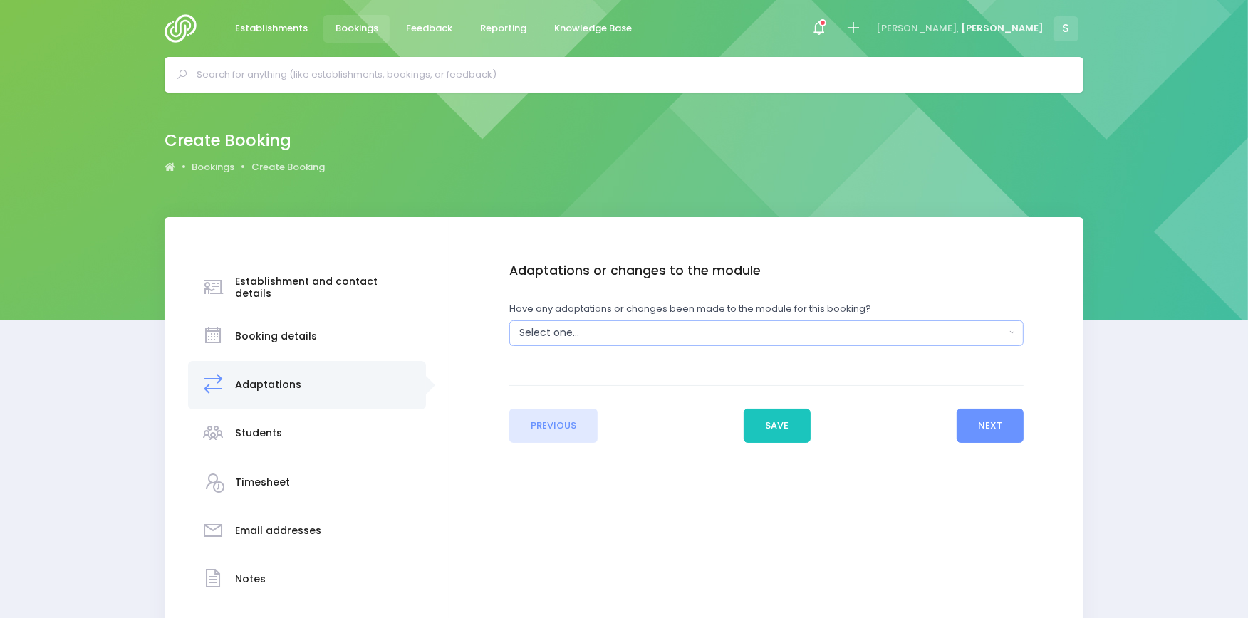
click at [682, 331] on div "Select one..." at bounding box center [762, 333] width 486 height 15
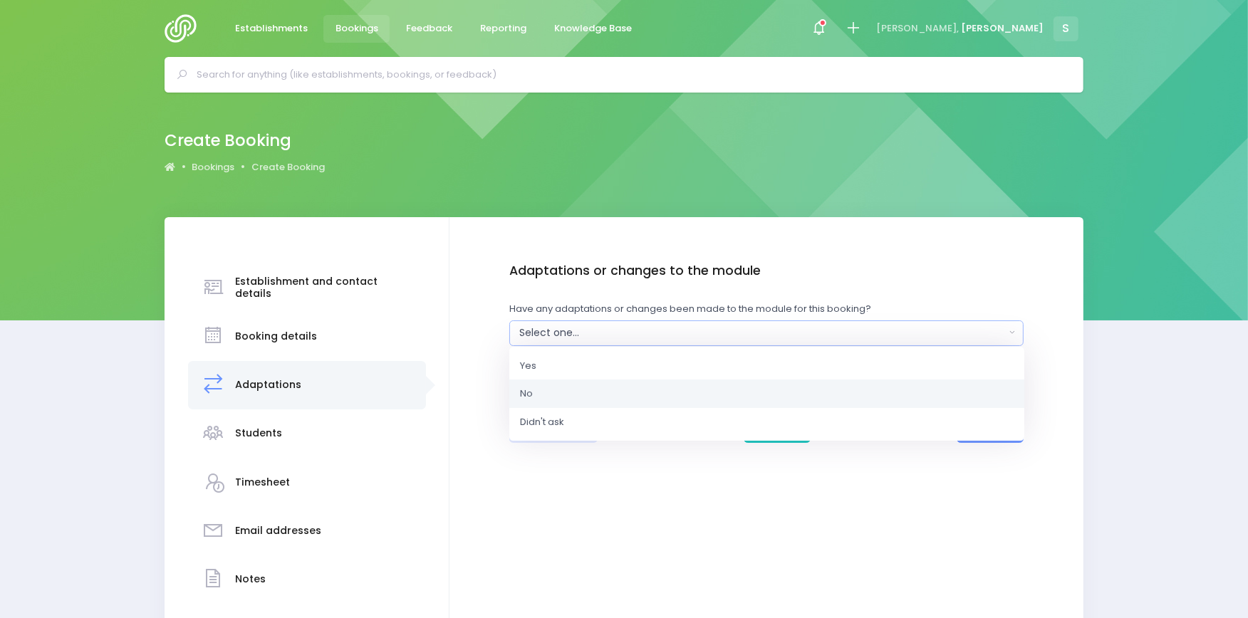
click at [577, 388] on link "No" at bounding box center [766, 394] width 515 height 28
select select "No"
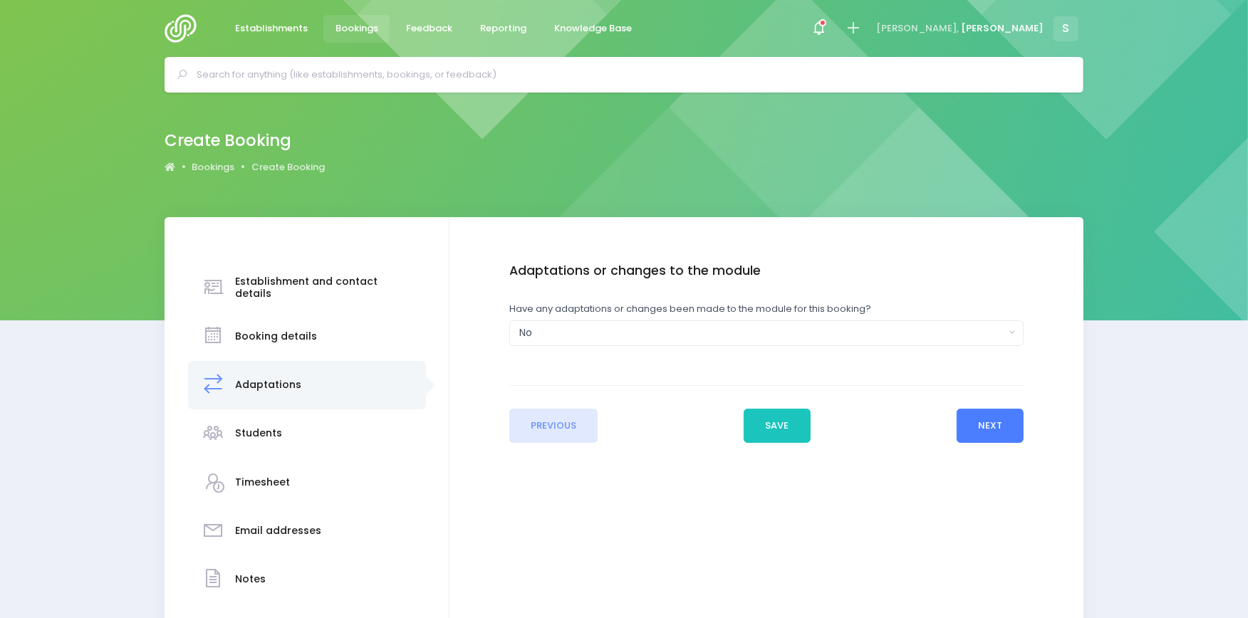
click at [970, 426] on button "Next" at bounding box center [991, 426] width 68 height 34
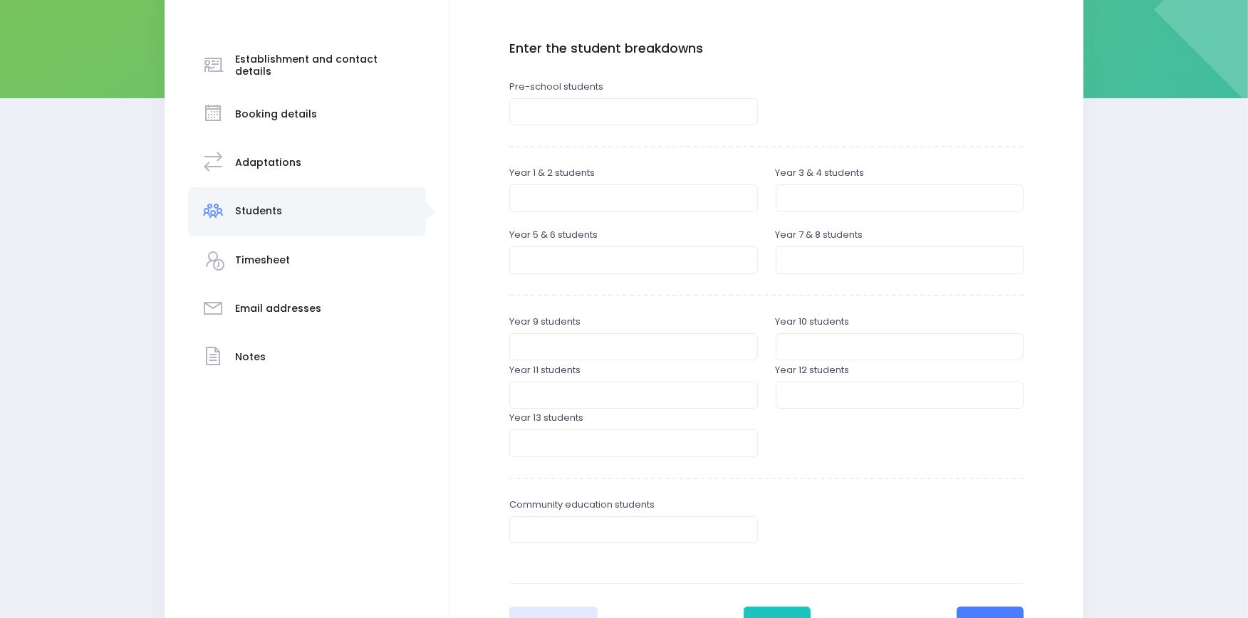
scroll to position [231, 0]
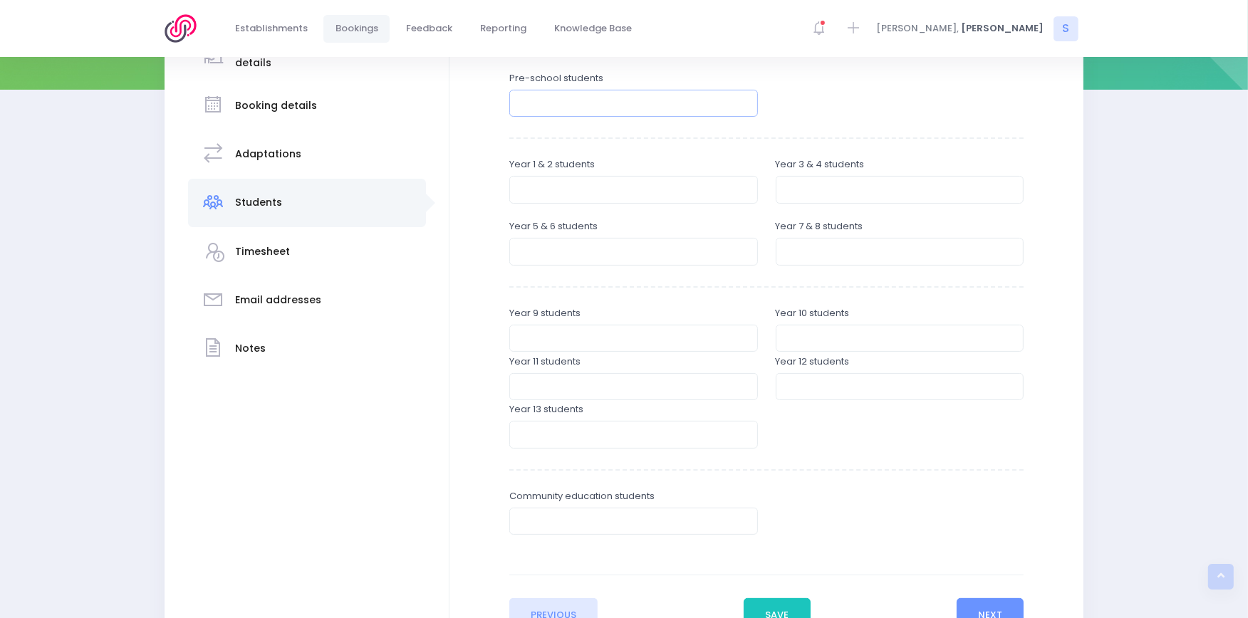
click at [617, 111] on input "number" at bounding box center [633, 103] width 249 height 27
type input "20"
click at [1008, 611] on button "Next" at bounding box center [991, 615] width 68 height 34
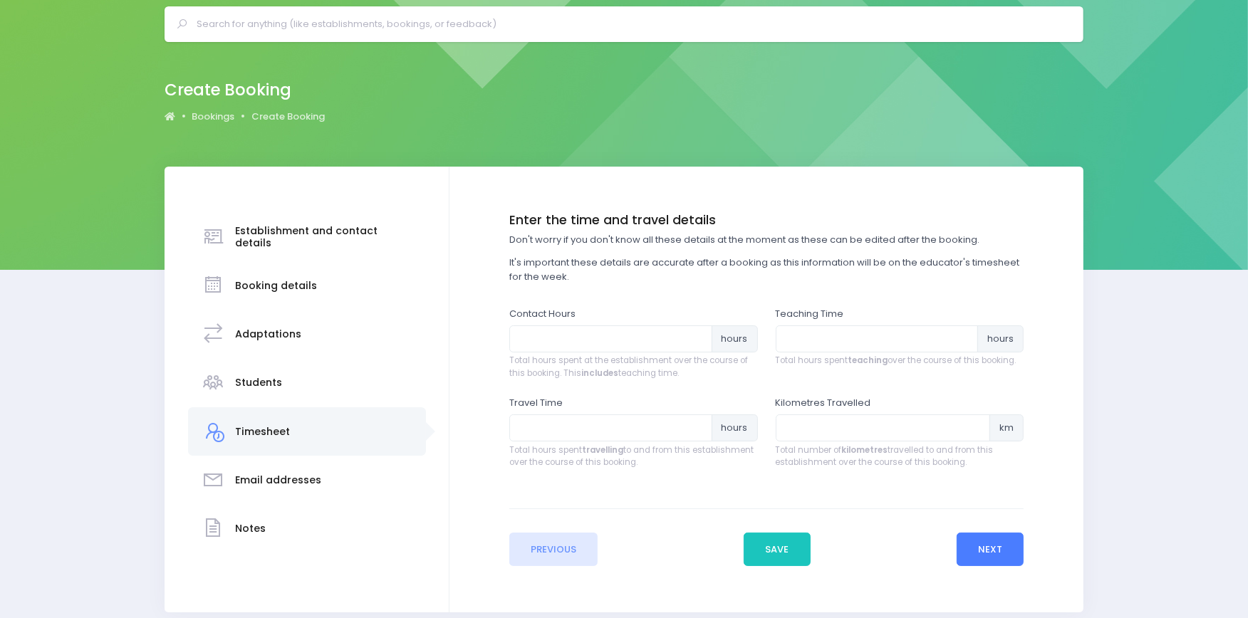
scroll to position [0, 0]
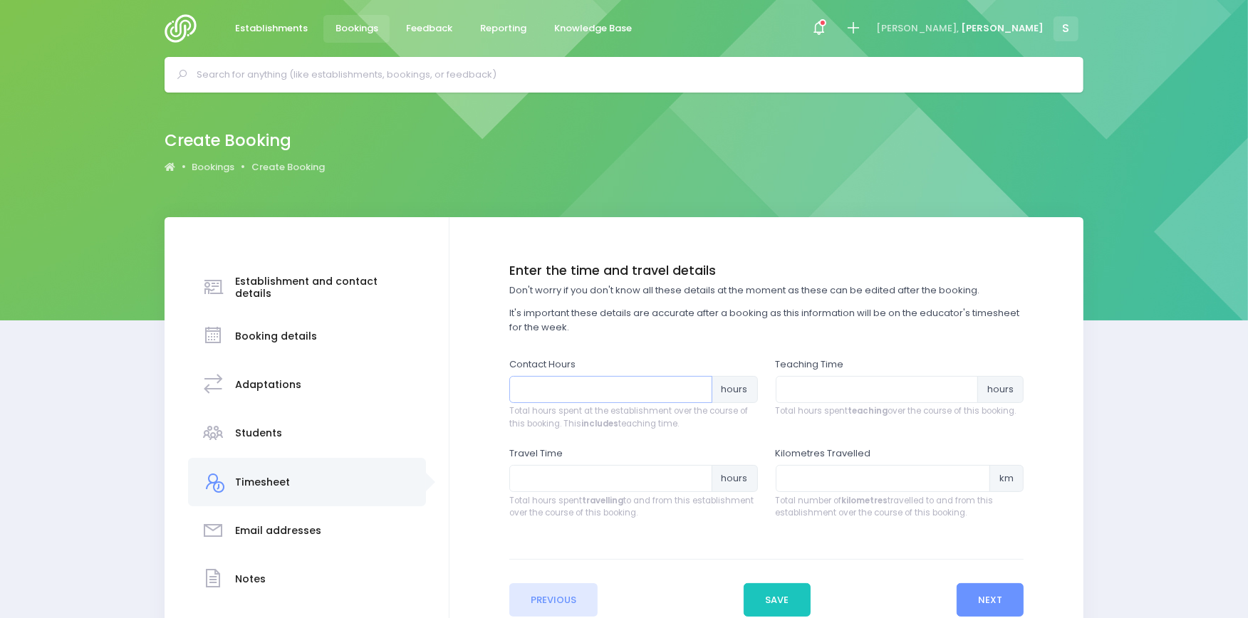
click at [539, 385] on input "number" at bounding box center [610, 389] width 203 height 27
type input "1"
click at [829, 395] on input "number" at bounding box center [877, 389] width 203 height 27
type input ".75"
click at [582, 476] on input "number" at bounding box center [610, 478] width 203 height 27
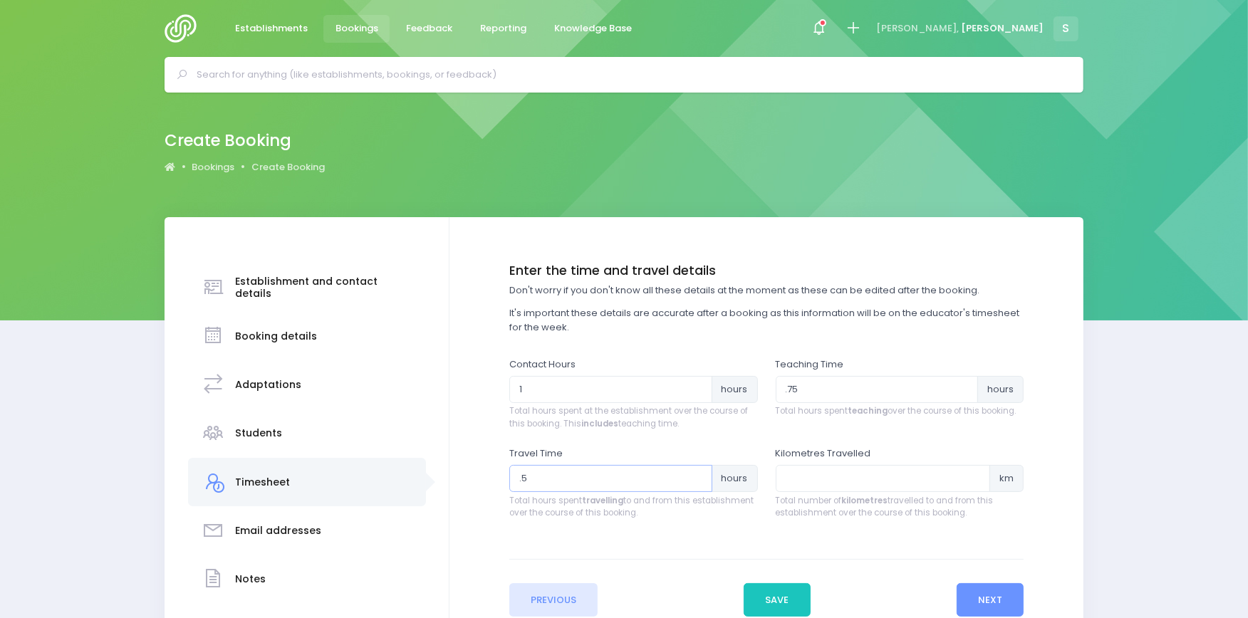
type input ".5"
click at [811, 479] on input "number" at bounding box center [883, 478] width 215 height 27
type input "2"
type input "18"
click at [997, 598] on button "Next" at bounding box center [991, 600] width 68 height 34
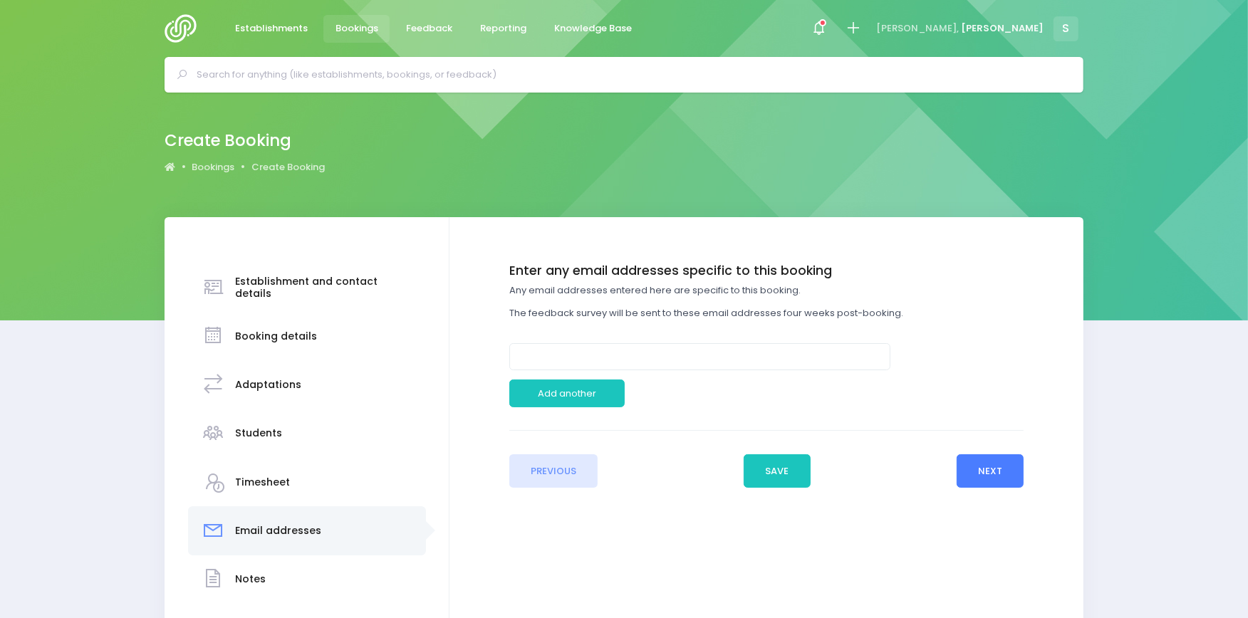
click at [987, 472] on button "Next" at bounding box center [991, 472] width 68 height 34
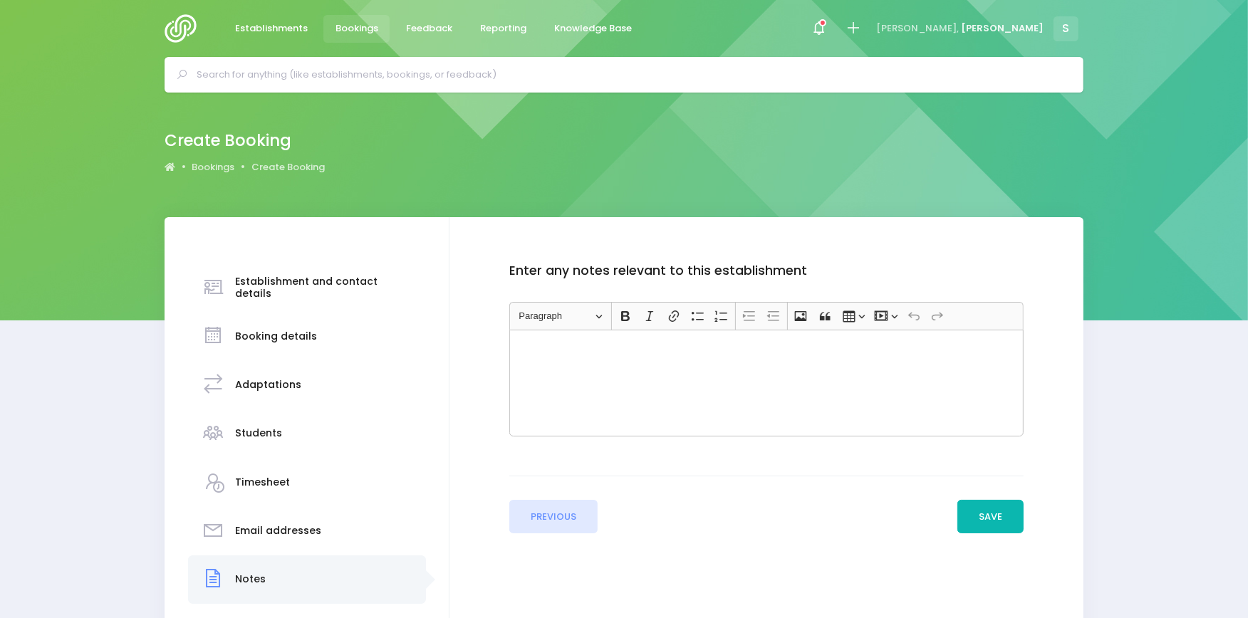
click at [985, 512] on button "Save" at bounding box center [991, 517] width 67 height 34
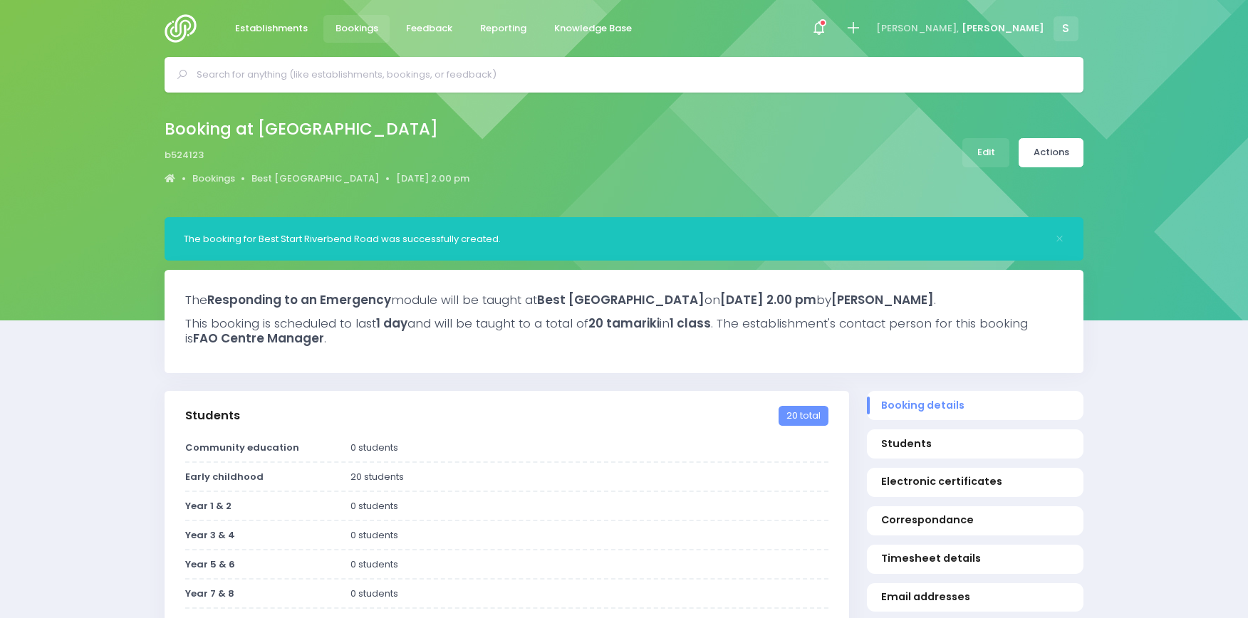
select select "5"
click at [169, 29] on img at bounding box center [185, 28] width 41 height 28
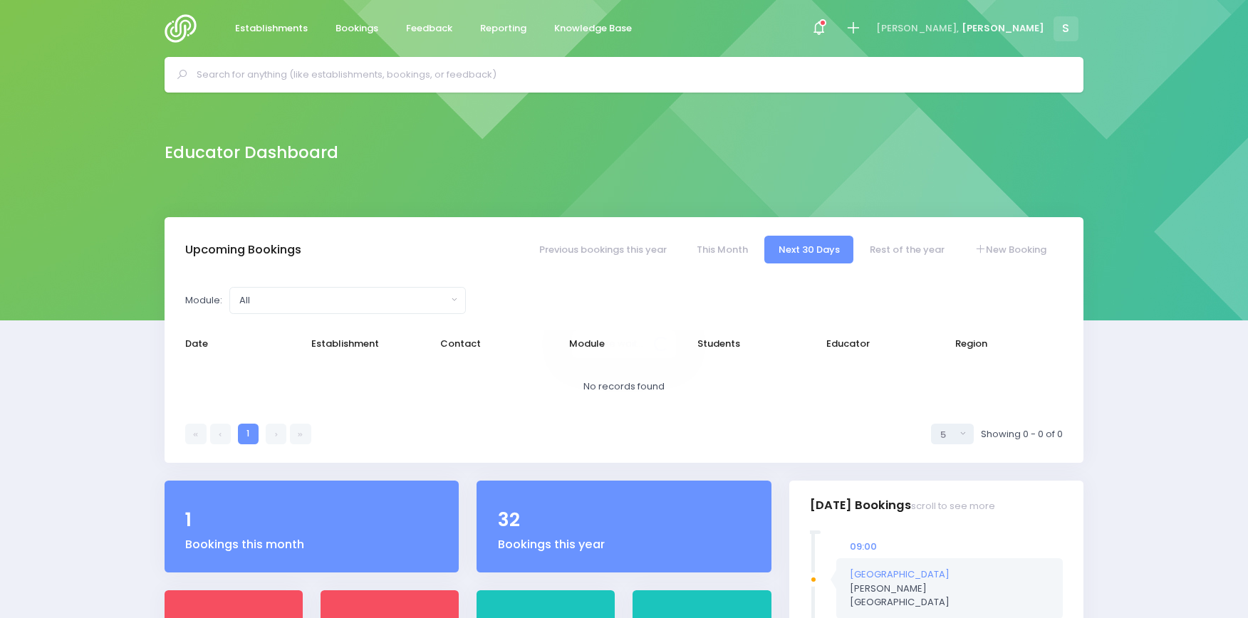
select select "5"
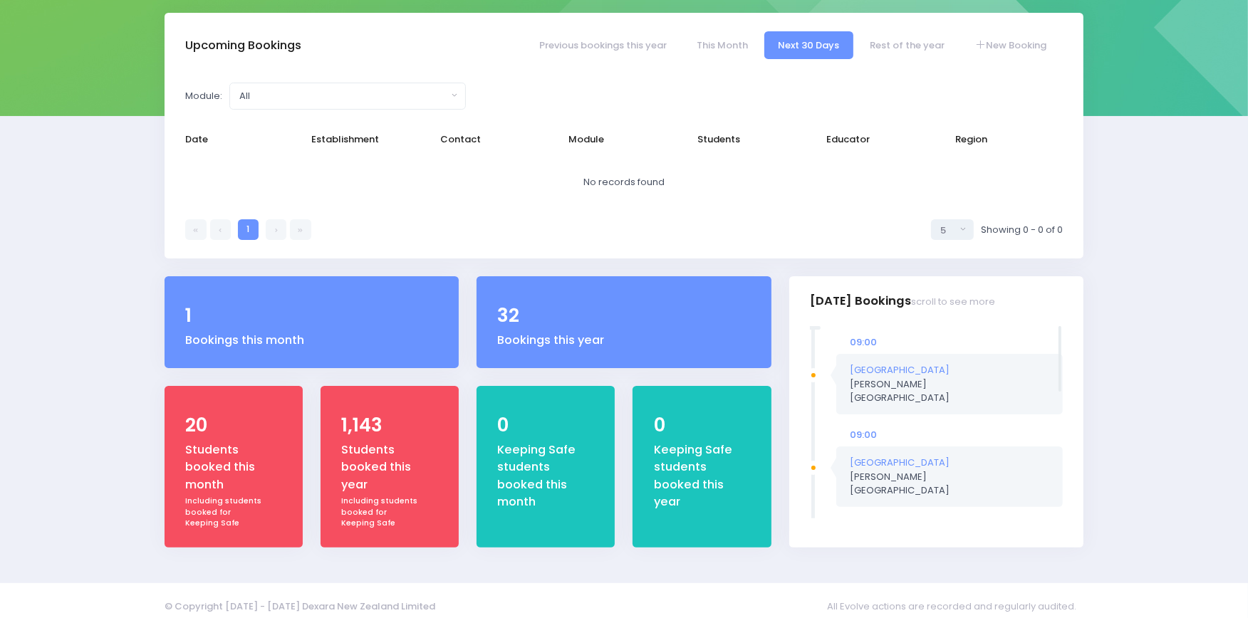
drag, startPoint x: 1059, startPoint y: 336, endPoint x: 1059, endPoint y: 296, distance: 39.9
click at [1059, 296] on div "[DATE] Bookings scroll to see more 09:00 [GEOGRAPHIC_DATA] [PERSON_NAME] 09:00 …" at bounding box center [936, 411] width 294 height 271
click at [1170, 64] on div "Upcoming Bookings Previous bookings this year This Month Next 30 Days Rest of t…" at bounding box center [624, 289] width 1248 height 553
click at [1158, 53] on div "Upcoming Bookings Previous bookings this year This Month Next 30 Days Rest of t…" at bounding box center [624, 289] width 1248 height 553
